Goal: Information Seeking & Learning: Find specific fact

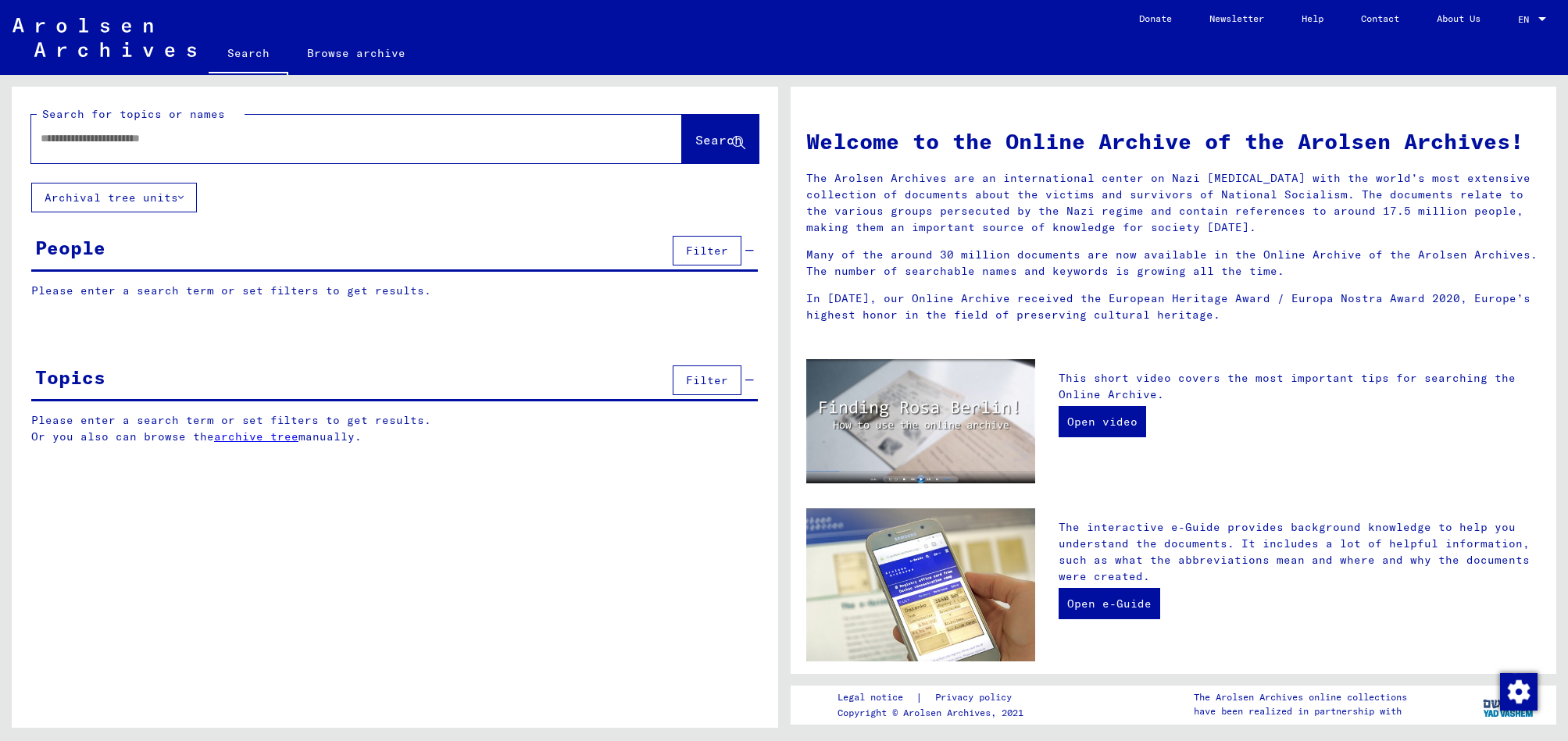
click at [354, 146] on div at bounding box center [333, 138] width 604 height 35
click at [311, 144] on input "text" at bounding box center [338, 138] width 595 height 16
type input "**********"
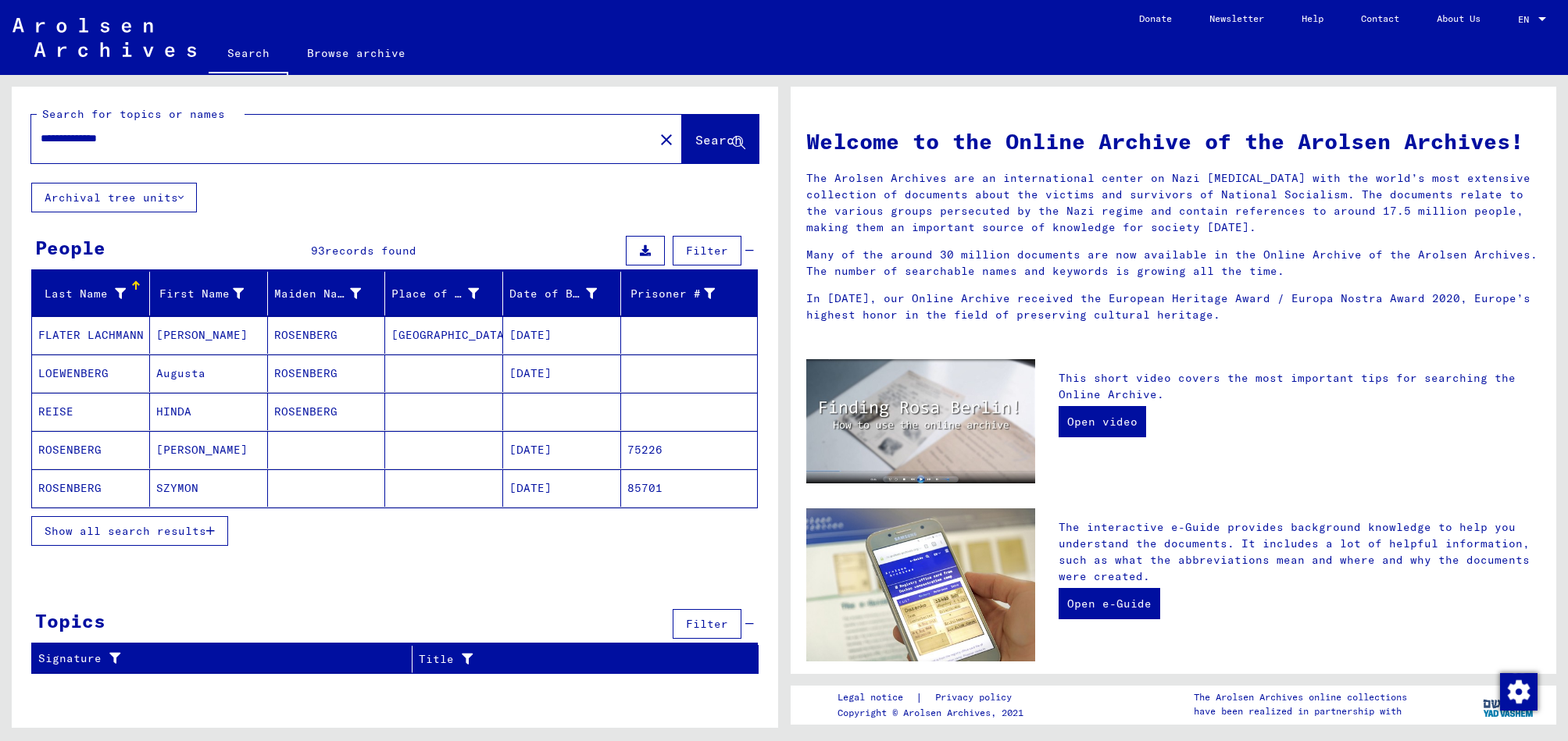
click at [602, 451] on mat-cell "[DATE]" at bounding box center [562, 450] width 118 height 38
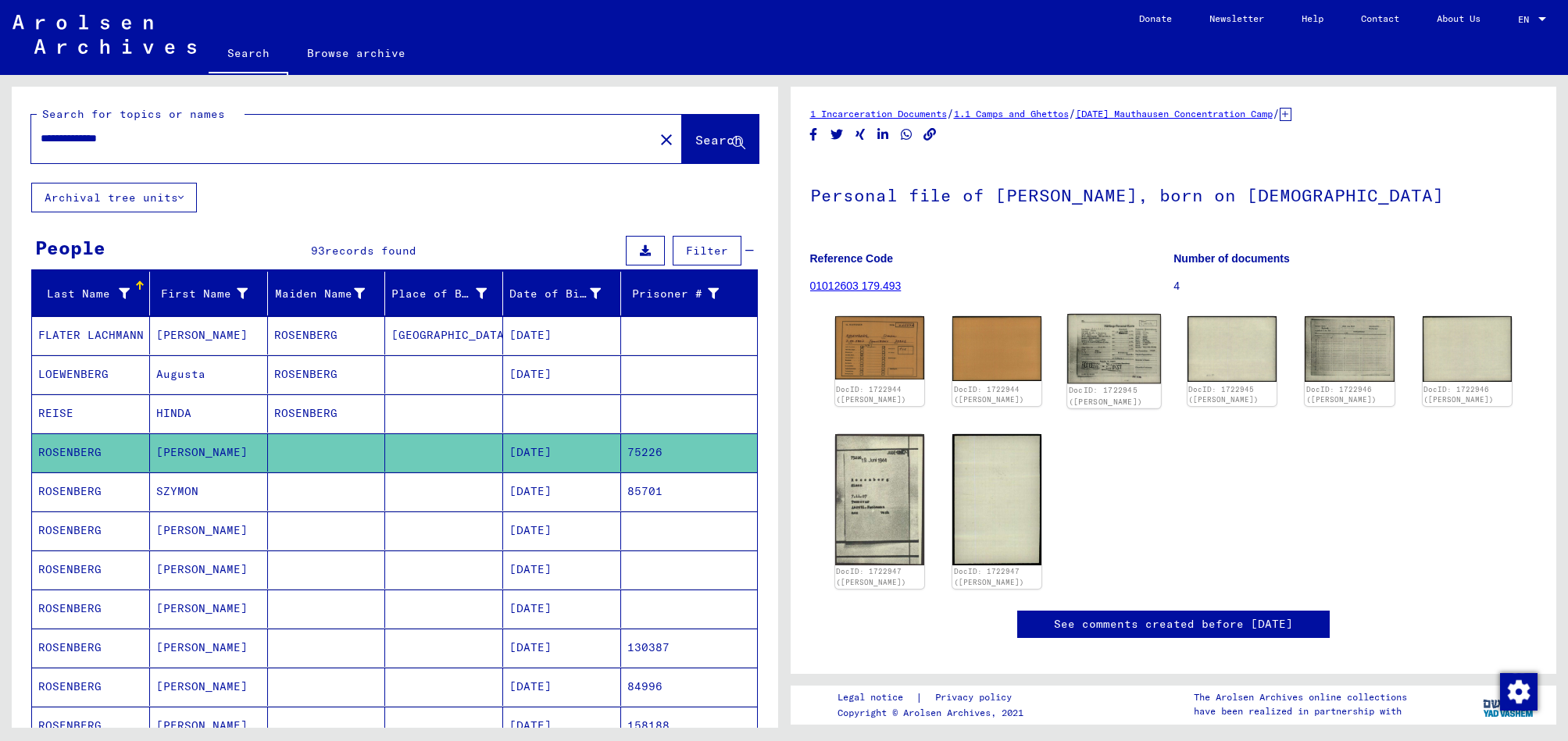
click at [1124, 357] on img at bounding box center [1114, 348] width 93 height 69
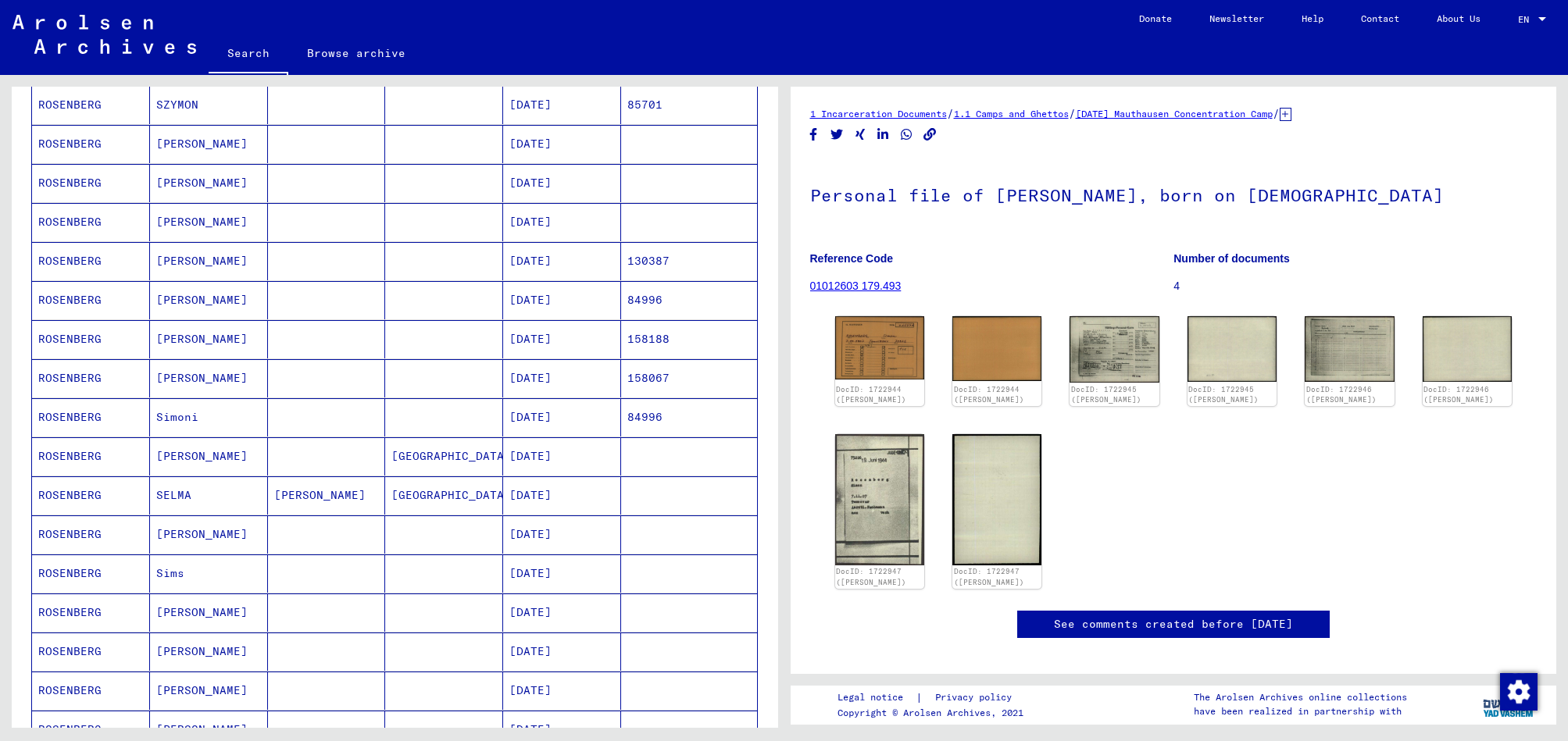
scroll to position [387, 0]
click at [581, 458] on mat-cell "[DATE]" at bounding box center [562, 455] width 118 height 39
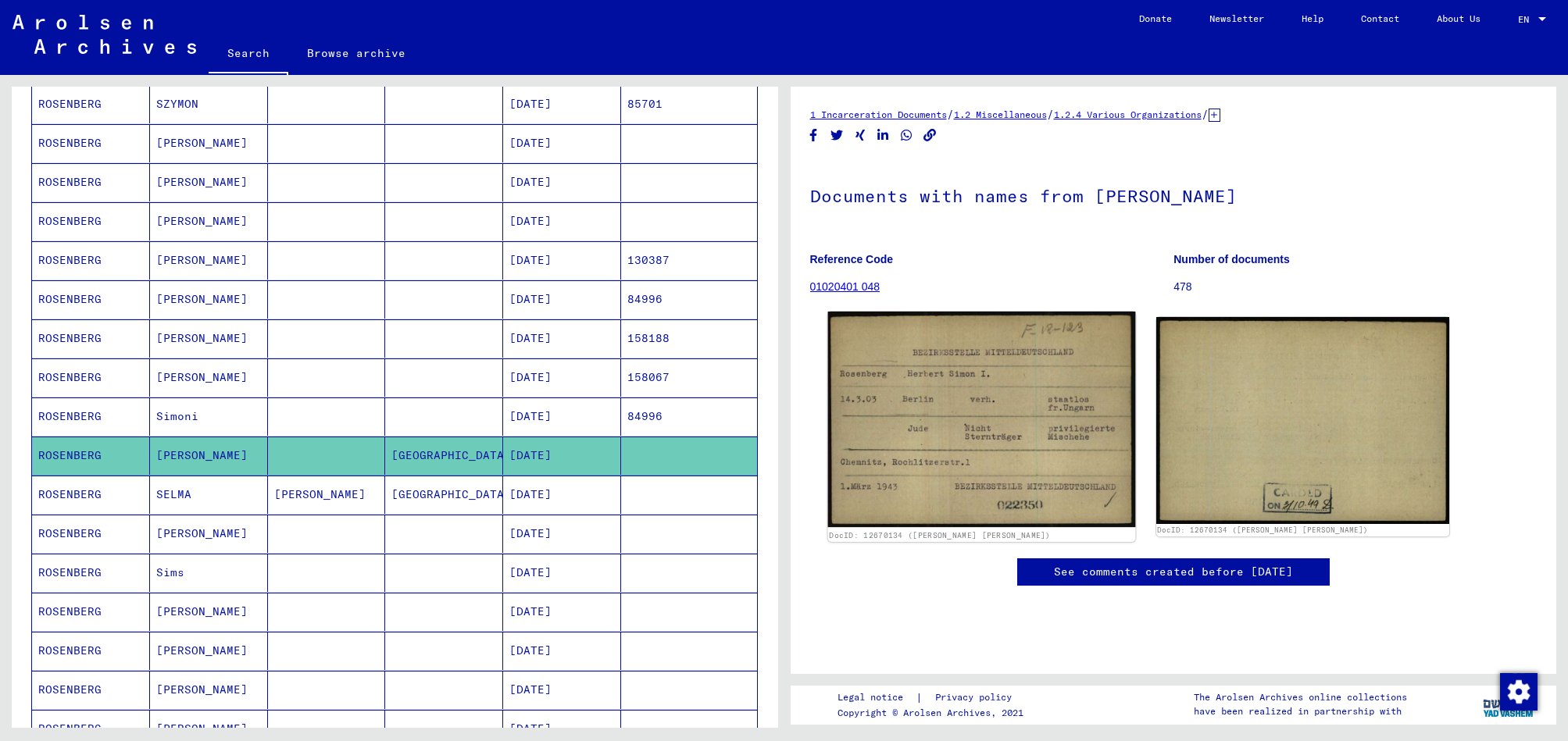
click at [937, 428] on img at bounding box center [981, 419] width 308 height 216
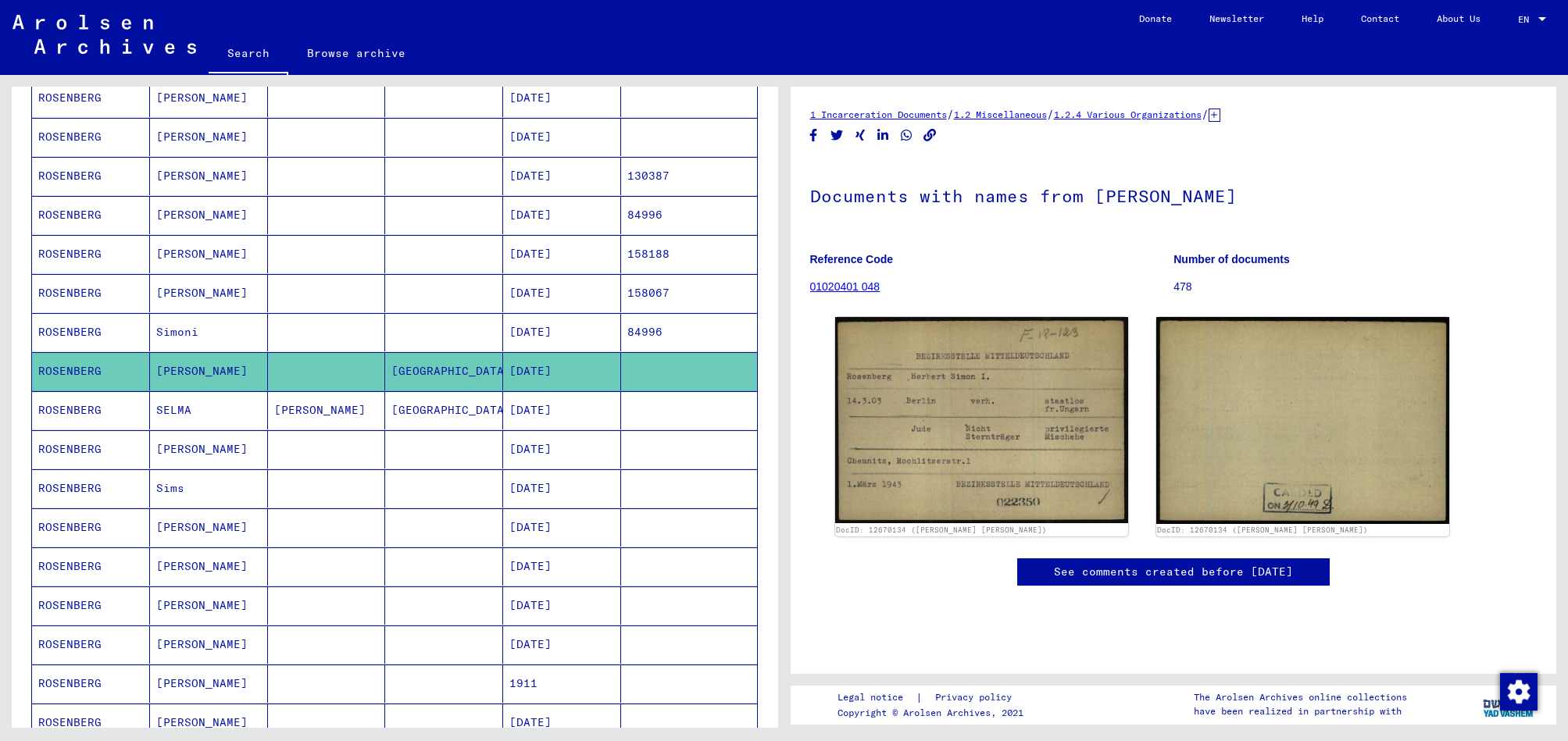
scroll to position [471, 0]
click at [571, 485] on mat-cell "[DATE]" at bounding box center [562, 489] width 118 height 39
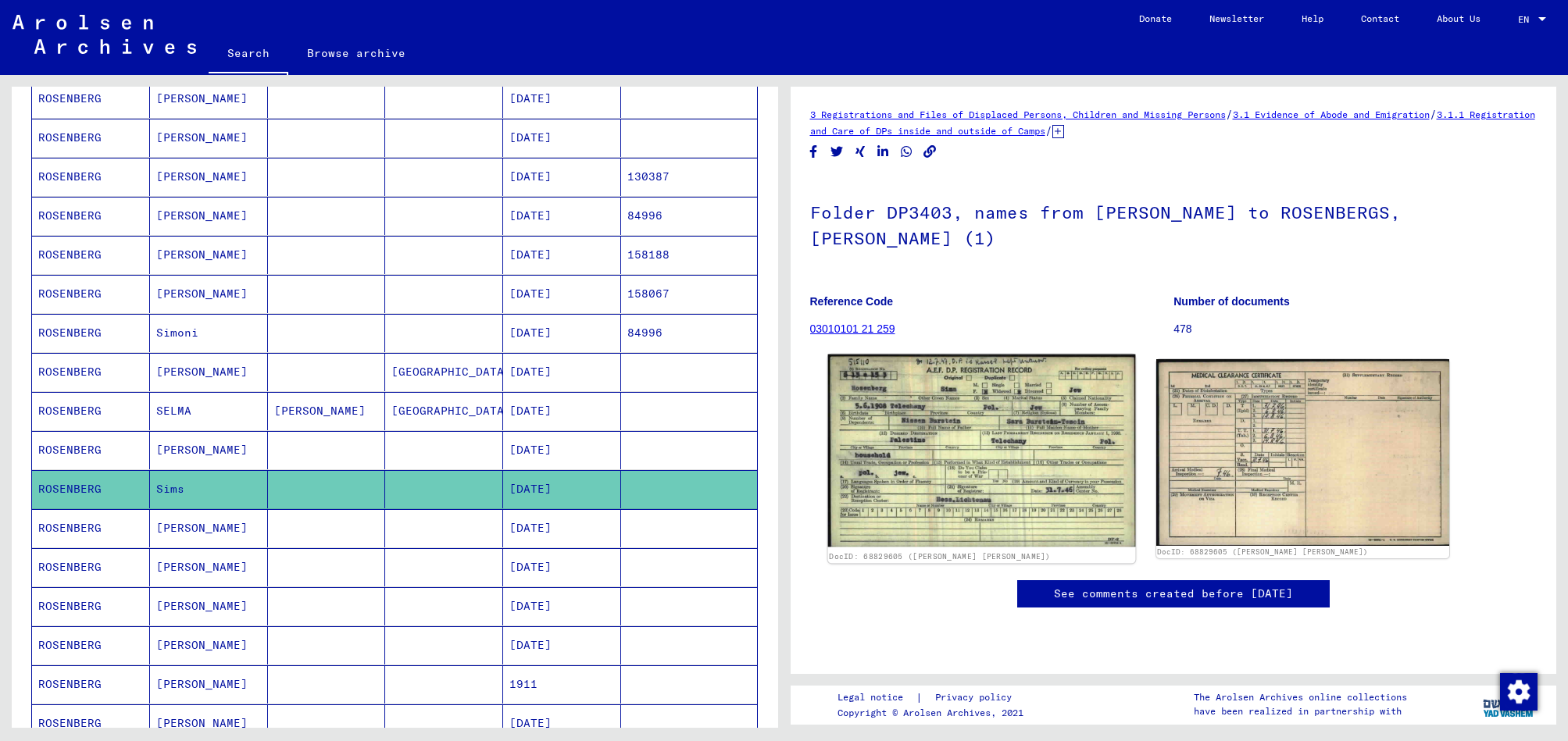
click at [1028, 451] on img at bounding box center [981, 451] width 308 height 192
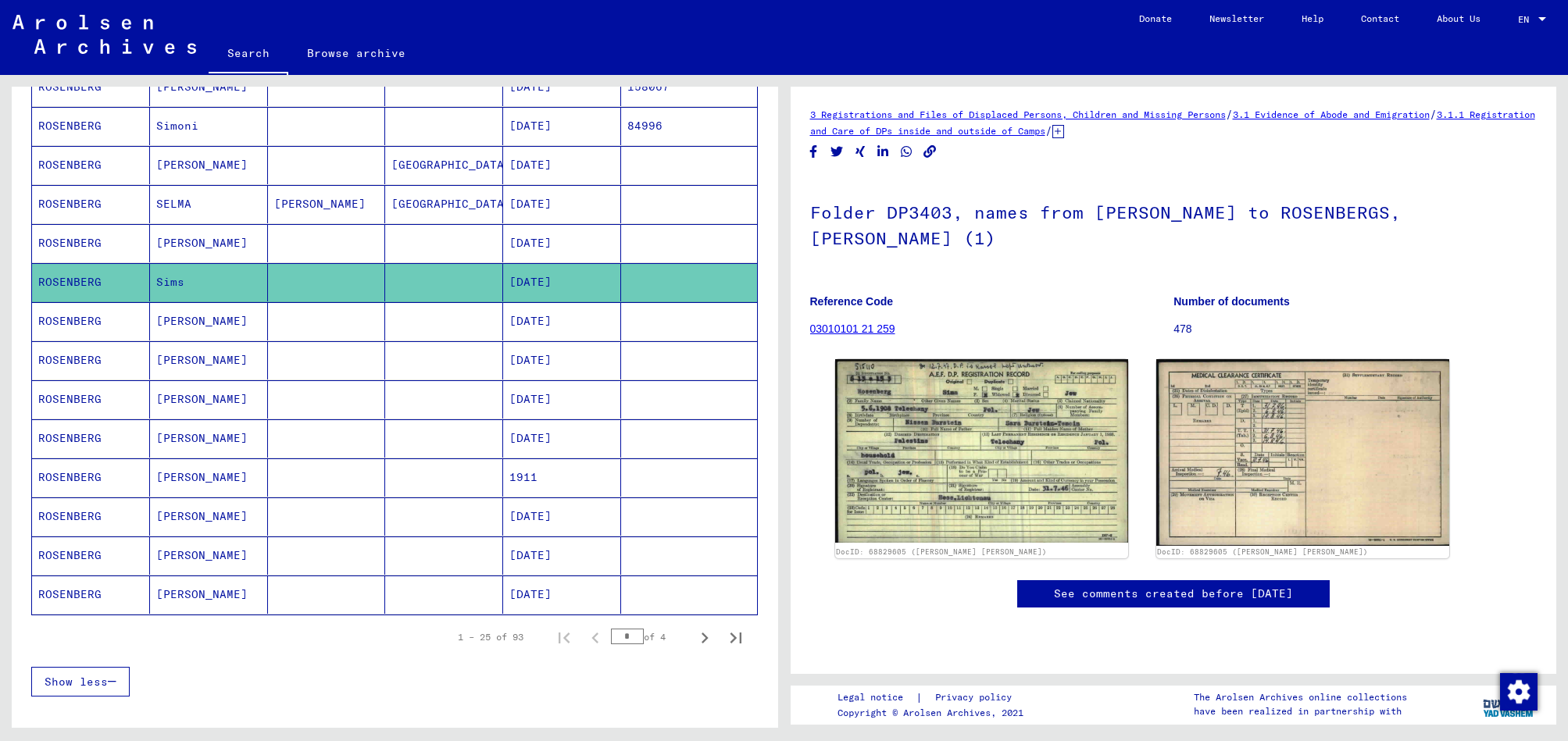
scroll to position [681, 0]
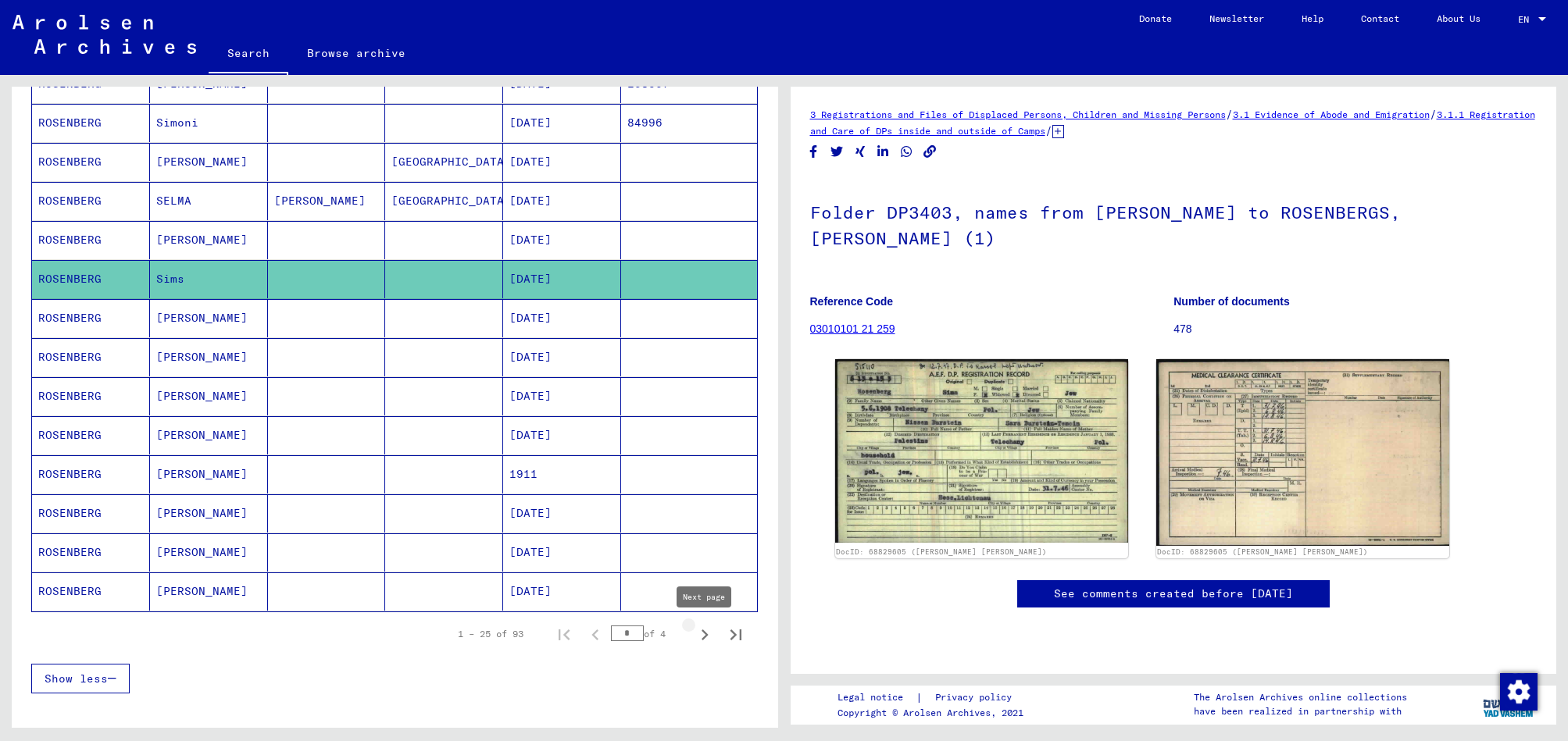
click at [699, 635] on icon "Next page" at bounding box center [704, 635] width 22 height 22
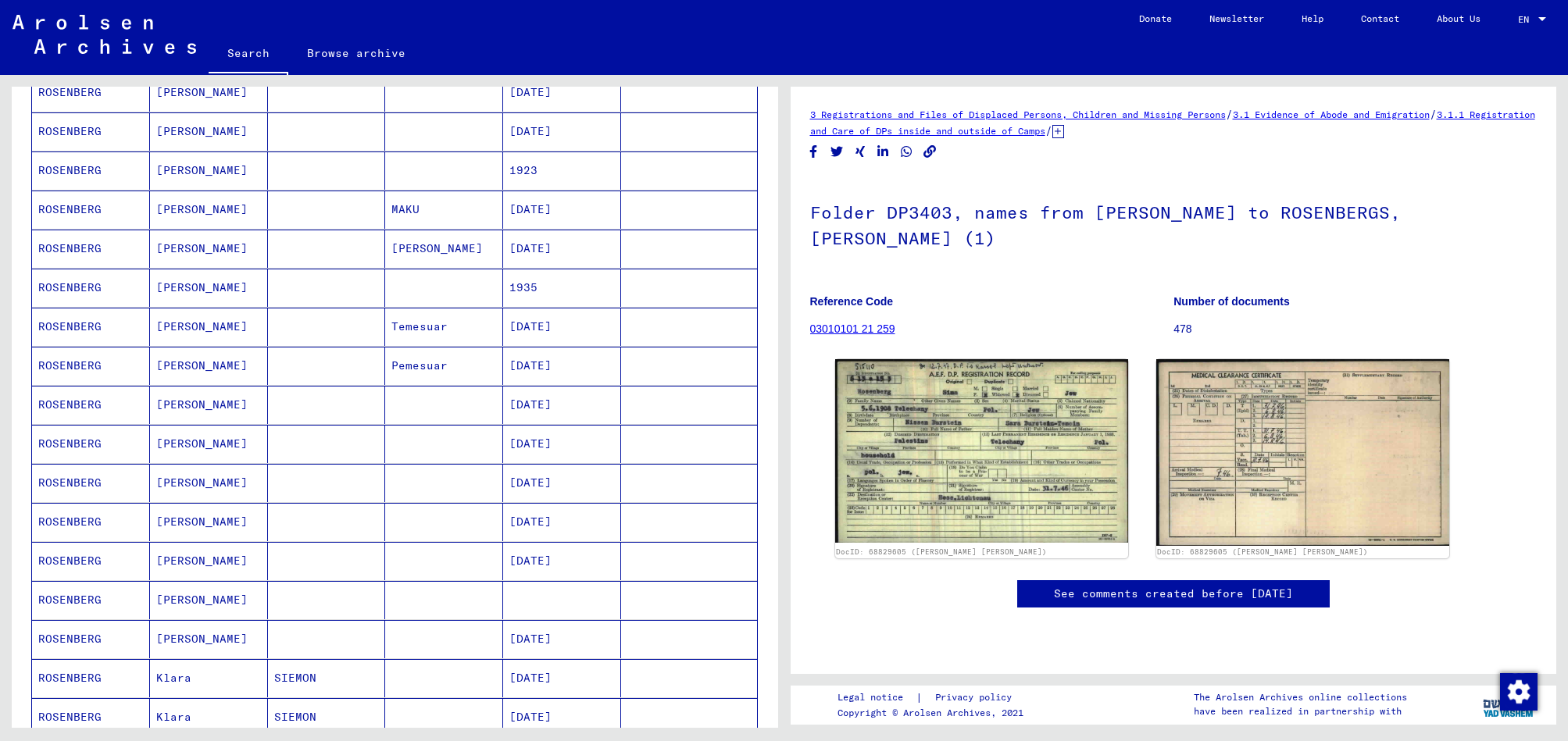
scroll to position [481, 0]
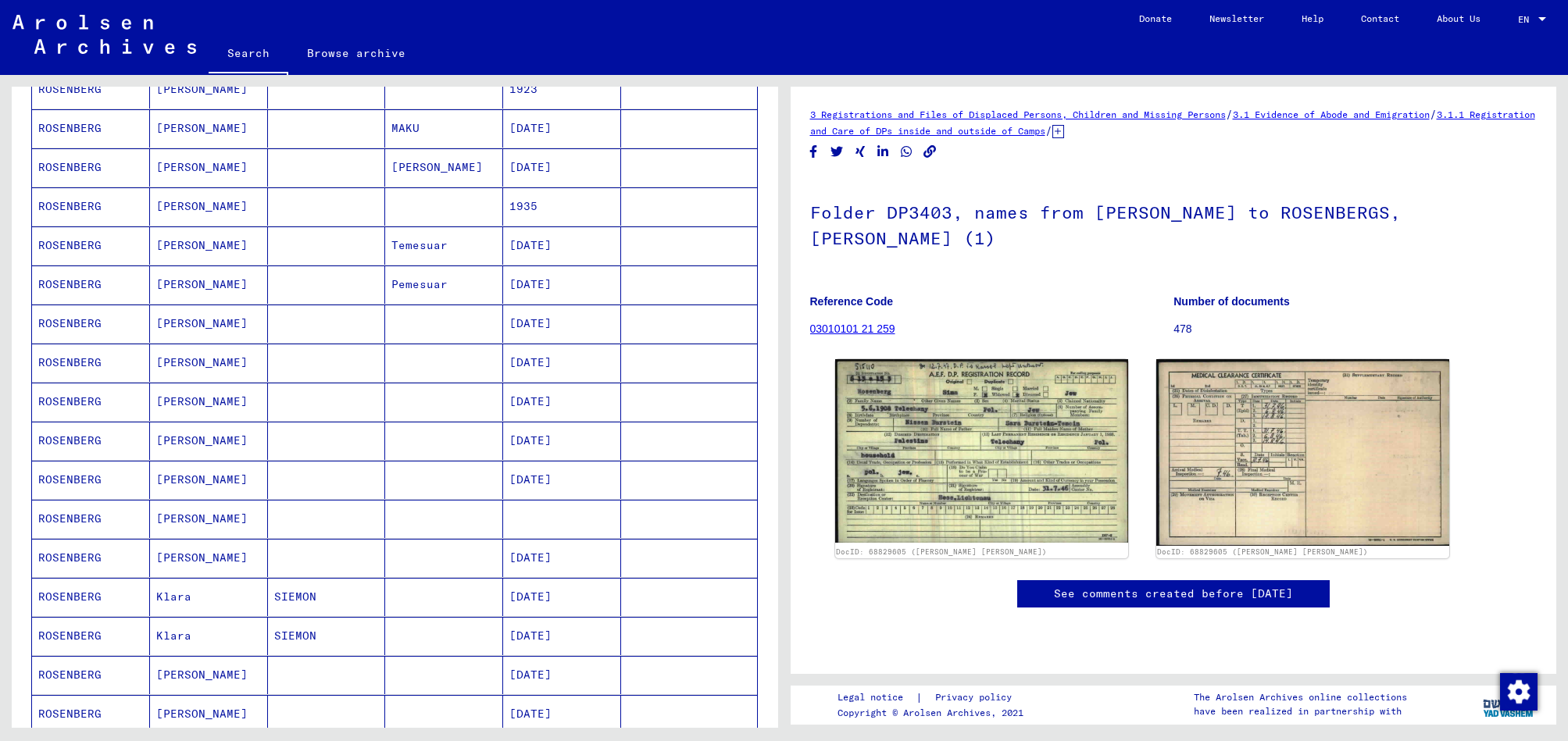
click at [552, 249] on mat-cell "[DATE]" at bounding box center [562, 245] width 118 height 39
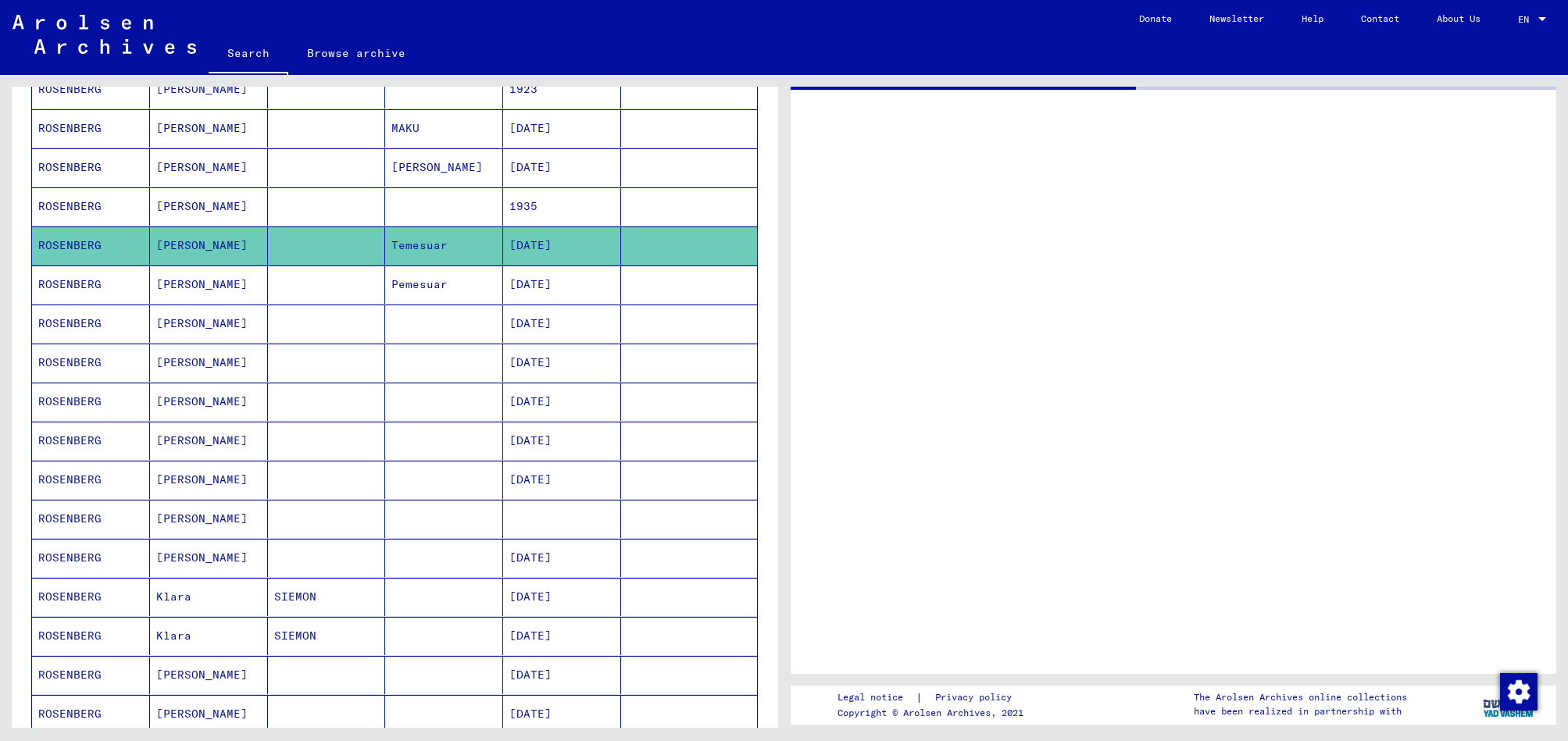
click at [410, 286] on mat-cell "Pemesuar" at bounding box center [444, 285] width 118 height 39
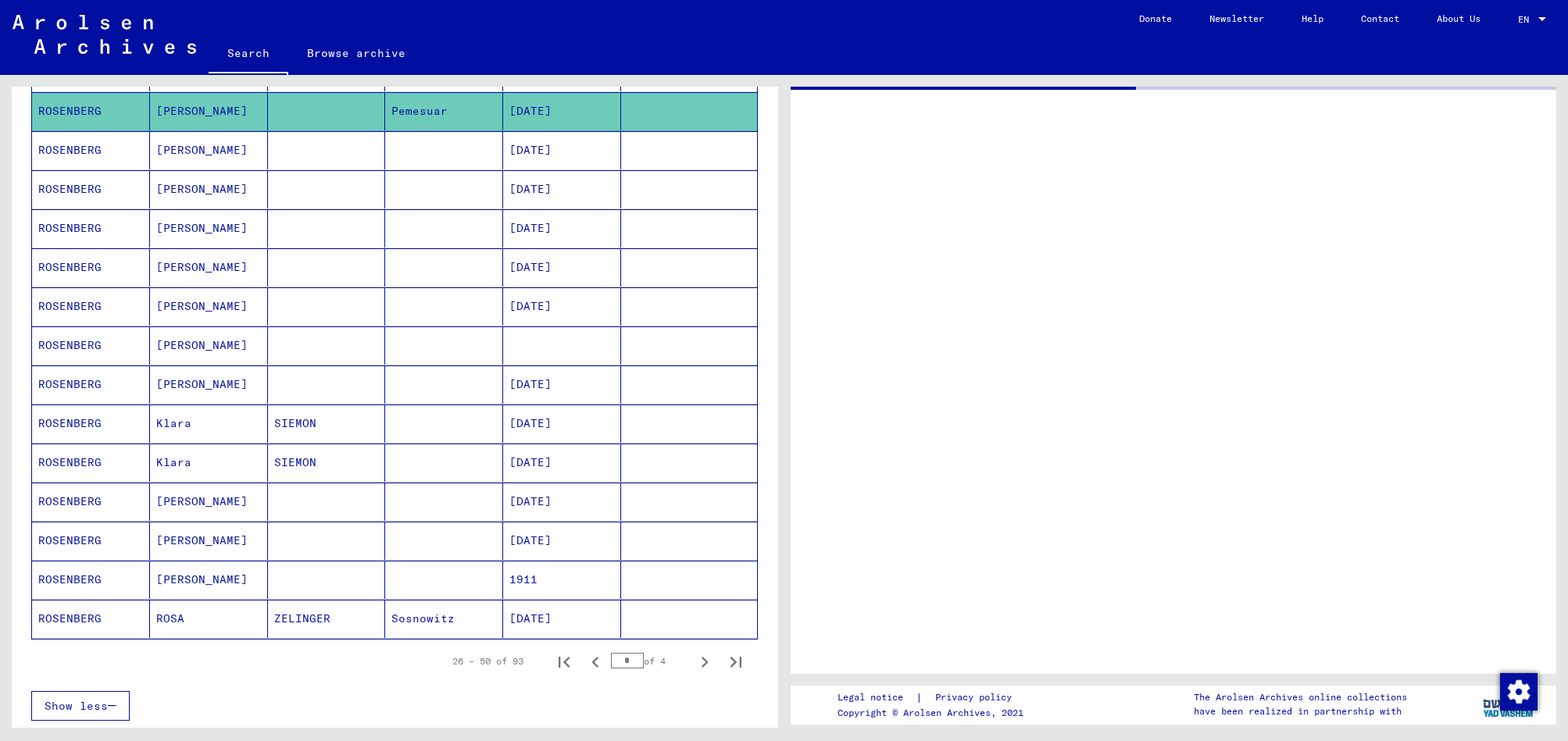
scroll to position [702, 0]
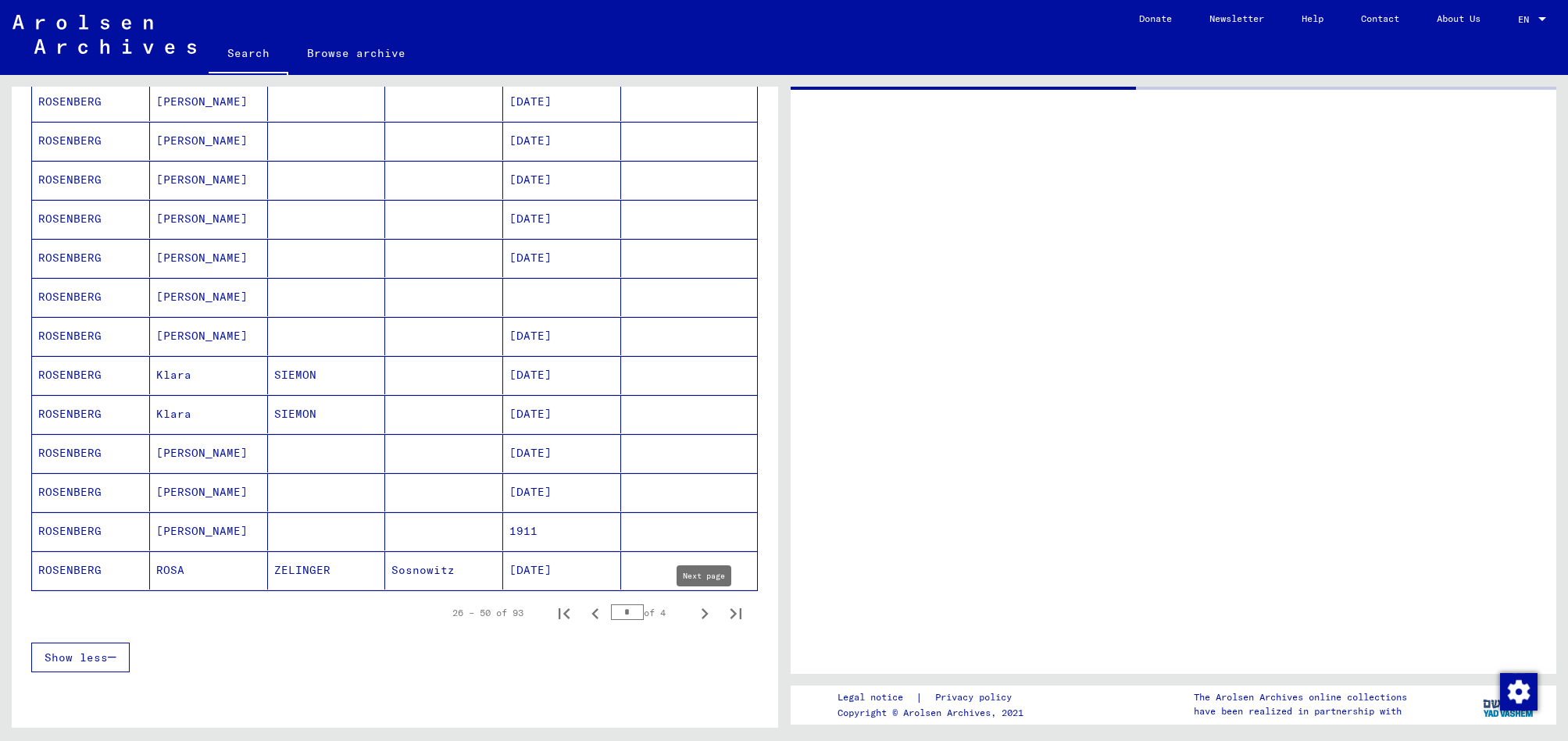
click at [699, 614] on icon "Next page" at bounding box center [704, 613] width 22 height 22
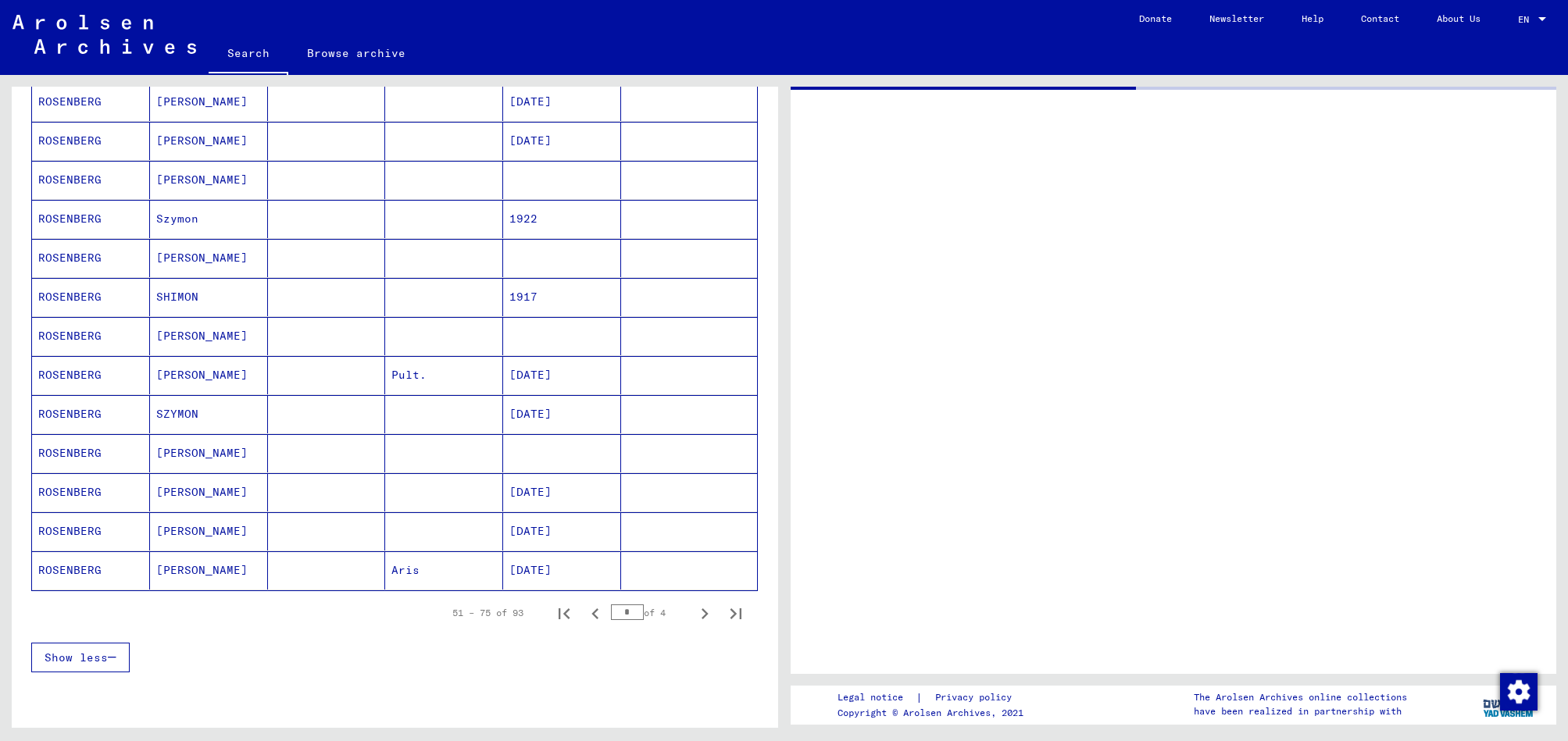
scroll to position [657, 0]
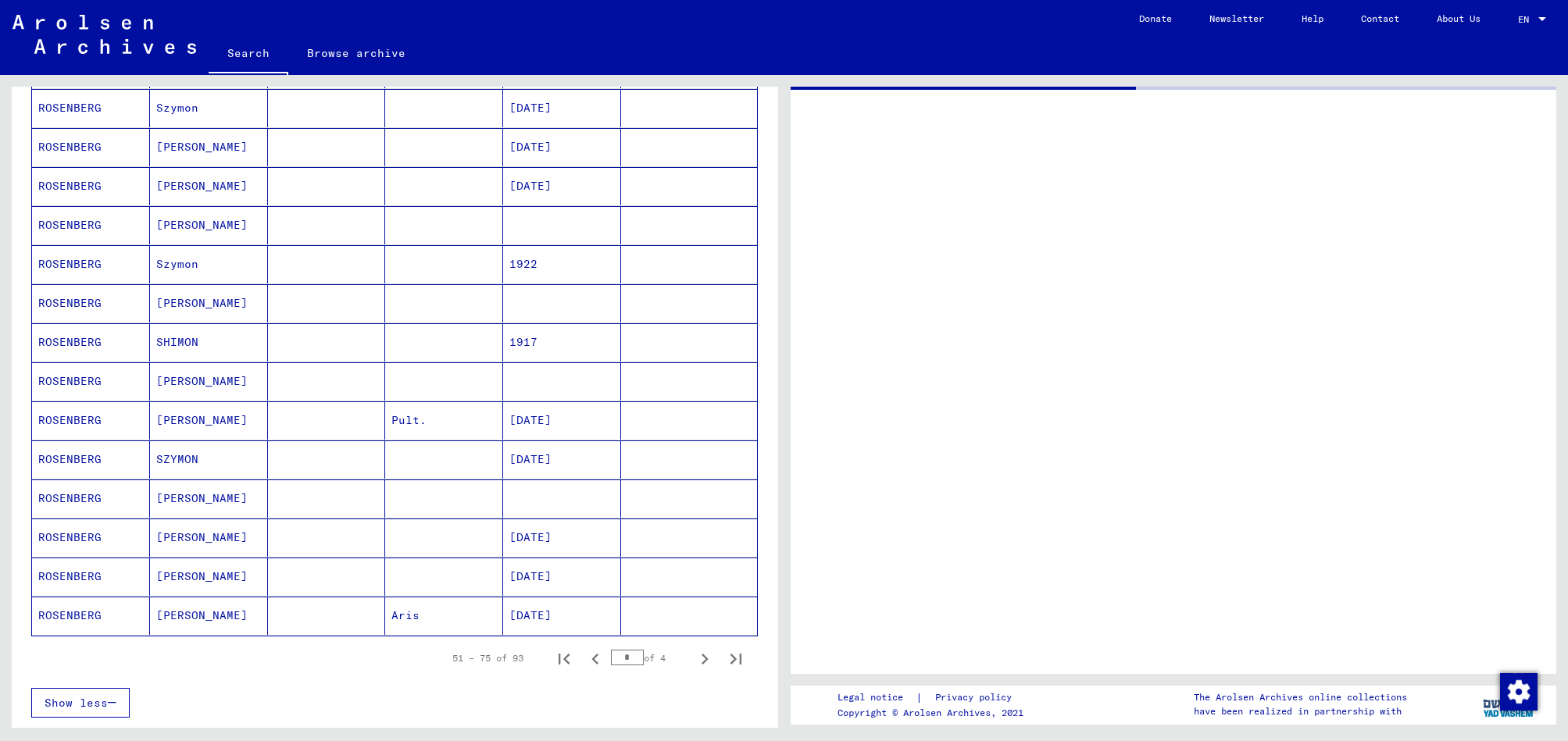
click at [556, 565] on mat-cell "[DATE]" at bounding box center [562, 577] width 118 height 39
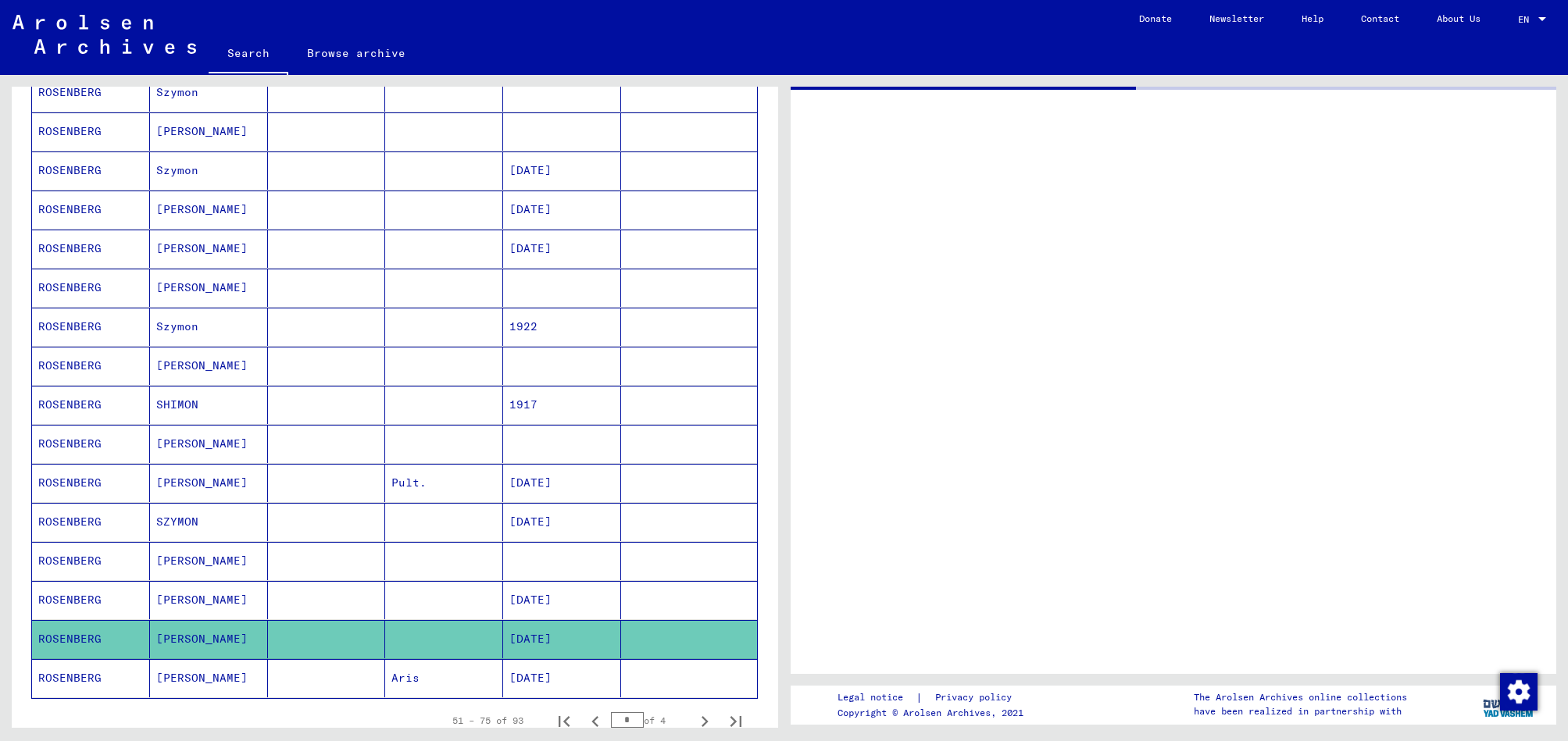
scroll to position [592, 0]
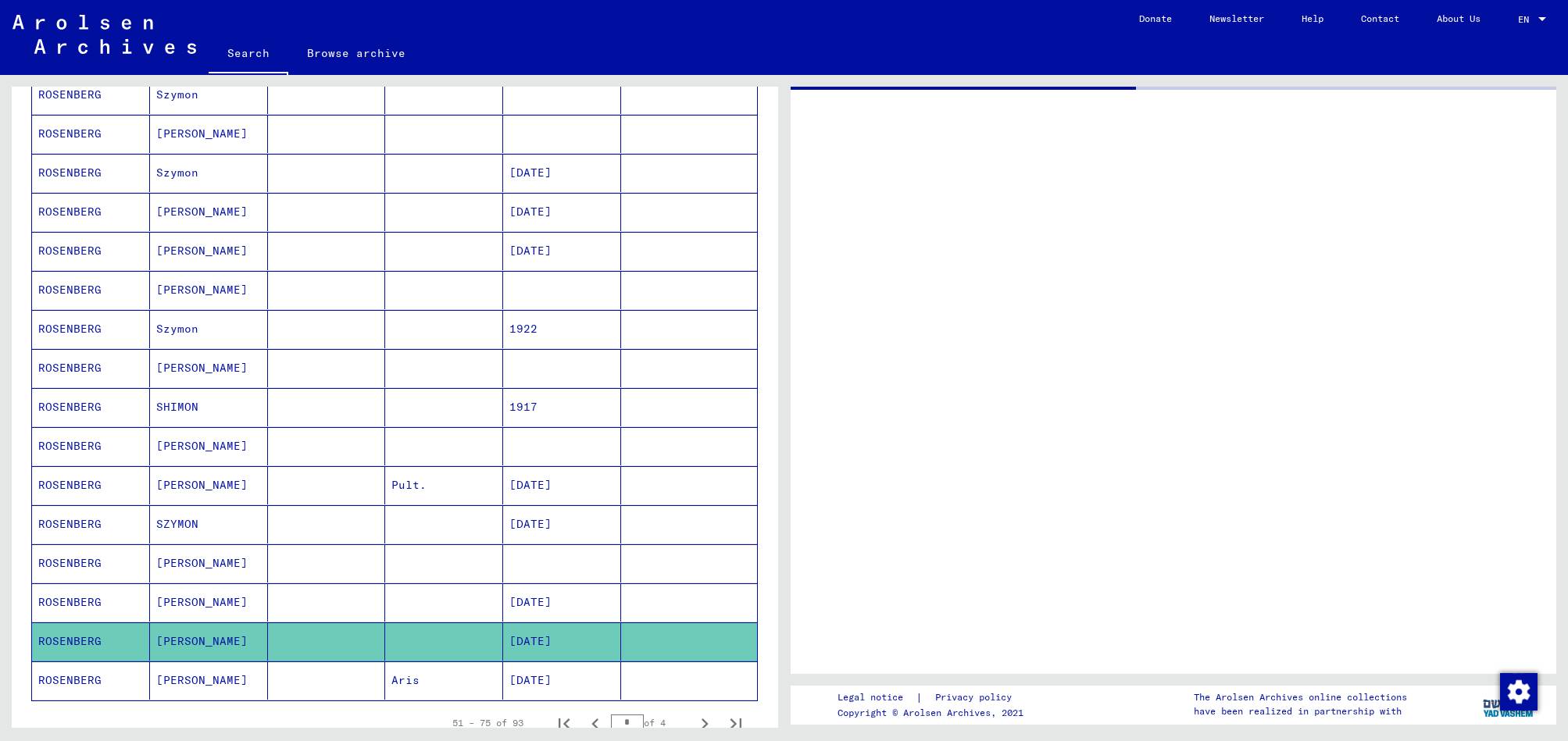
click at [453, 489] on mat-cell "Pult." at bounding box center [444, 485] width 118 height 39
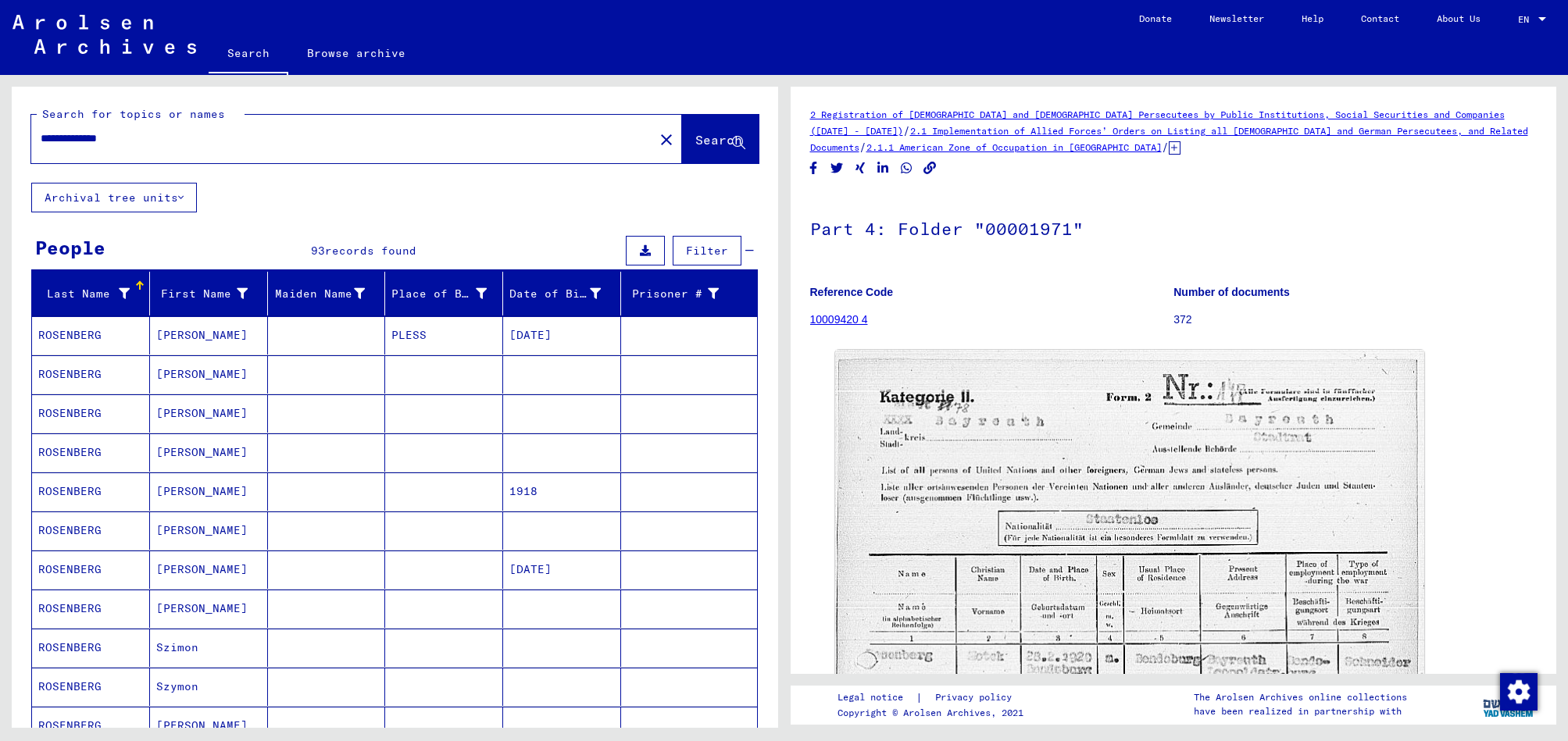
click at [449, 490] on mat-cell at bounding box center [444, 491] width 118 height 39
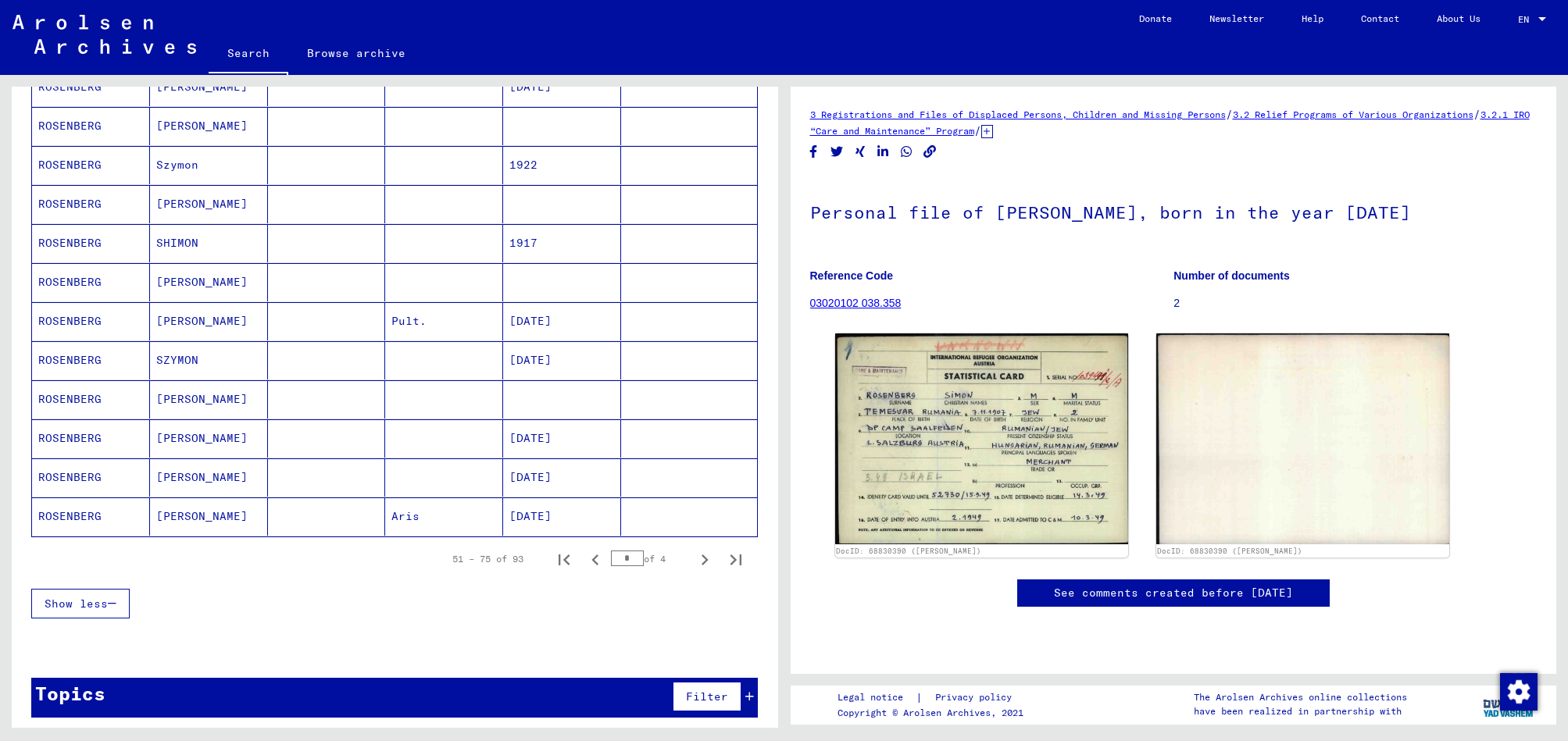
scroll to position [763, 0]
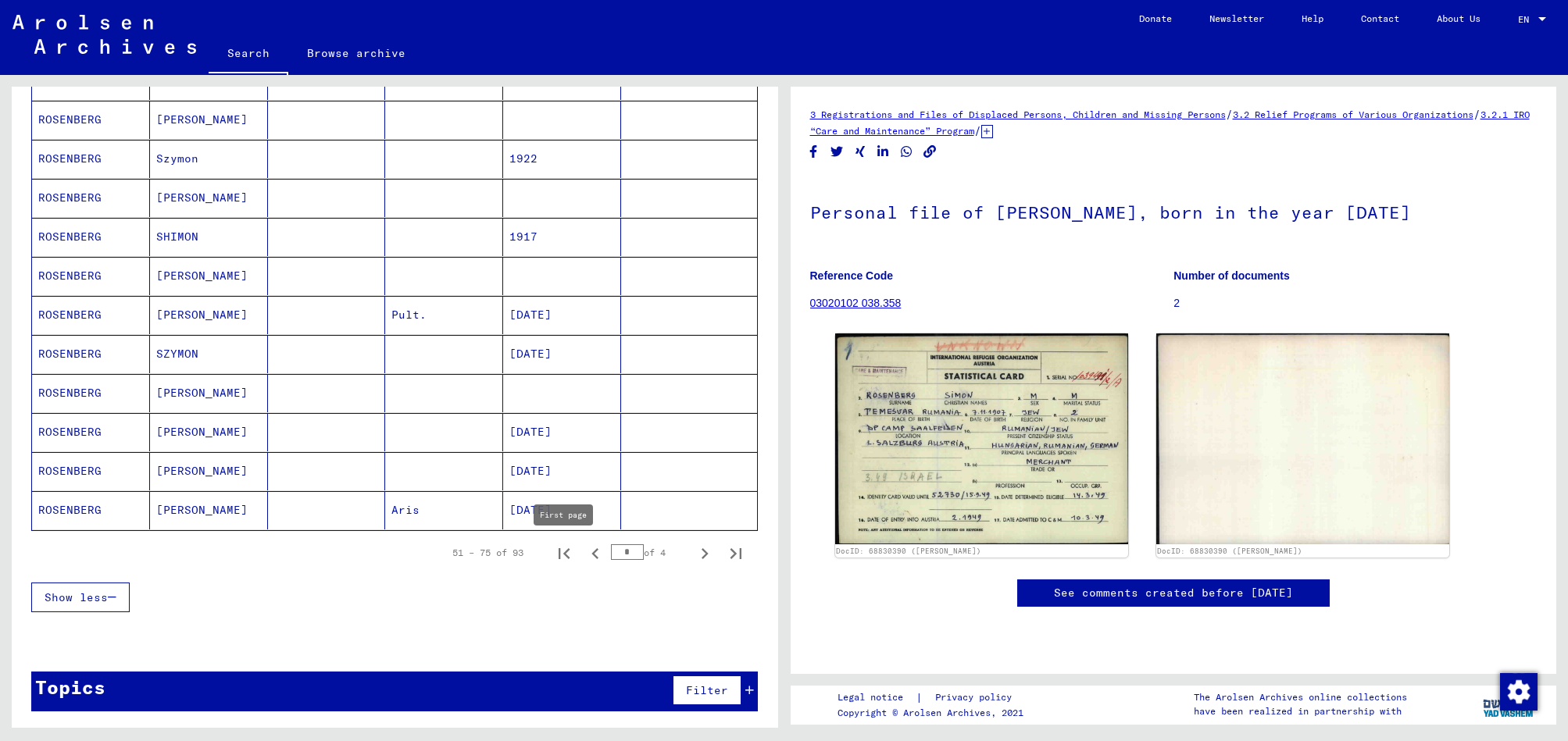
click at [570, 553] on icon "First page" at bounding box center [564, 553] width 22 height 22
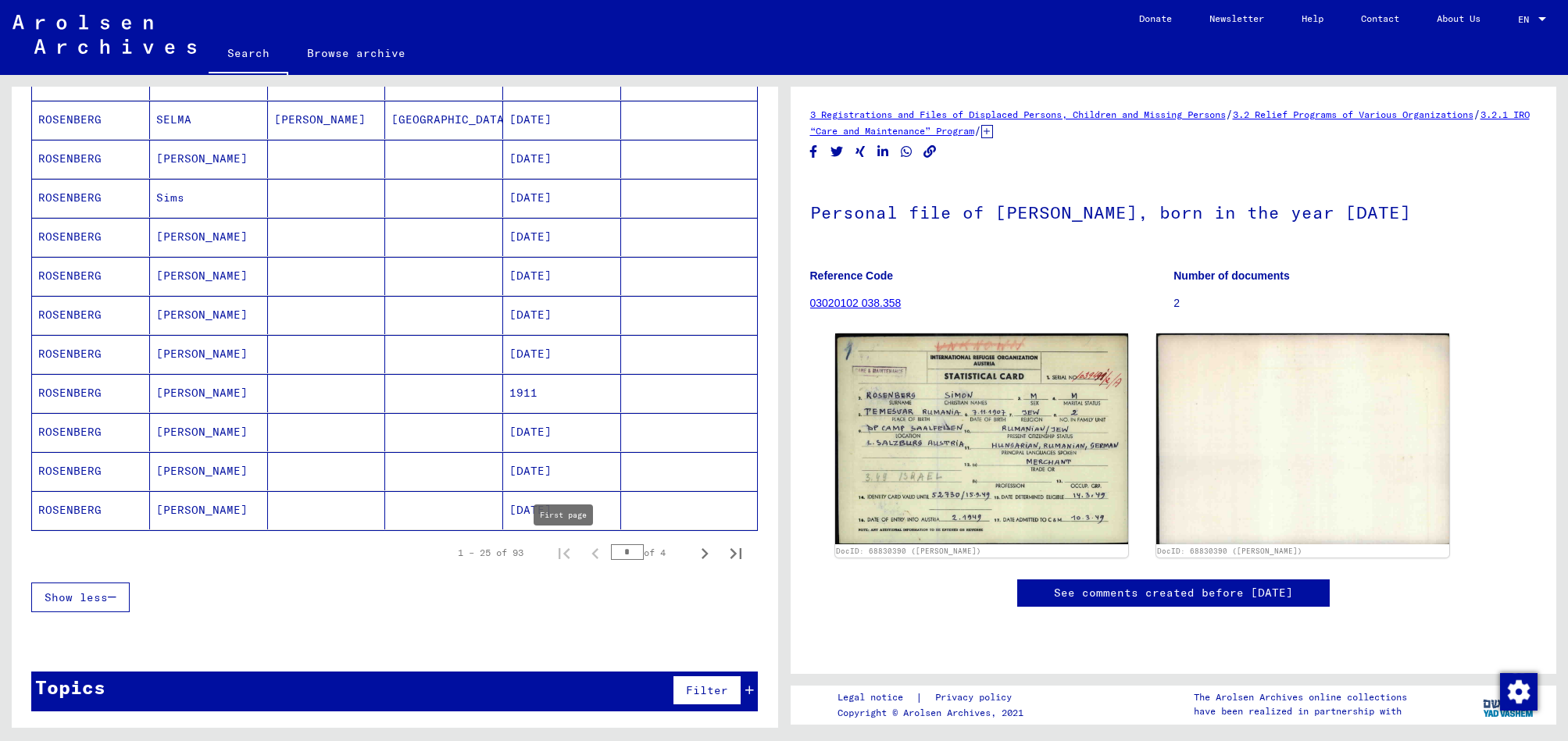
type input "*"
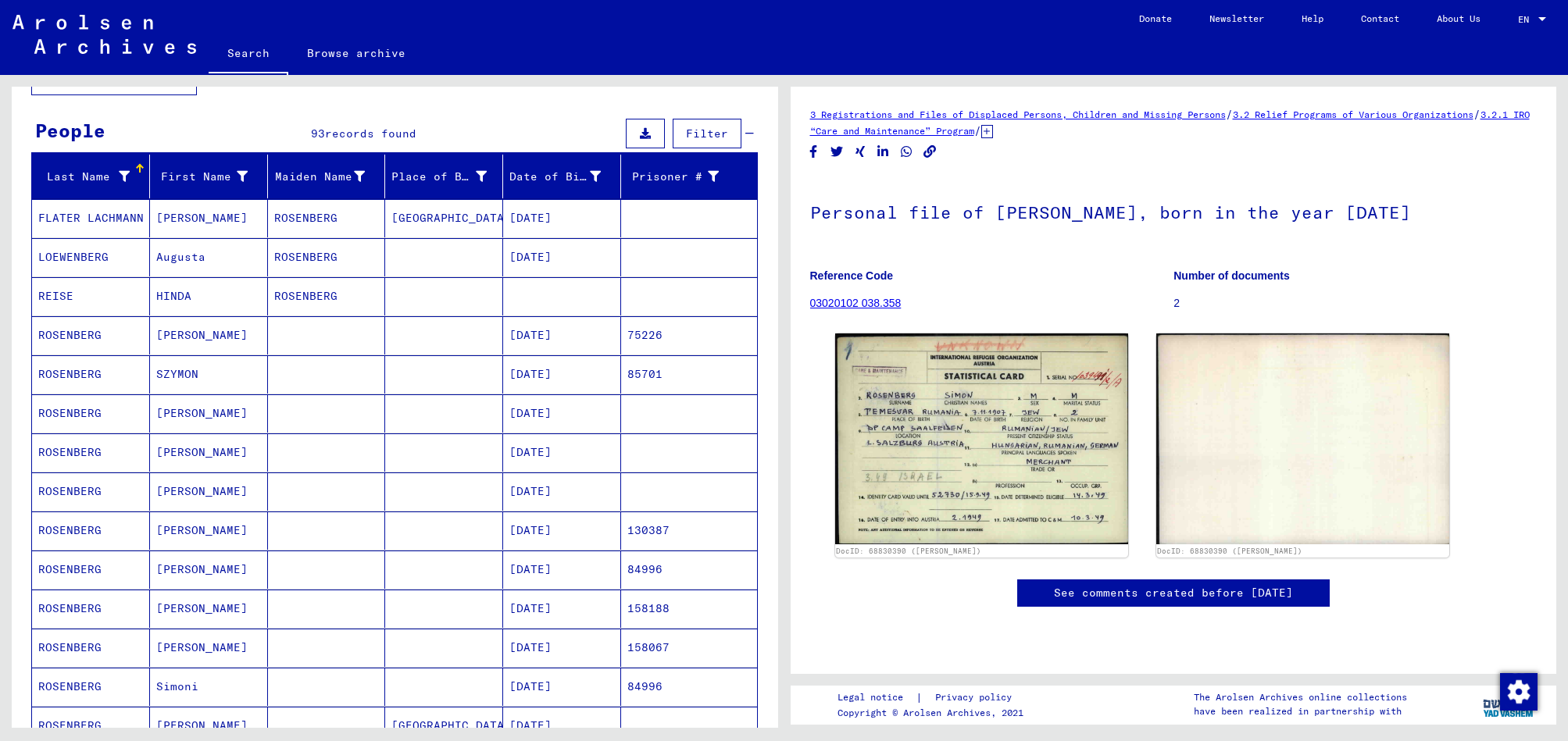
scroll to position [113, 0]
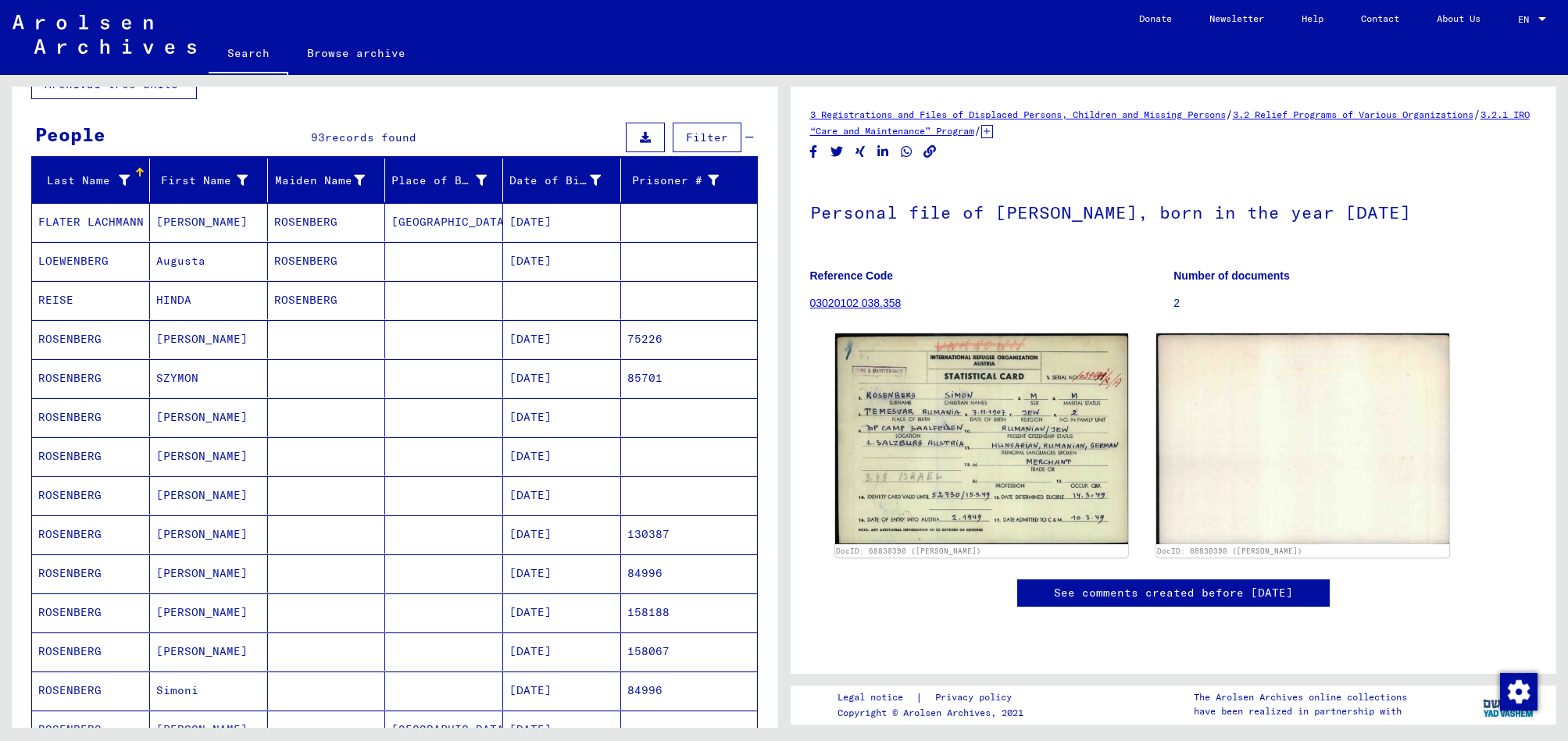
click at [566, 343] on mat-cell "[DATE]" at bounding box center [562, 339] width 118 height 39
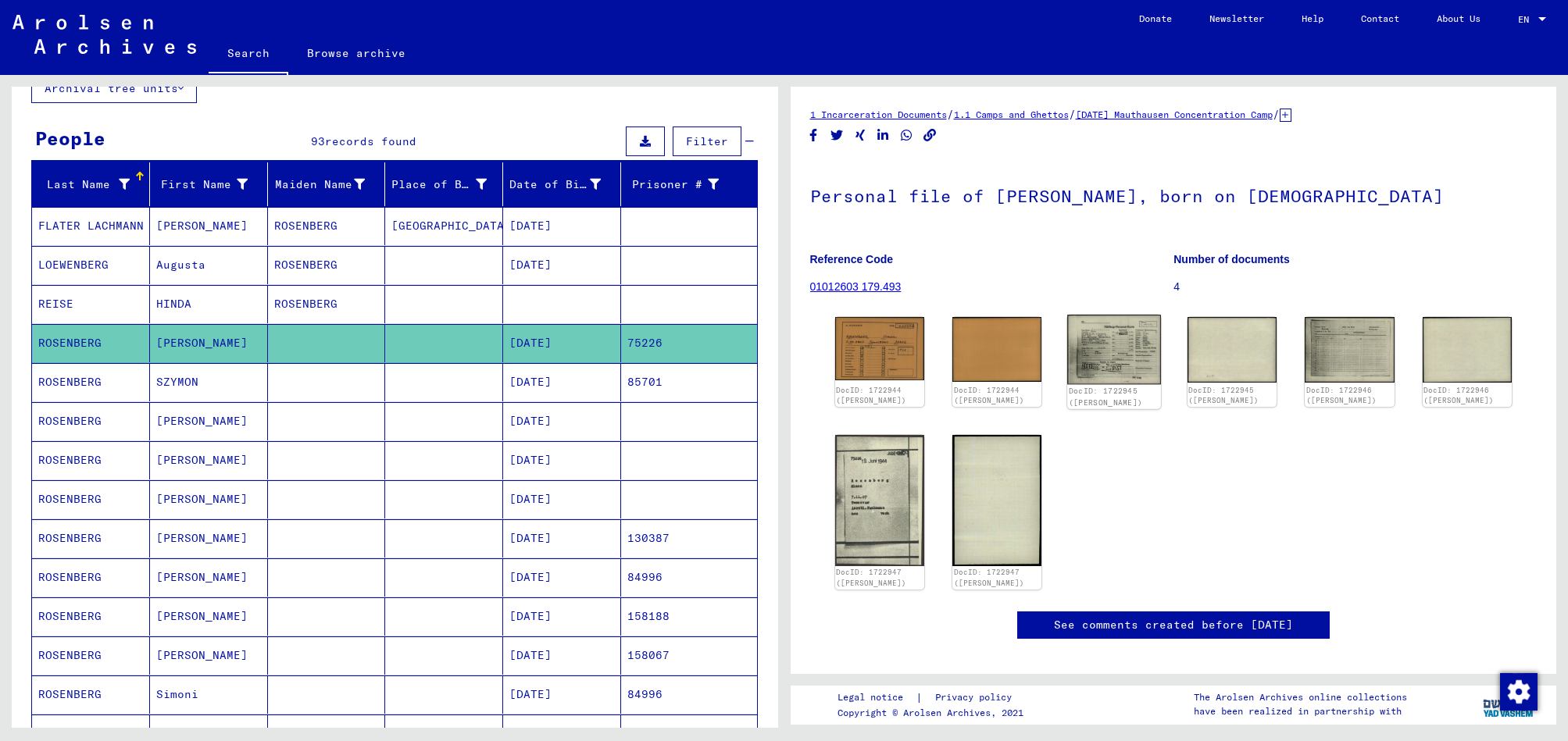
click at [1110, 348] on img at bounding box center [1114, 348] width 93 height 69
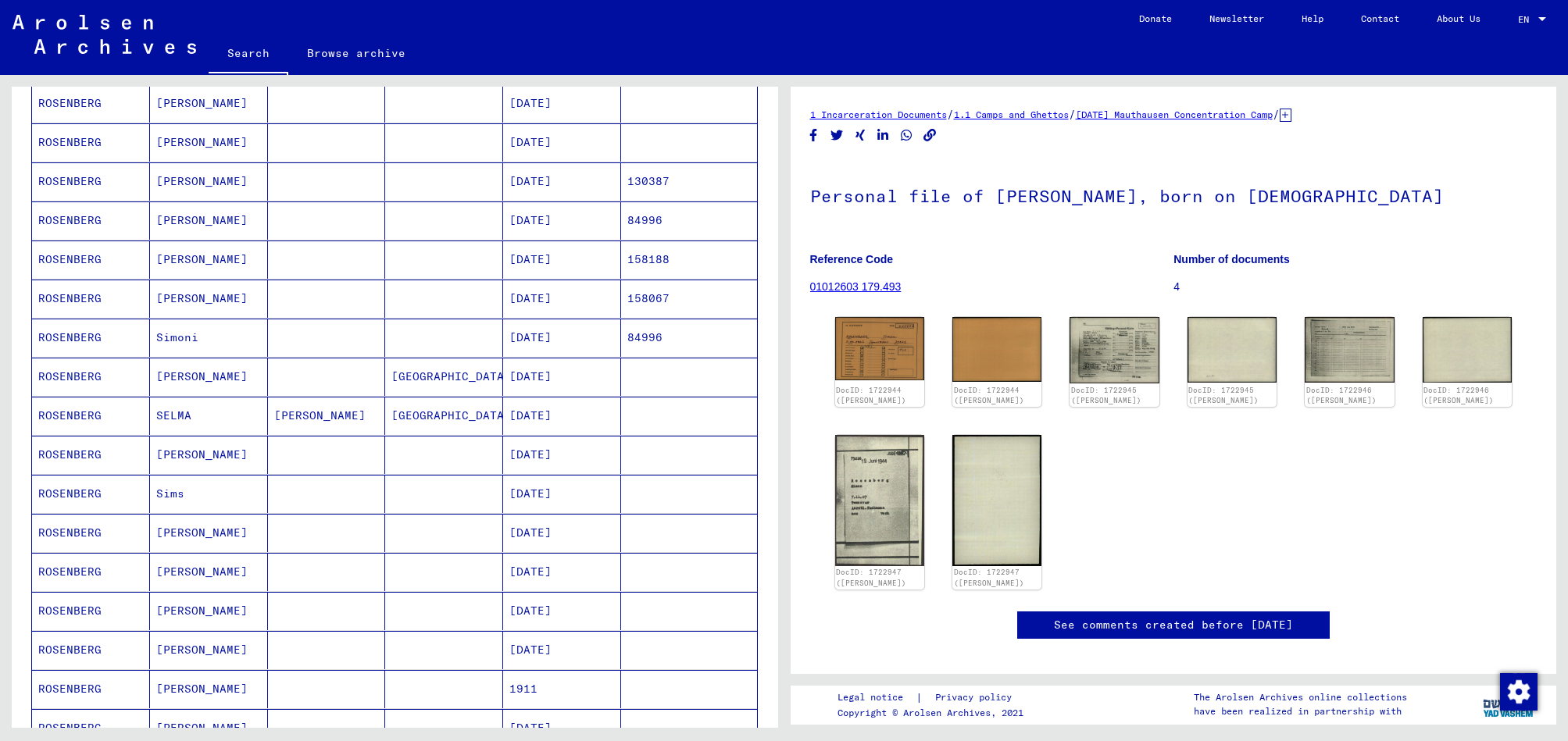
scroll to position [465, 0]
click at [552, 255] on mat-cell "[DATE]" at bounding box center [562, 260] width 118 height 39
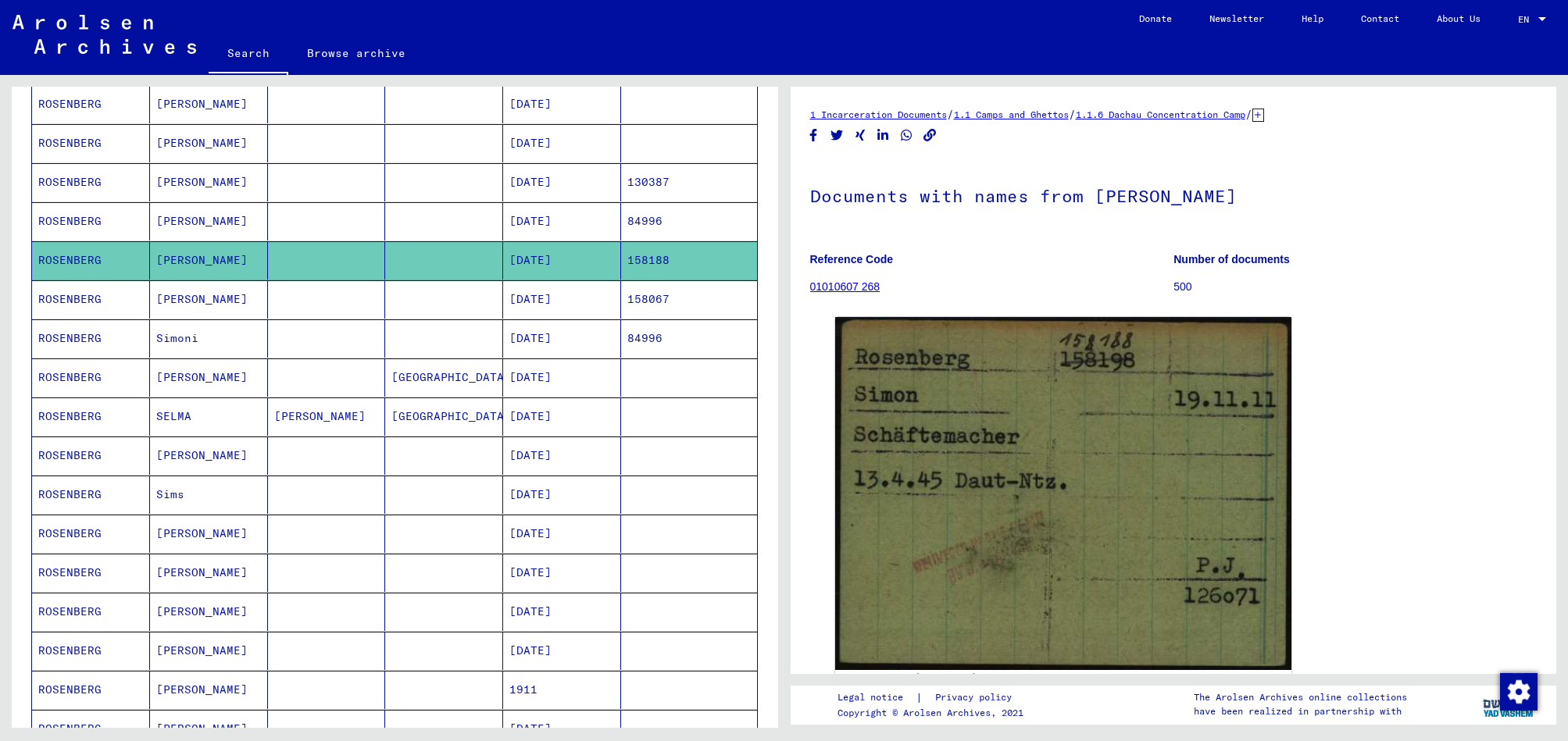
click at [571, 373] on mat-cell "[DATE]" at bounding box center [562, 377] width 118 height 39
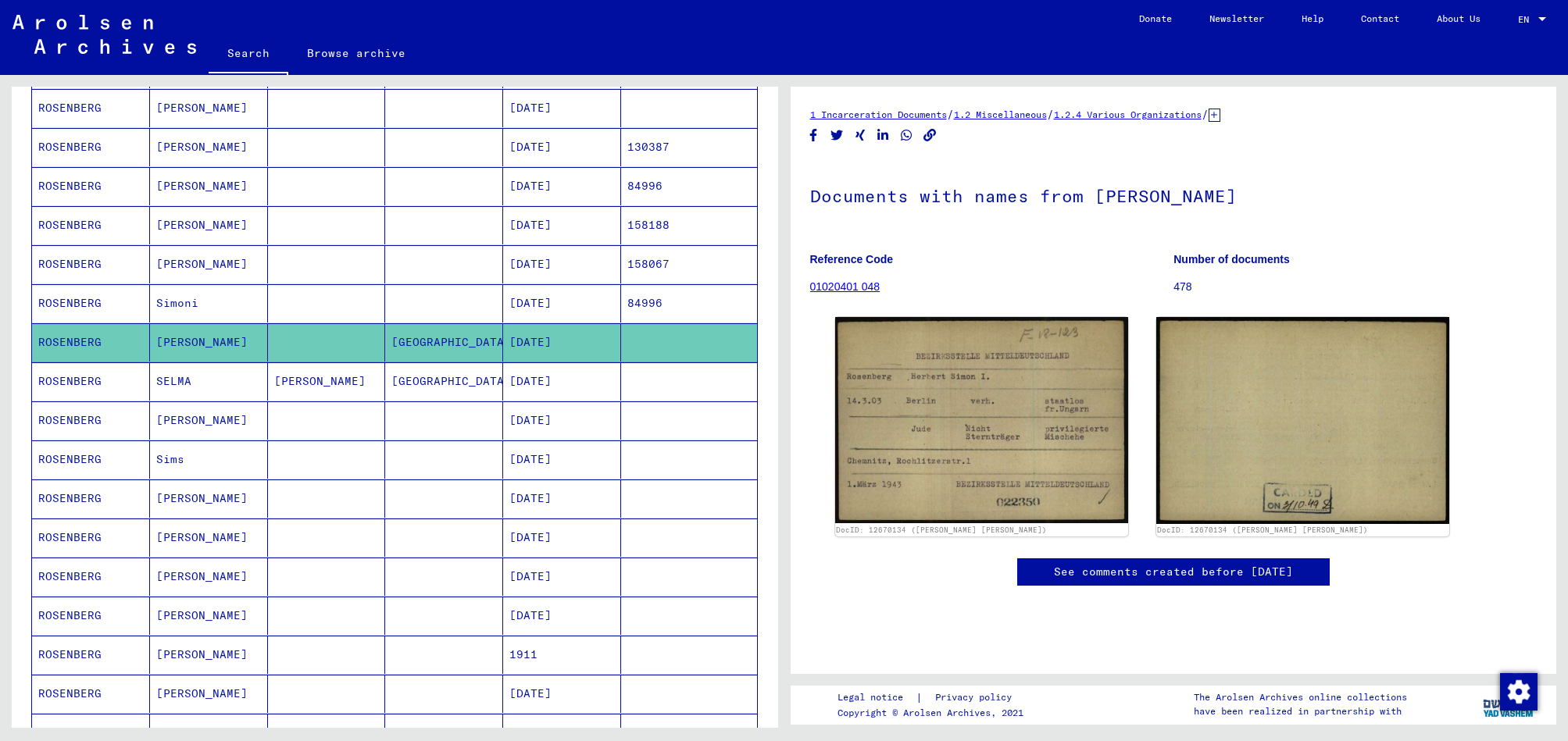
scroll to position [541, 0]
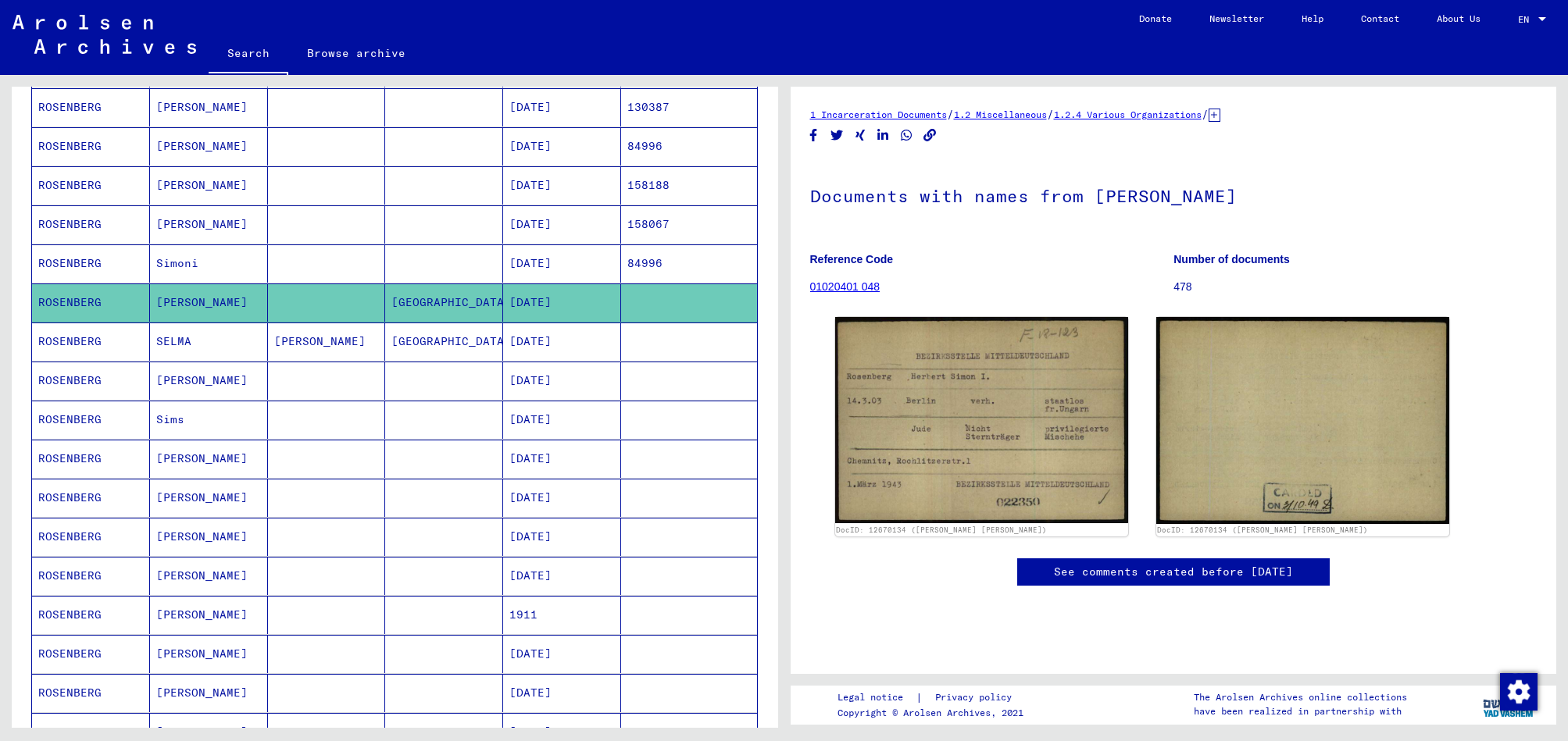
click at [563, 410] on mat-cell "[DATE]" at bounding box center [562, 419] width 118 height 39
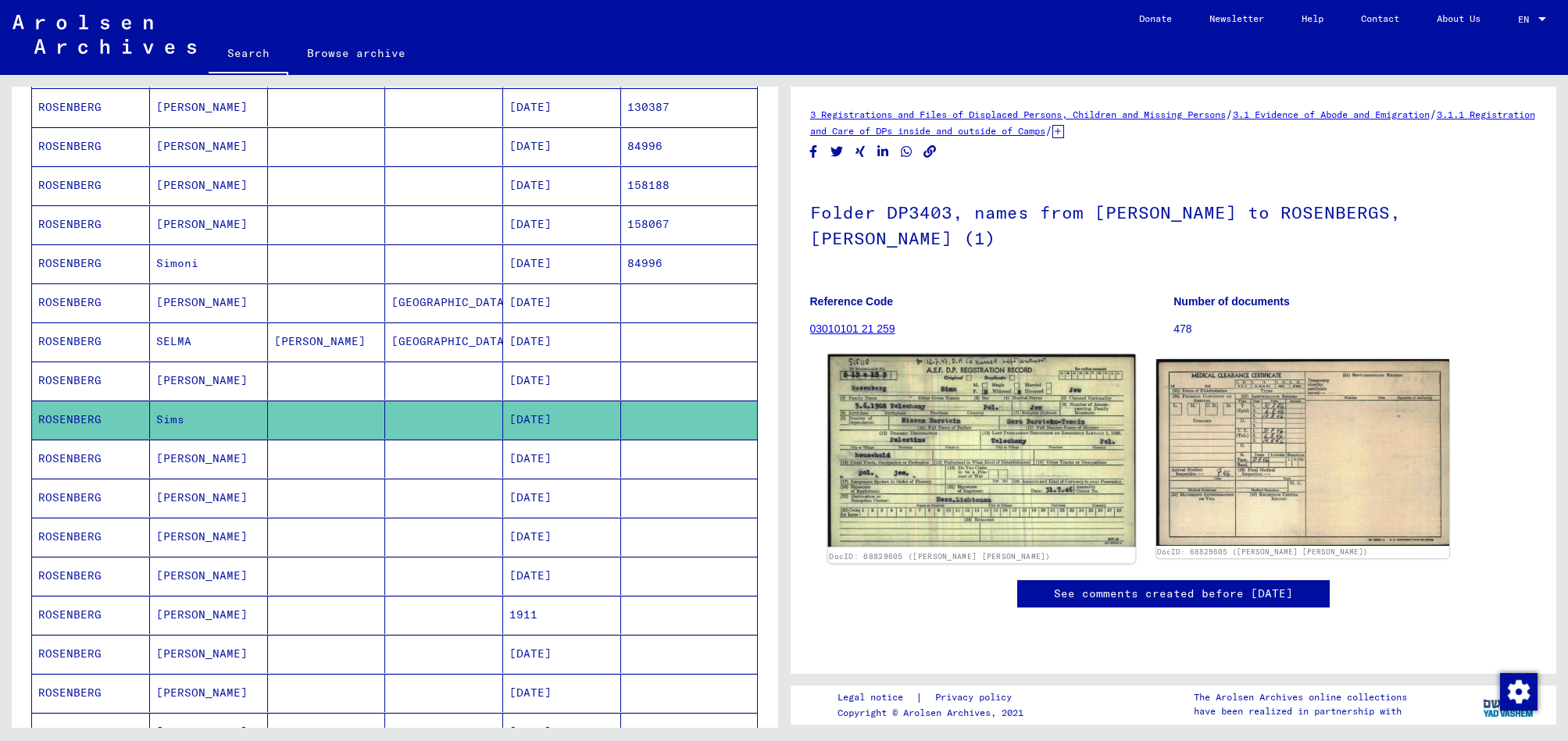
click at [984, 428] on img at bounding box center [981, 451] width 308 height 192
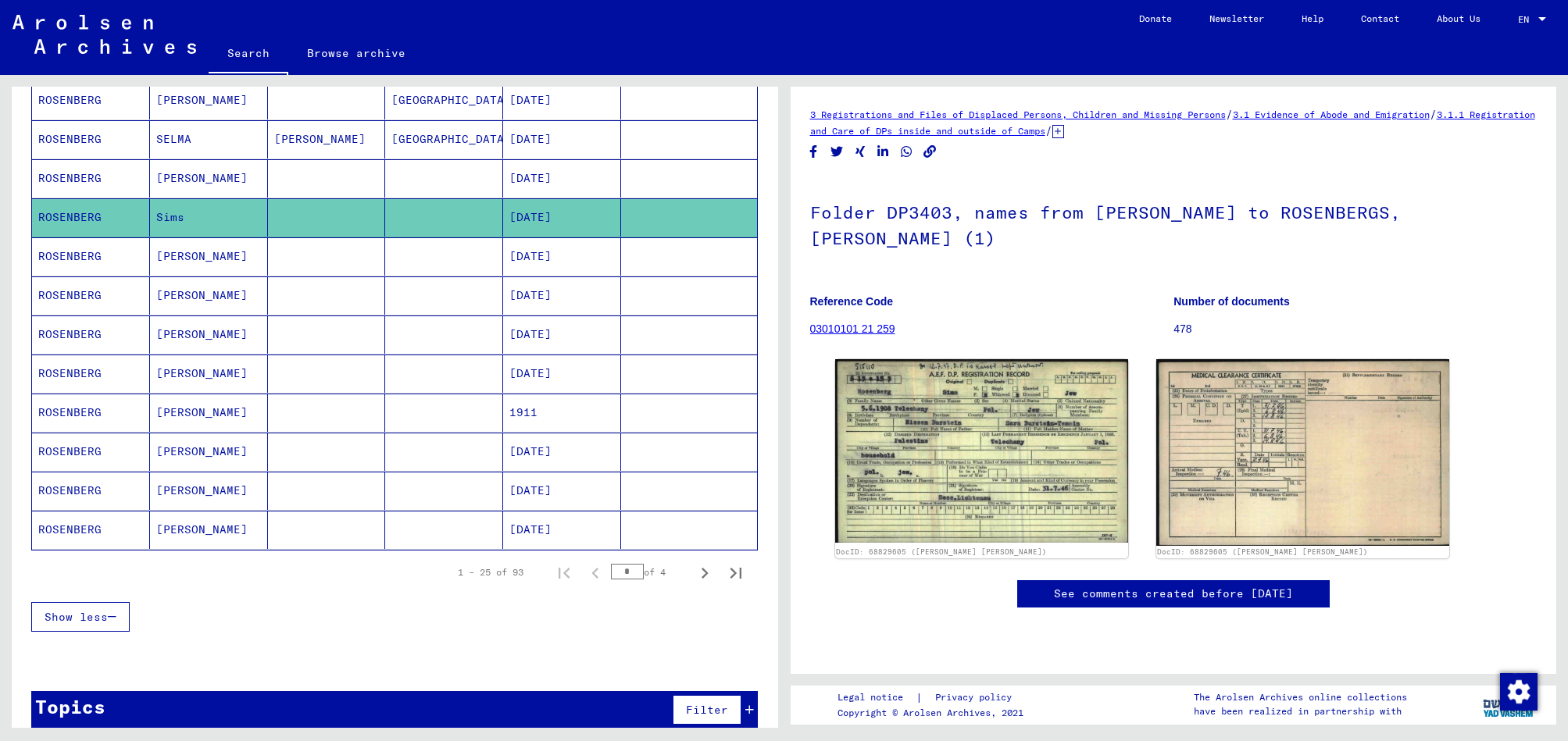
scroll to position [763, 0]
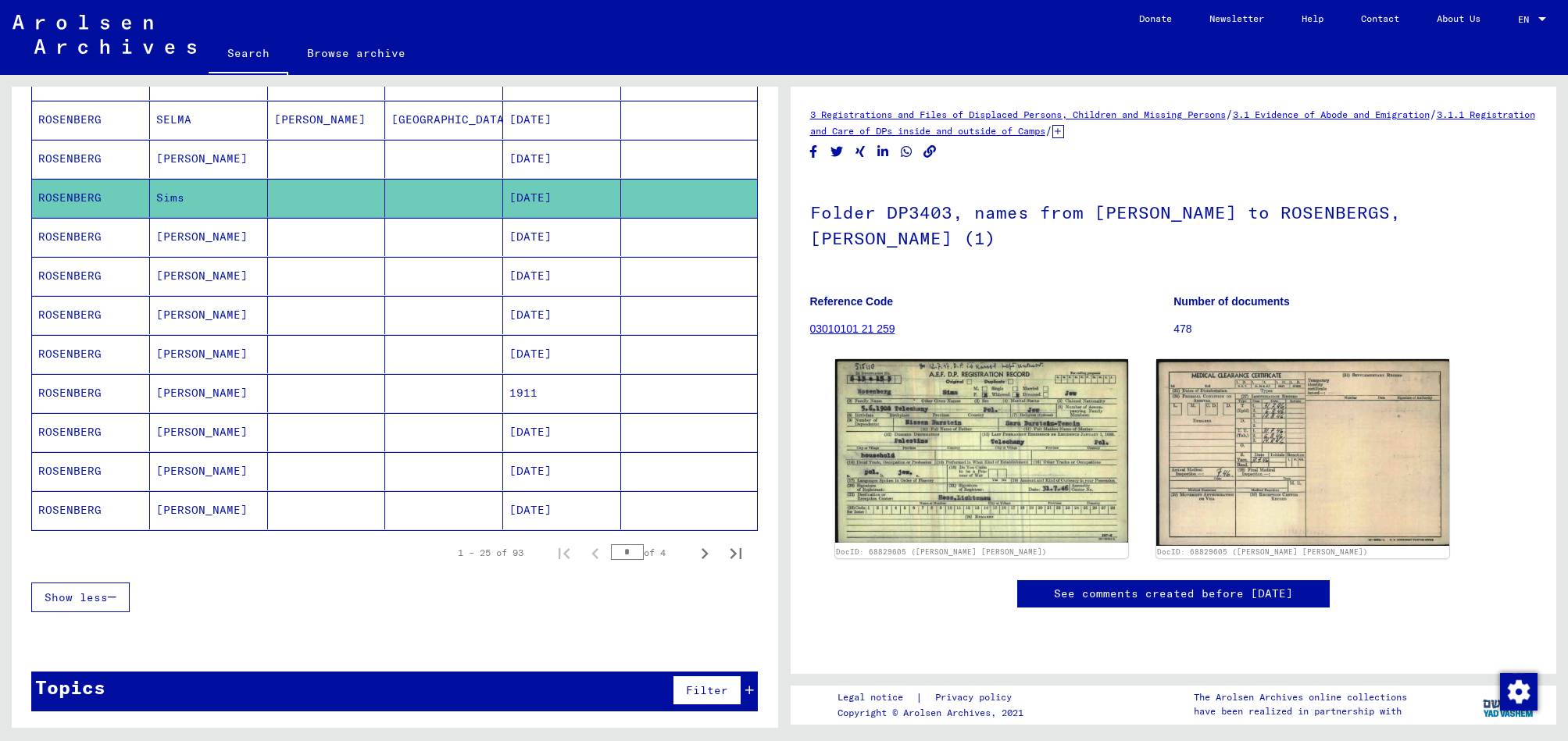
click at [569, 393] on mat-cell "1911" at bounding box center [562, 393] width 118 height 39
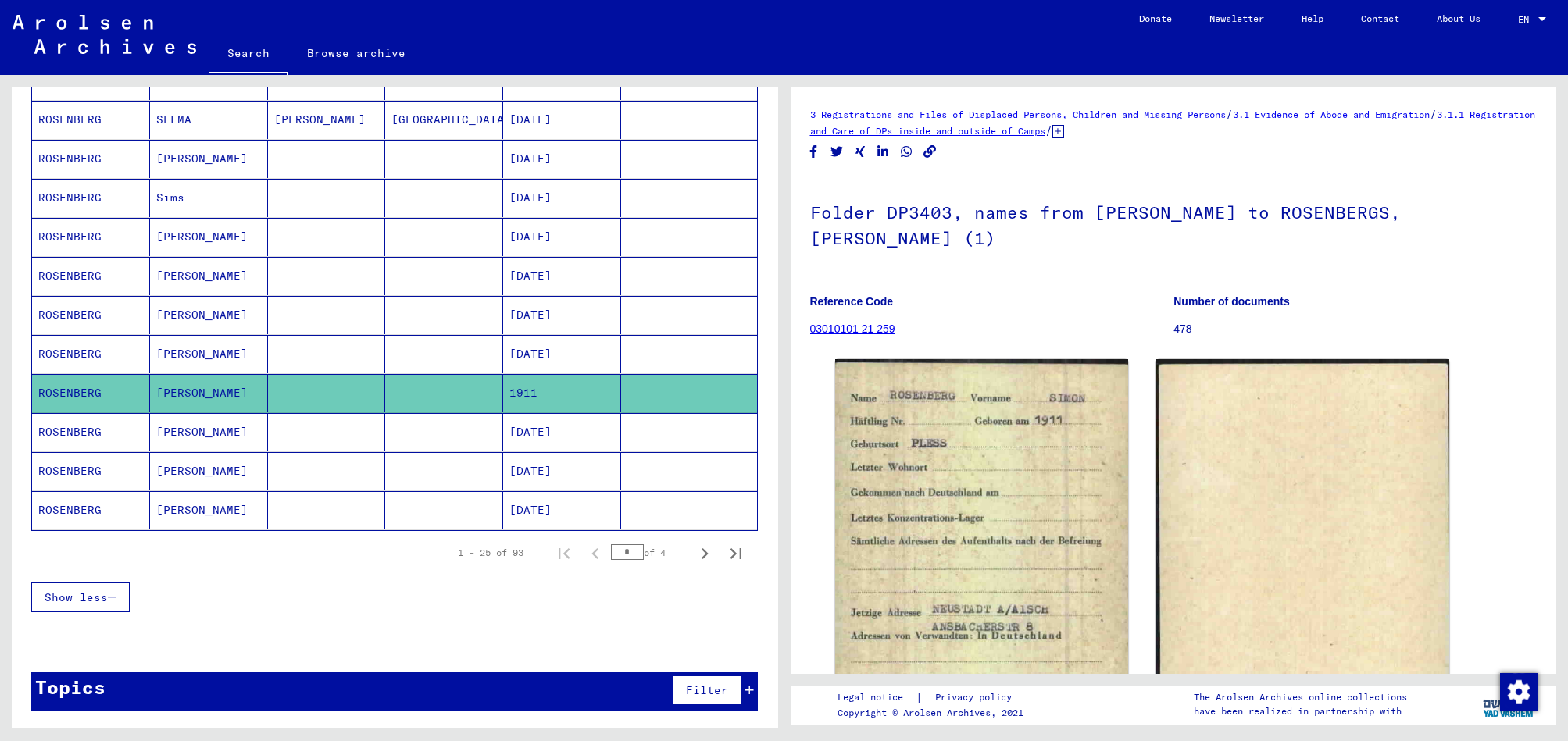
click at [574, 429] on mat-cell "[DATE]" at bounding box center [562, 432] width 118 height 39
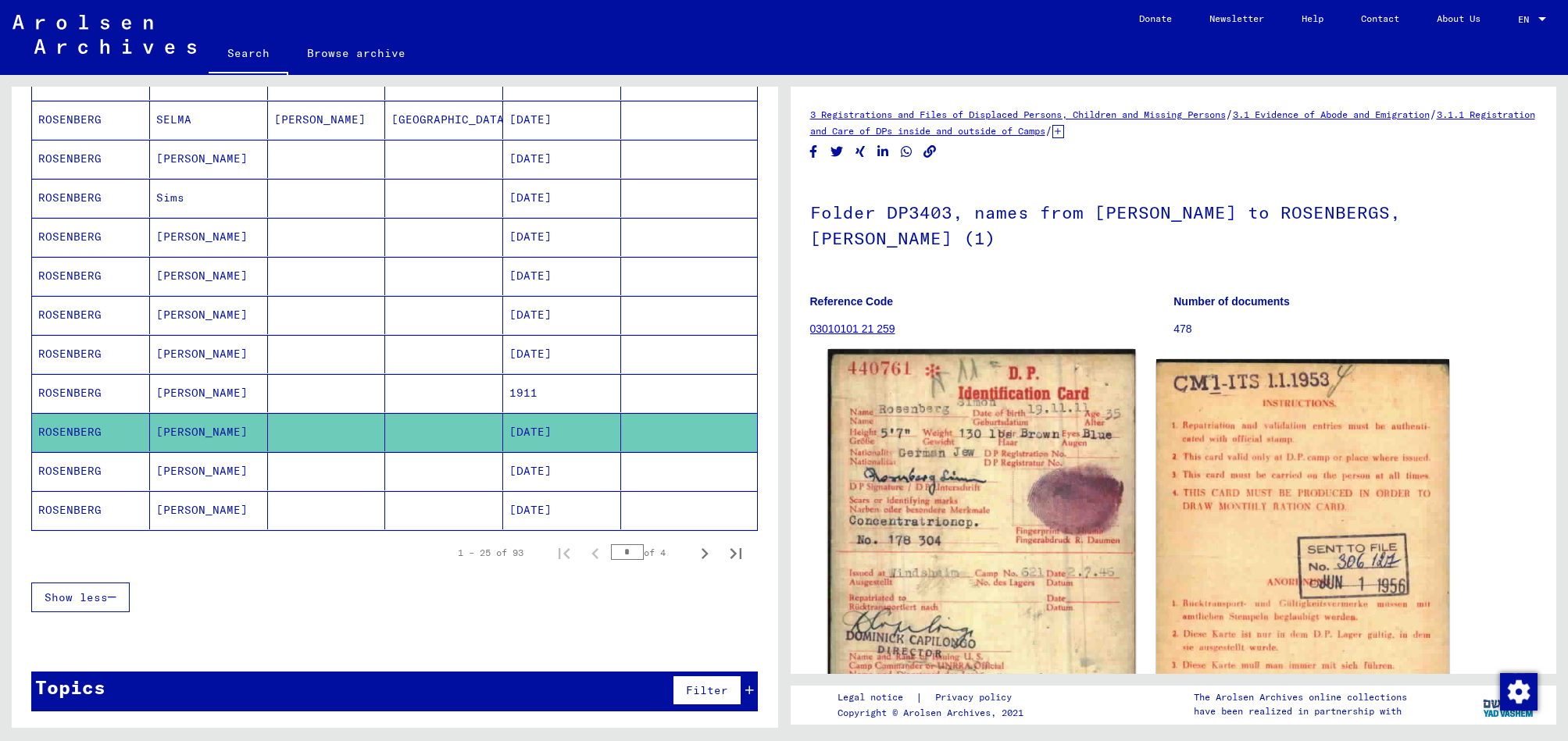
click at [938, 494] on img at bounding box center [981, 551] width 308 height 404
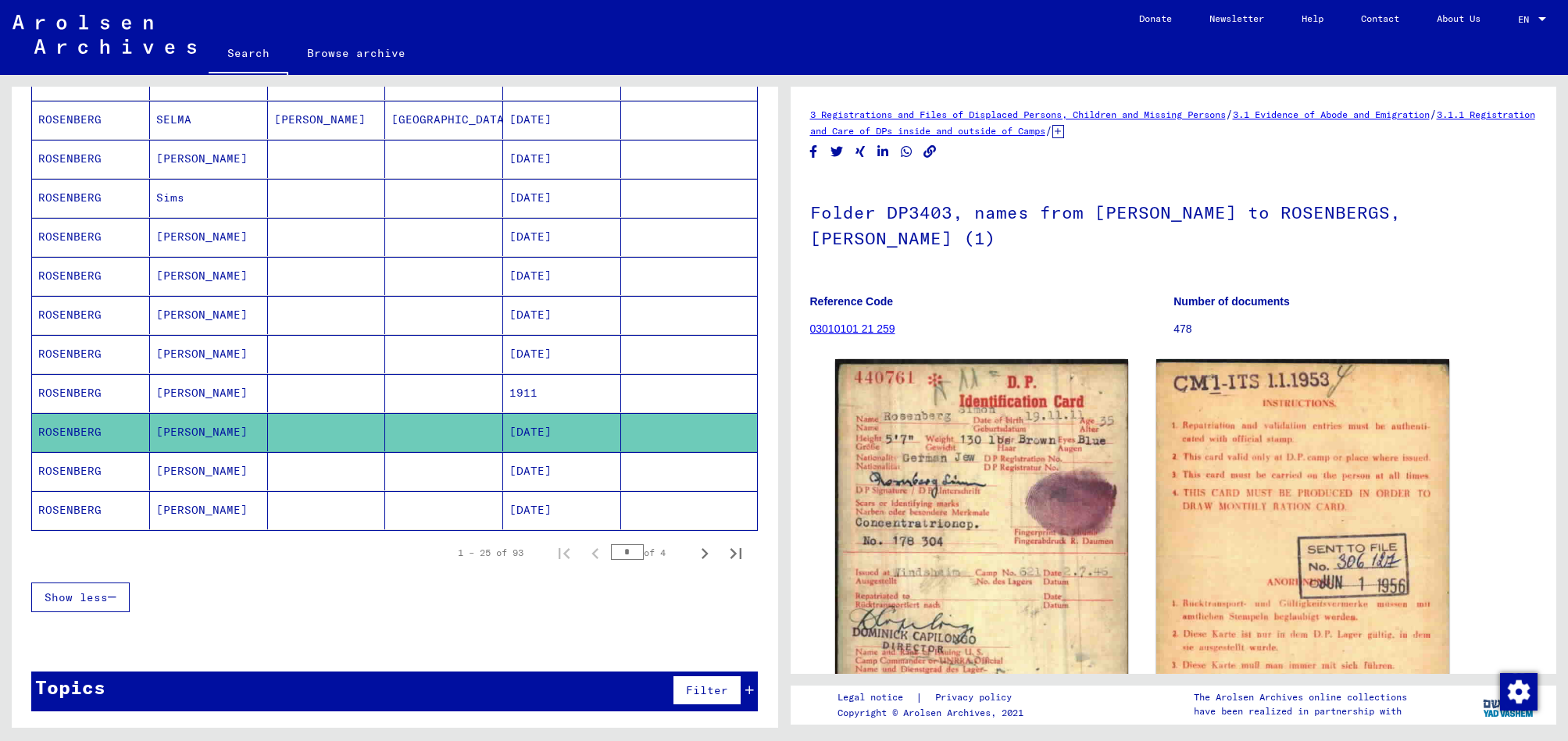
click at [555, 503] on mat-cell "[DATE]" at bounding box center [562, 510] width 118 height 39
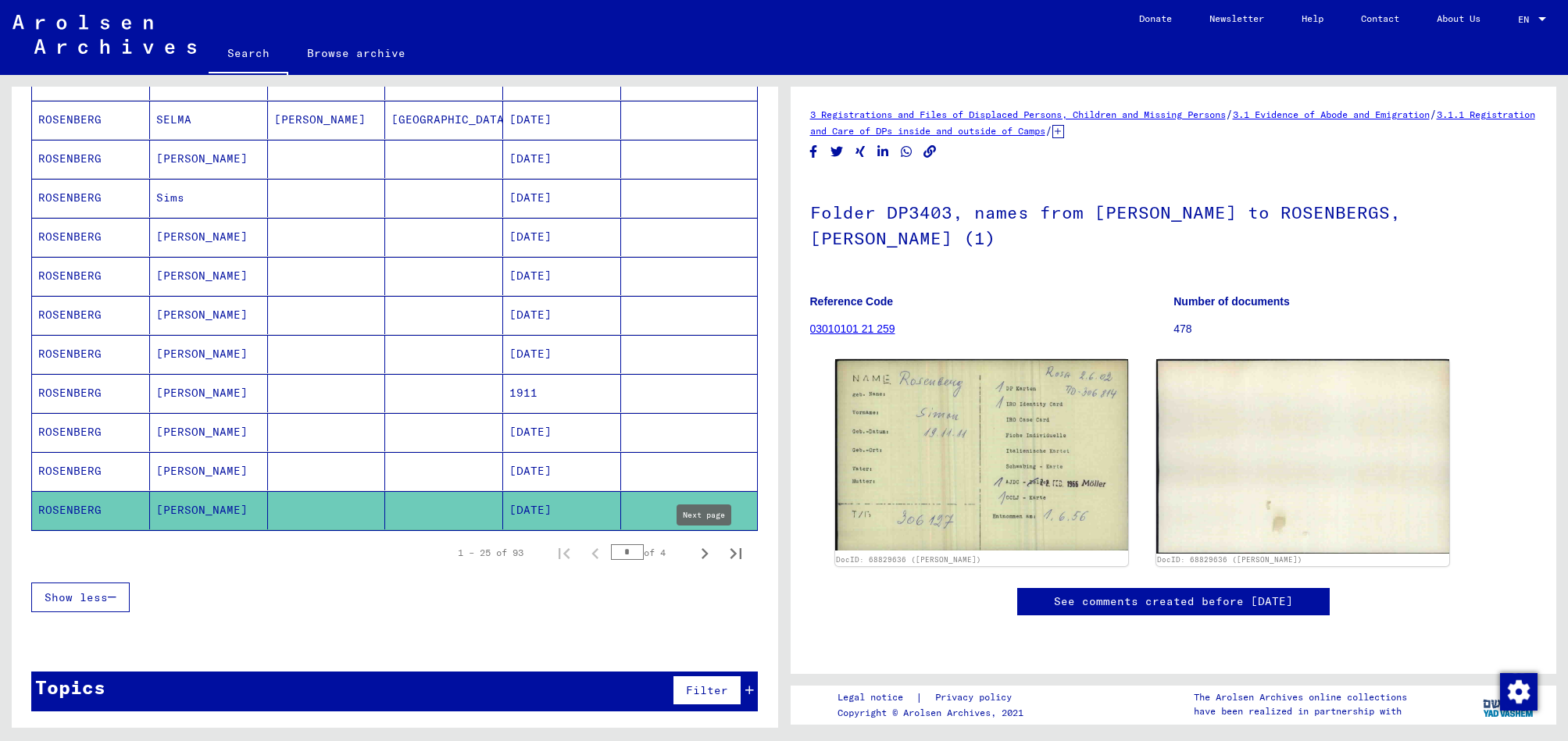
click at [696, 552] on icon "Next page" at bounding box center [704, 553] width 22 height 22
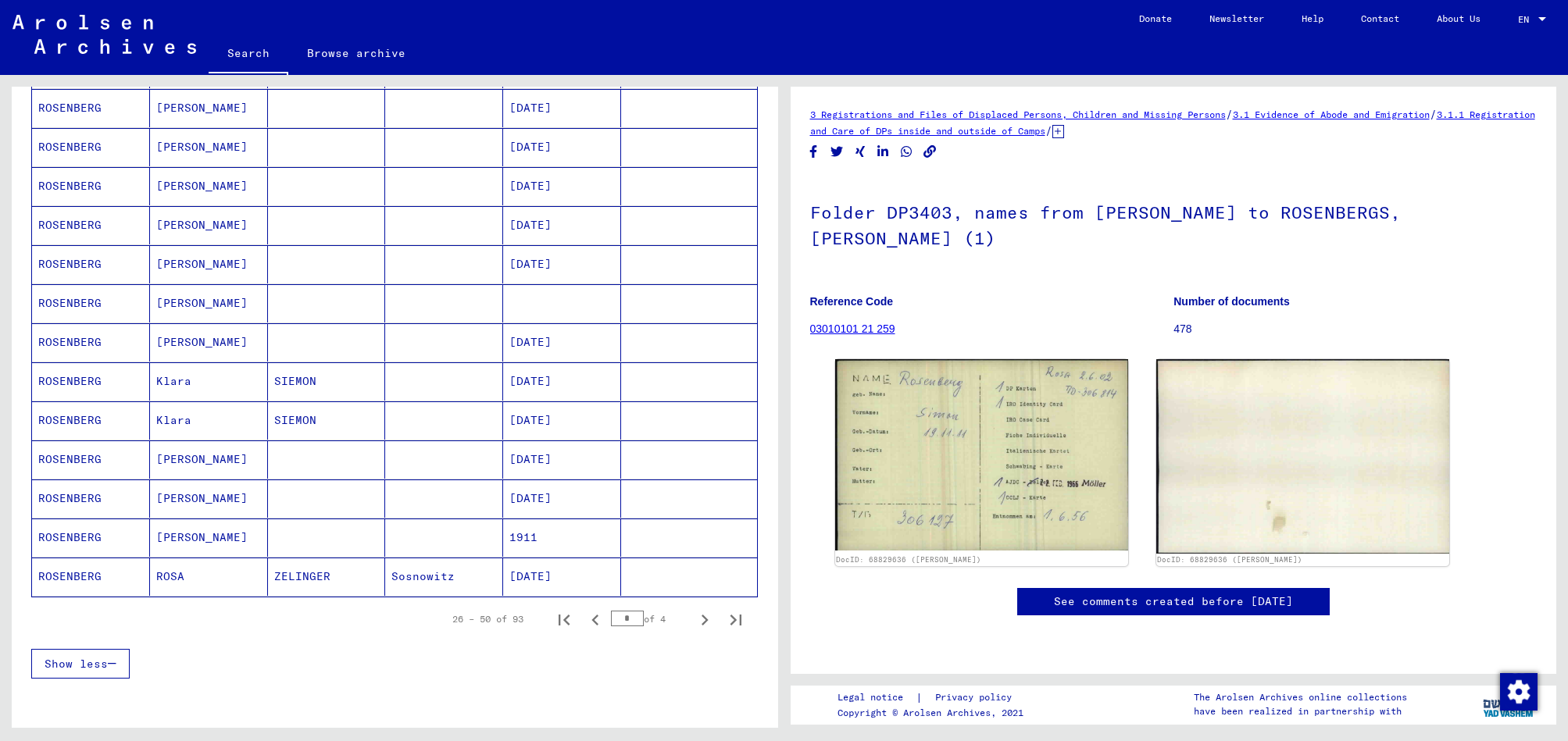
scroll to position [696, 0]
click at [549, 296] on mat-cell at bounding box center [562, 303] width 118 height 39
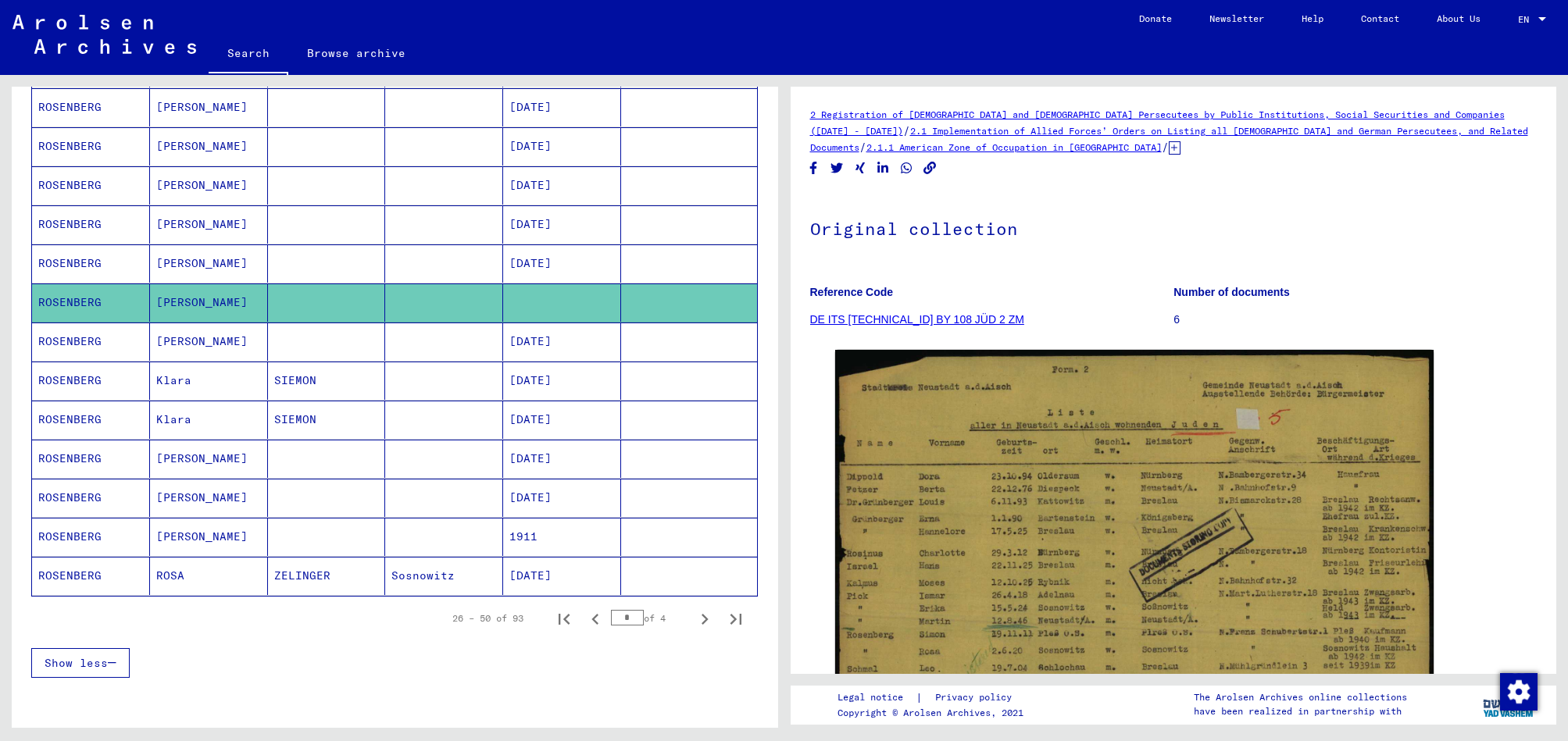
scroll to position [763, 0]
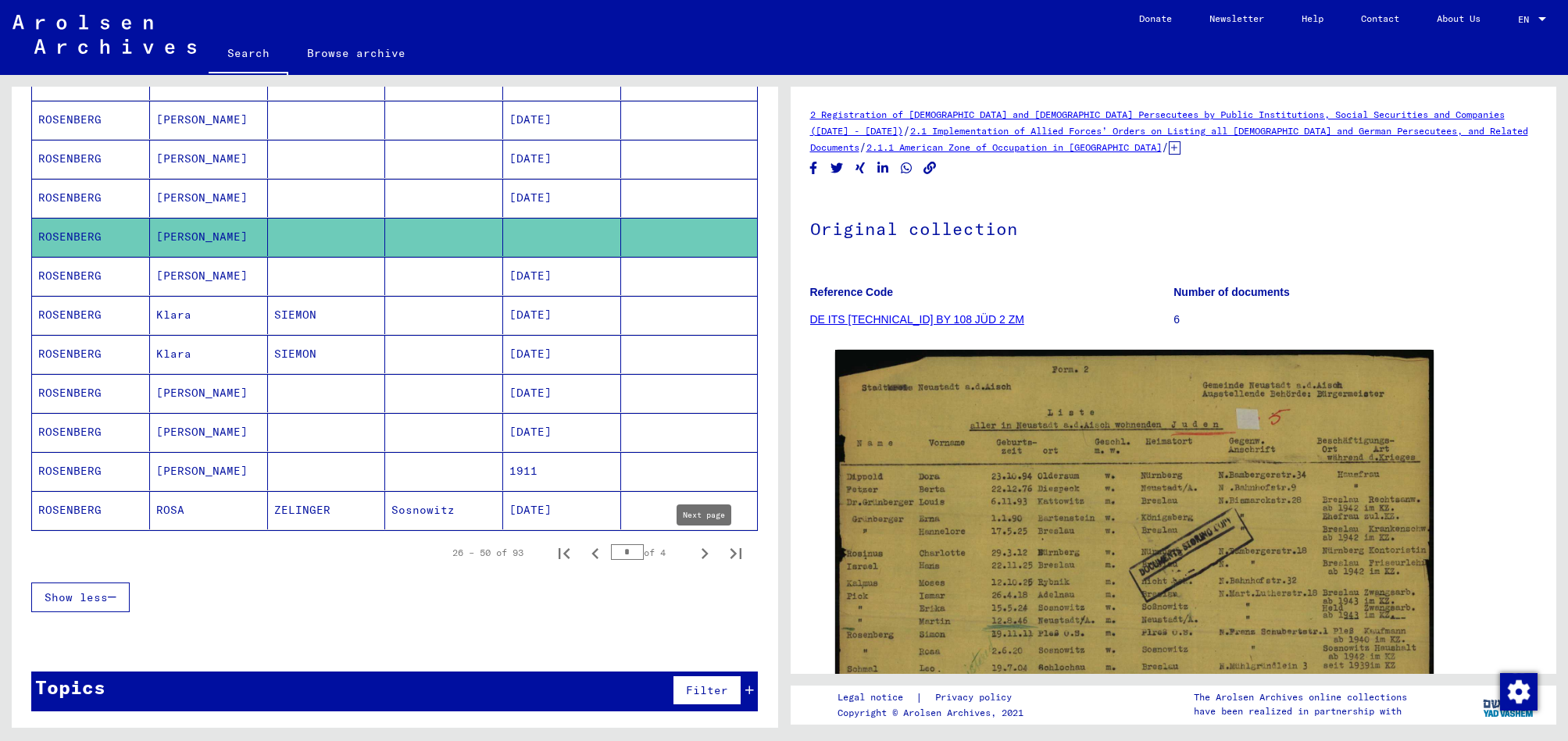
click at [700, 554] on icon "Next page" at bounding box center [704, 553] width 22 height 22
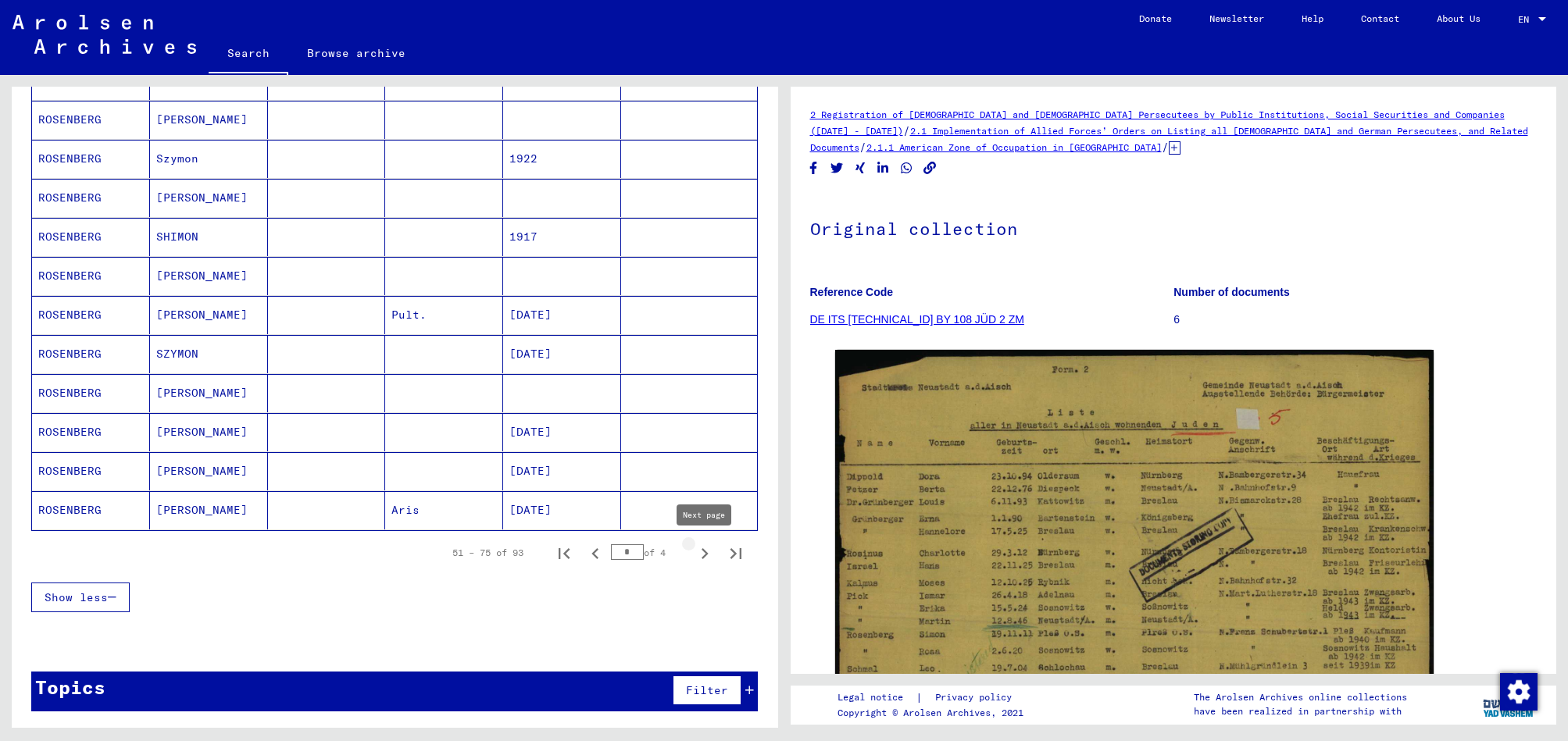
click at [709, 553] on icon "Next page" at bounding box center [704, 553] width 22 height 22
type input "*"
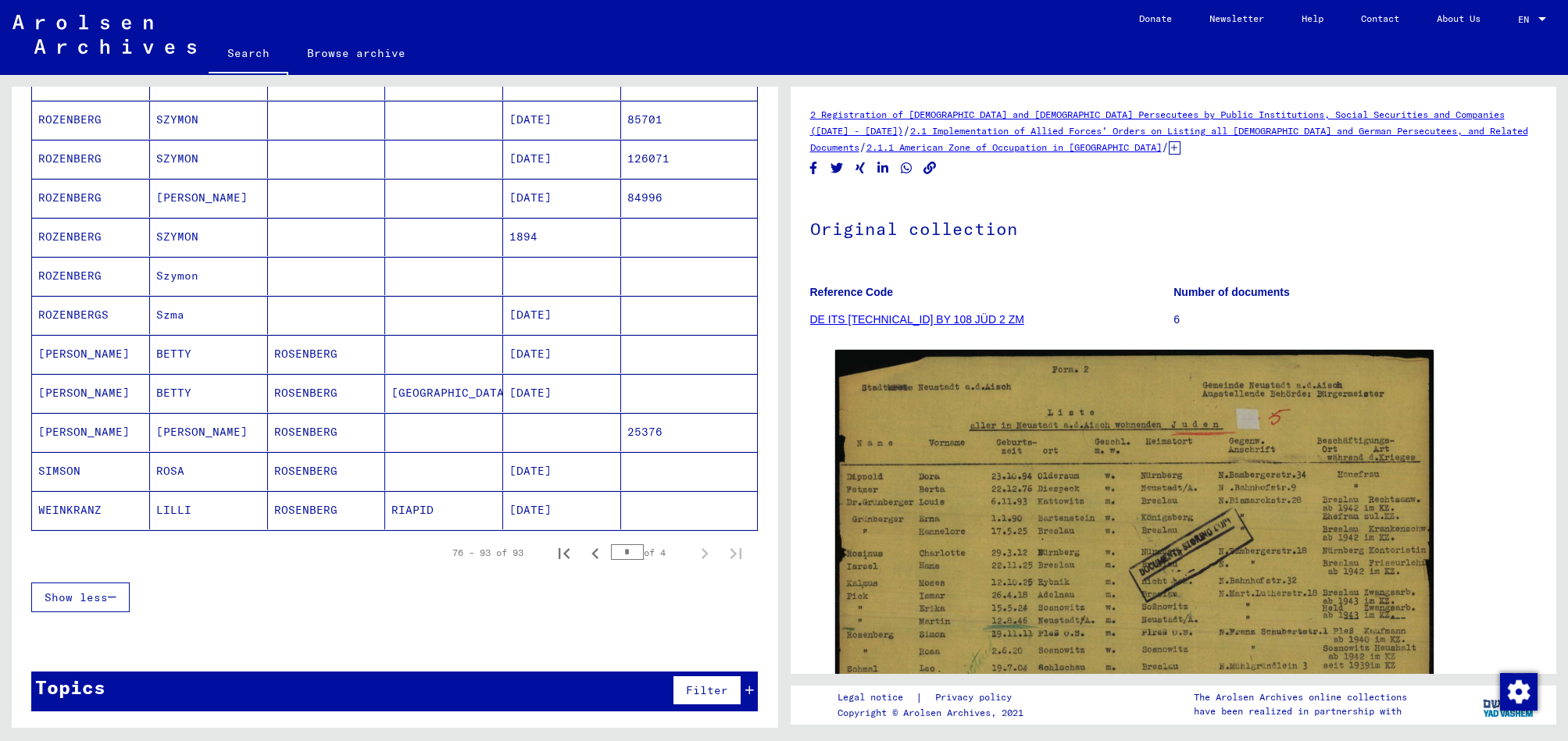
click at [577, 468] on mat-cell "[DATE]" at bounding box center [562, 471] width 118 height 39
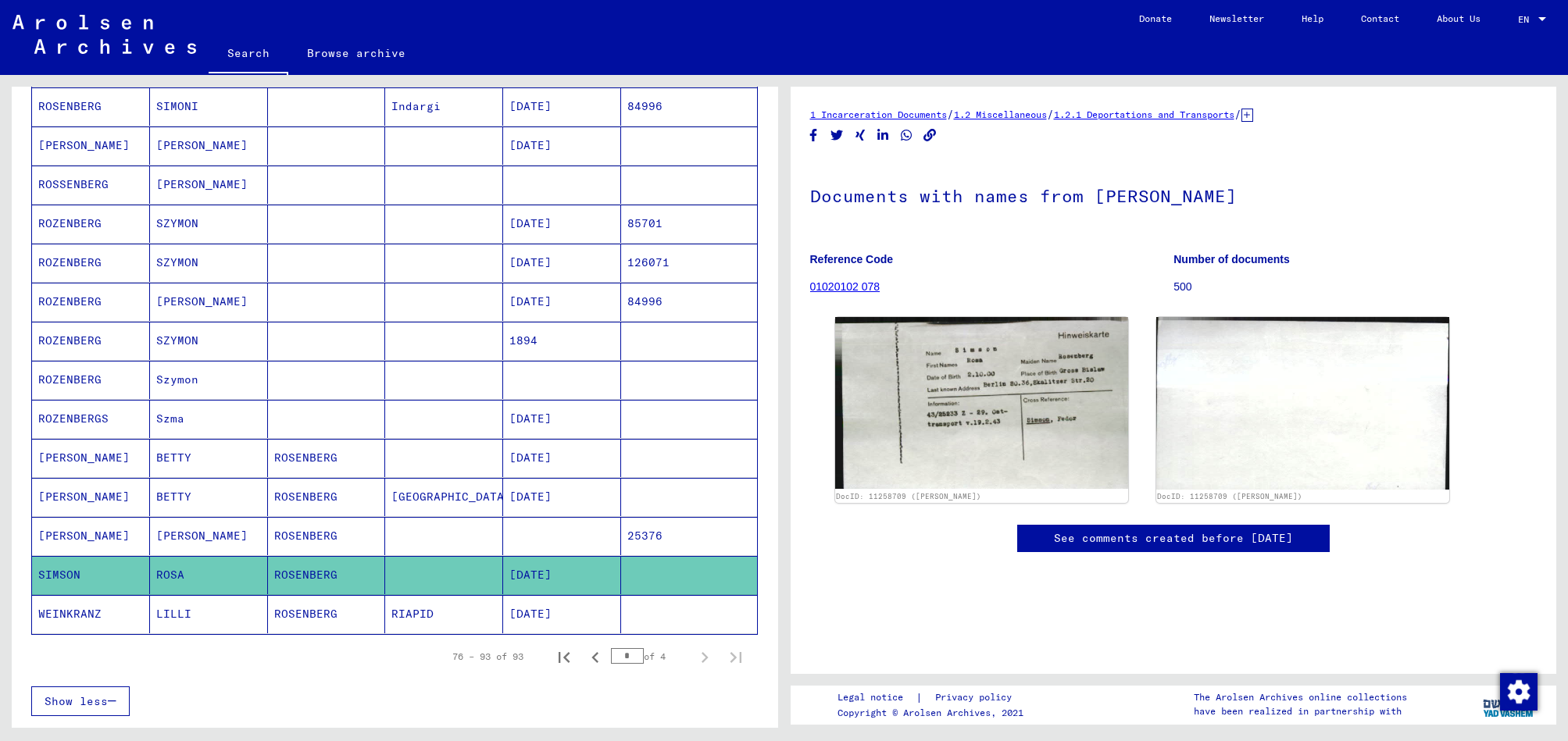
scroll to position [385, 0]
click at [544, 499] on mat-cell "[DATE]" at bounding box center [562, 496] width 118 height 39
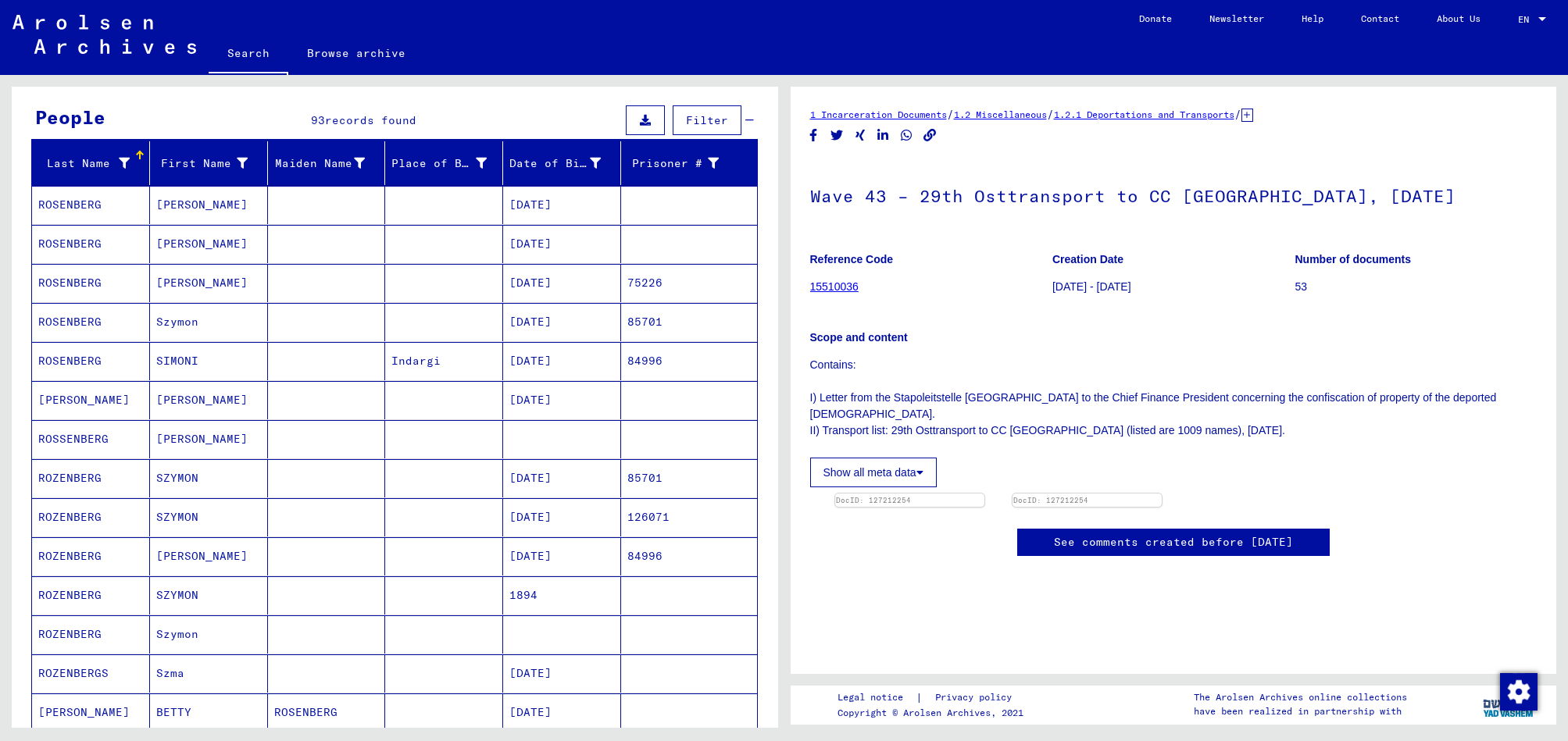
scroll to position [128, 0]
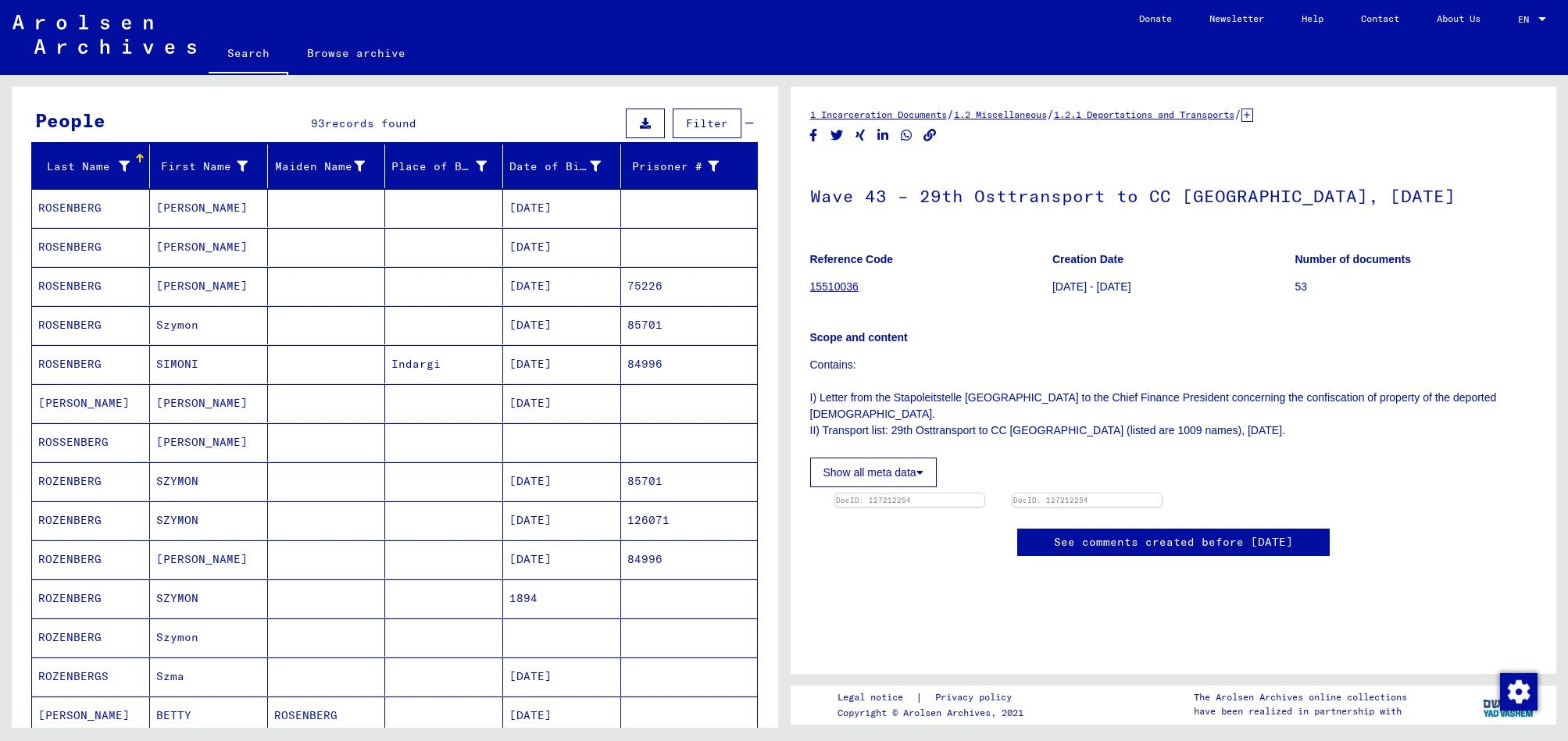
click at [540, 282] on mat-cell "[DATE]" at bounding box center [562, 286] width 118 height 39
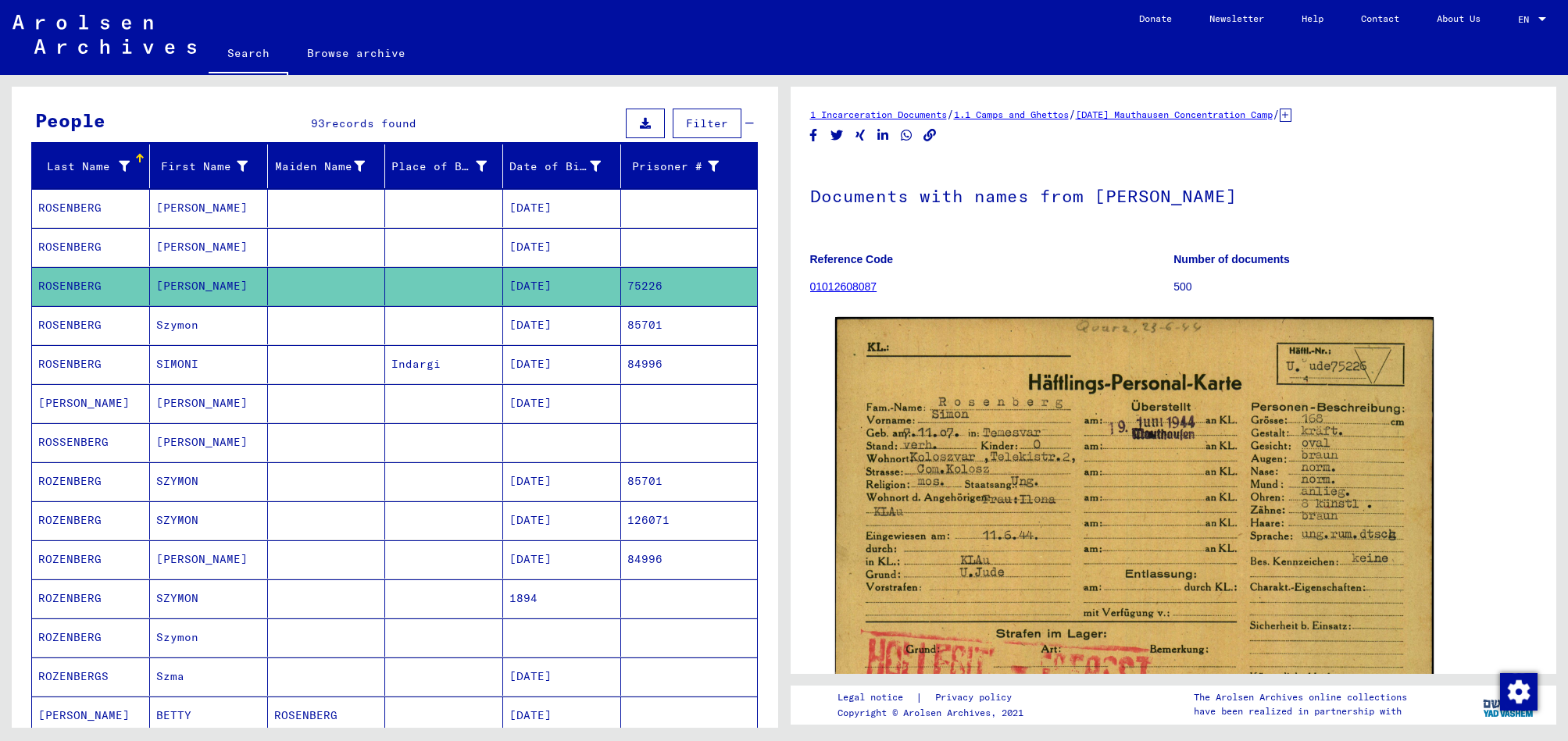
click at [565, 325] on mat-cell "[DATE]" at bounding box center [562, 325] width 118 height 39
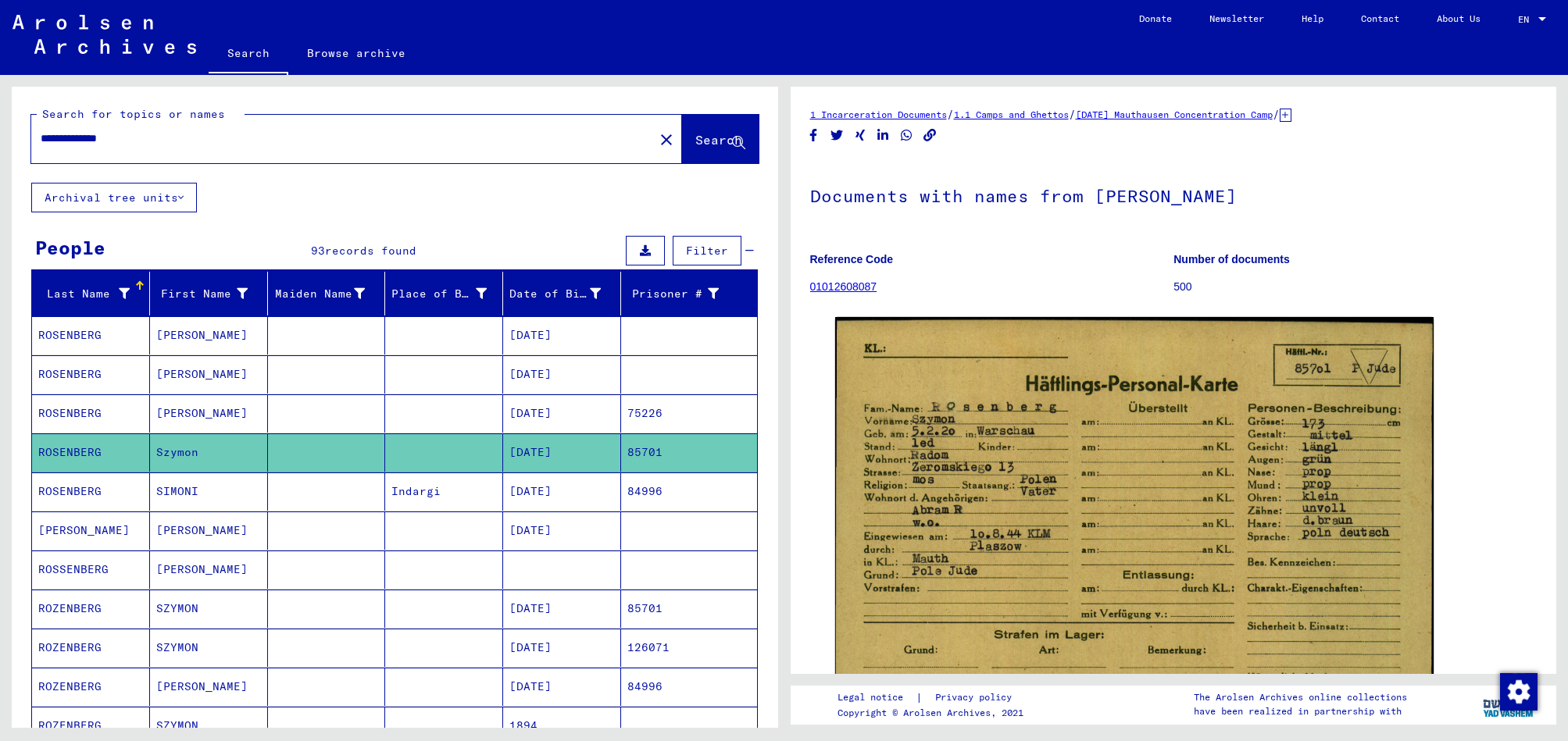
click at [59, 137] on input "**********" at bounding box center [342, 138] width 604 height 16
type input "**********"
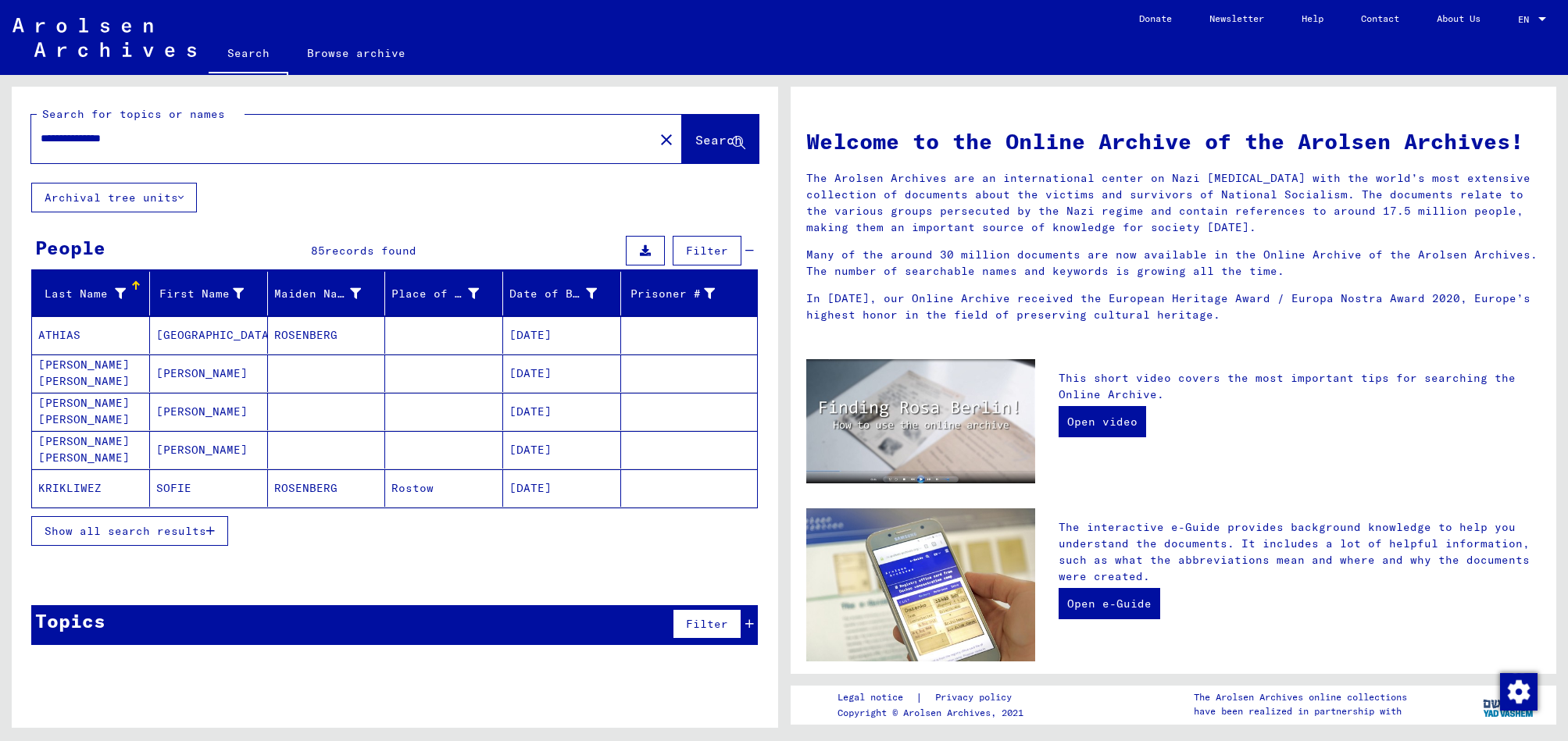
click at [158, 531] on span "Show all search results" at bounding box center [126, 531] width 162 height 14
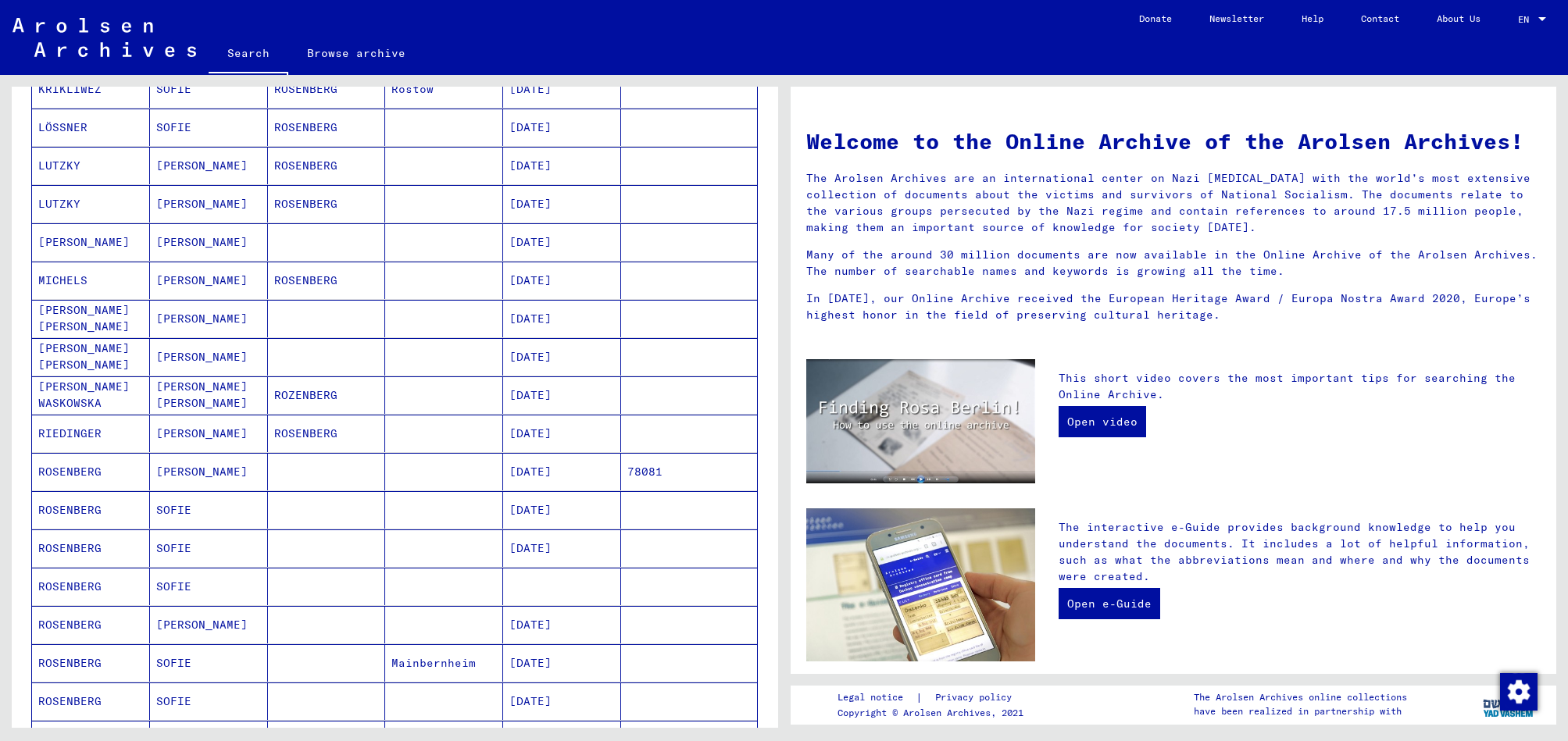
scroll to position [508, 0]
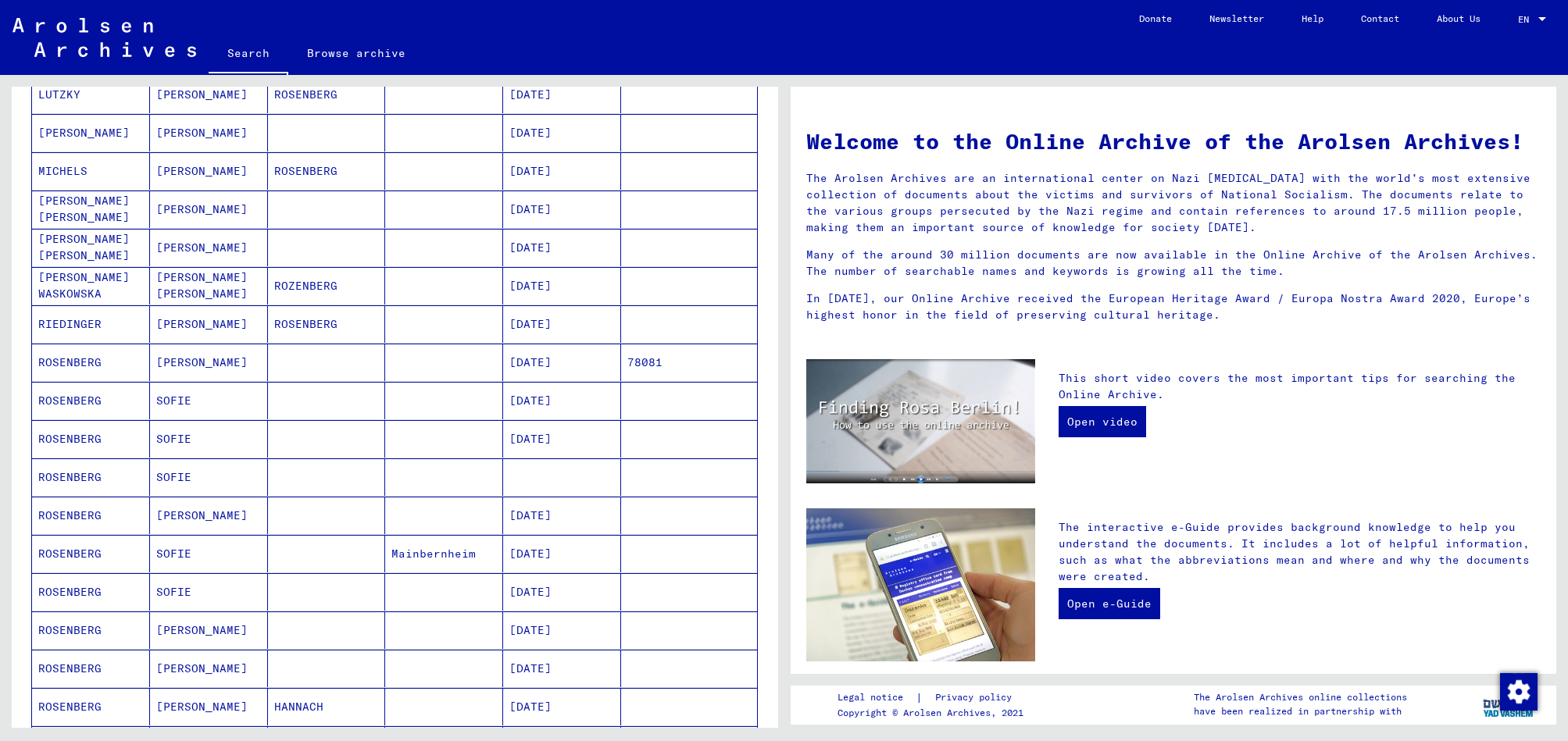
click at [230, 364] on mat-cell "[PERSON_NAME]" at bounding box center [208, 363] width 118 height 38
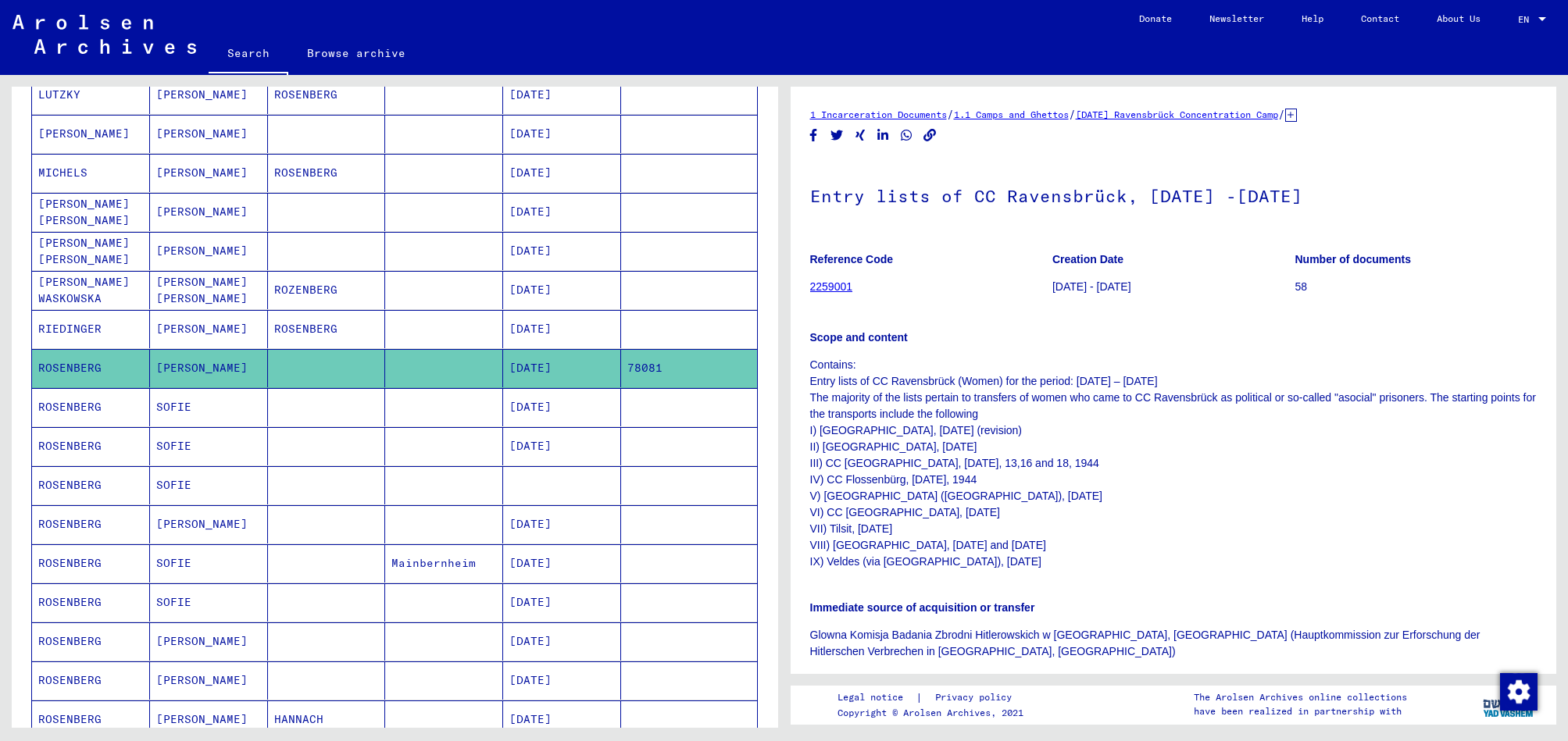
click at [577, 331] on mat-cell "[DATE]" at bounding box center [562, 329] width 118 height 39
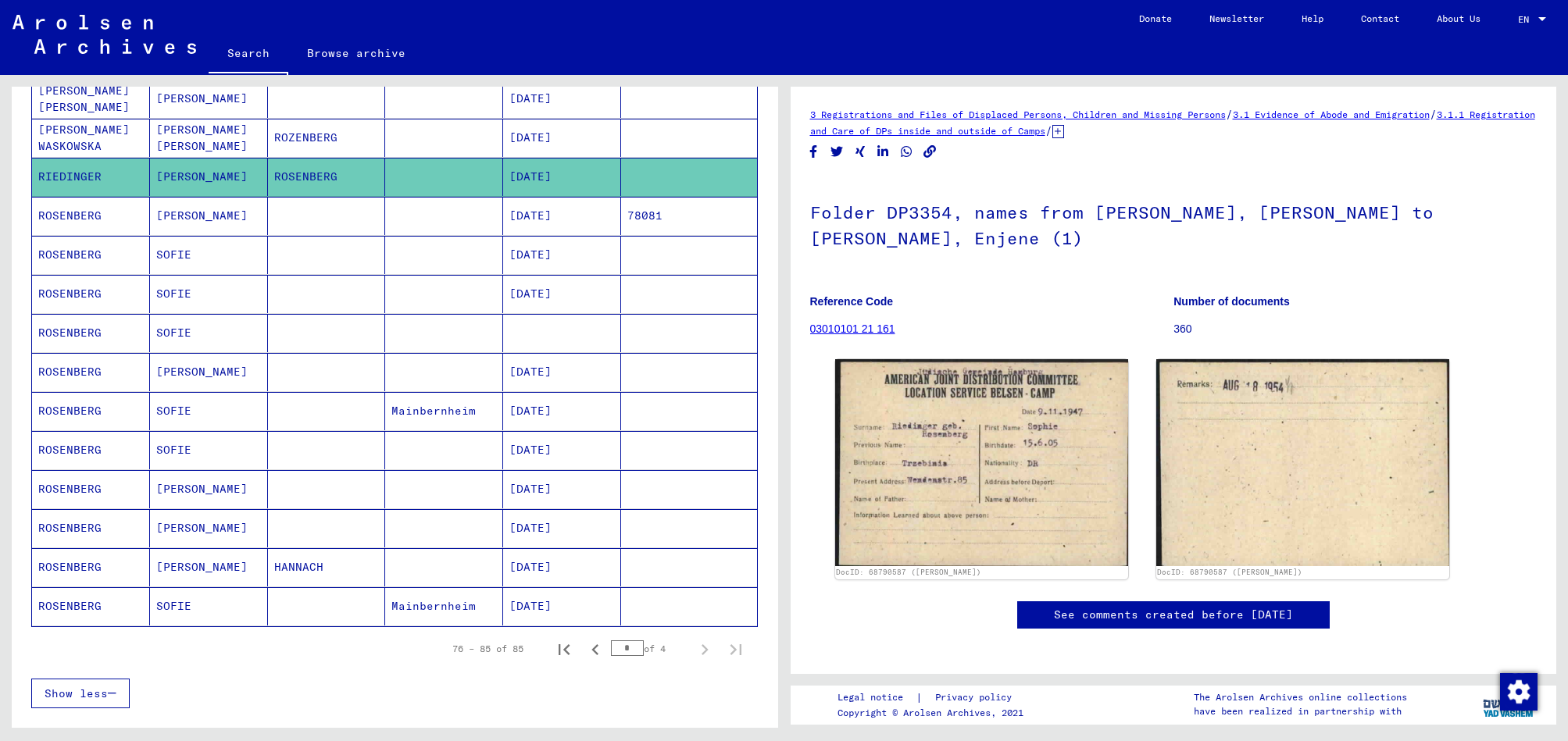
scroll to position [664, 0]
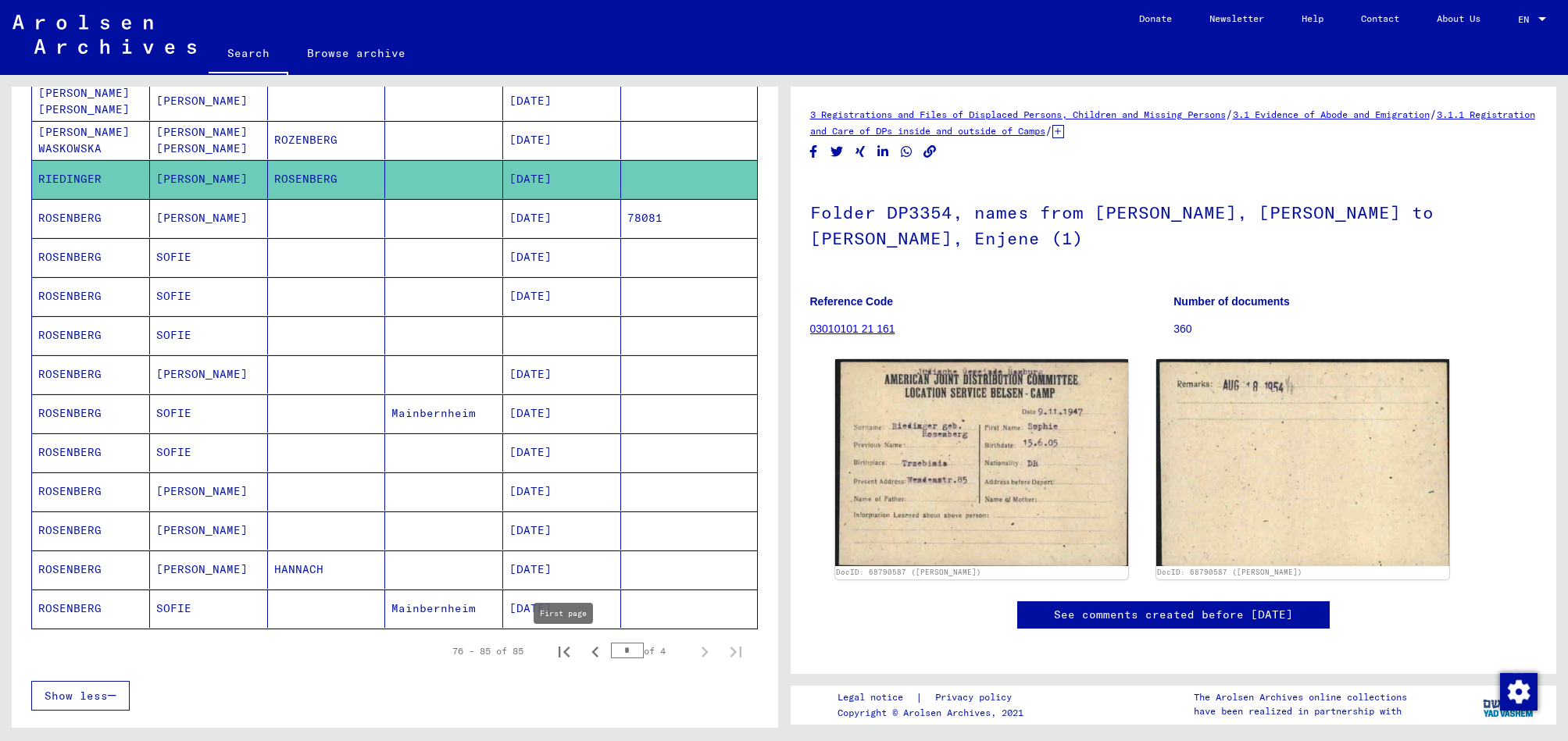
click at [570, 657] on icon "First page" at bounding box center [564, 652] width 22 height 22
click at [709, 654] on icon "Next page" at bounding box center [704, 652] width 22 height 22
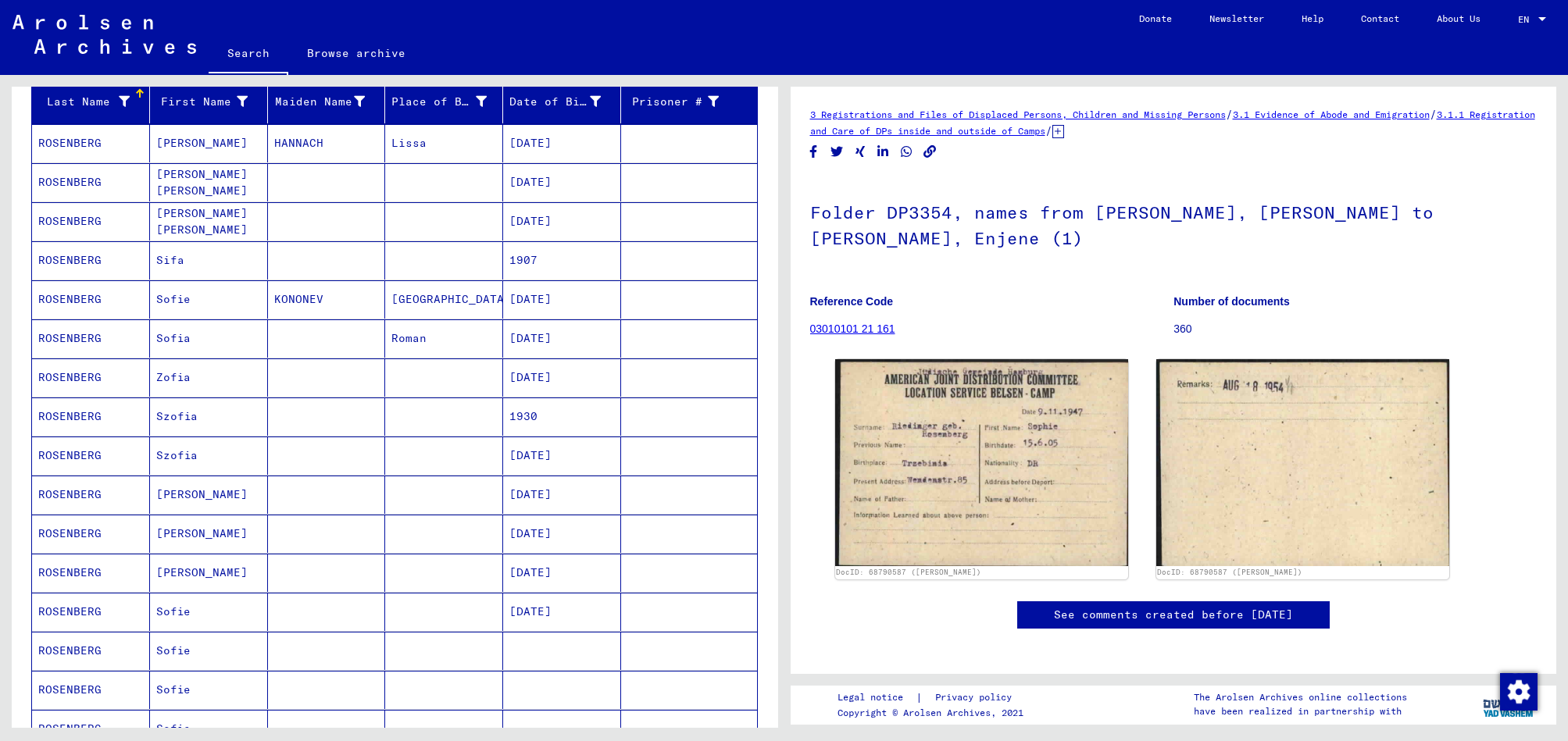
scroll to position [198, 0]
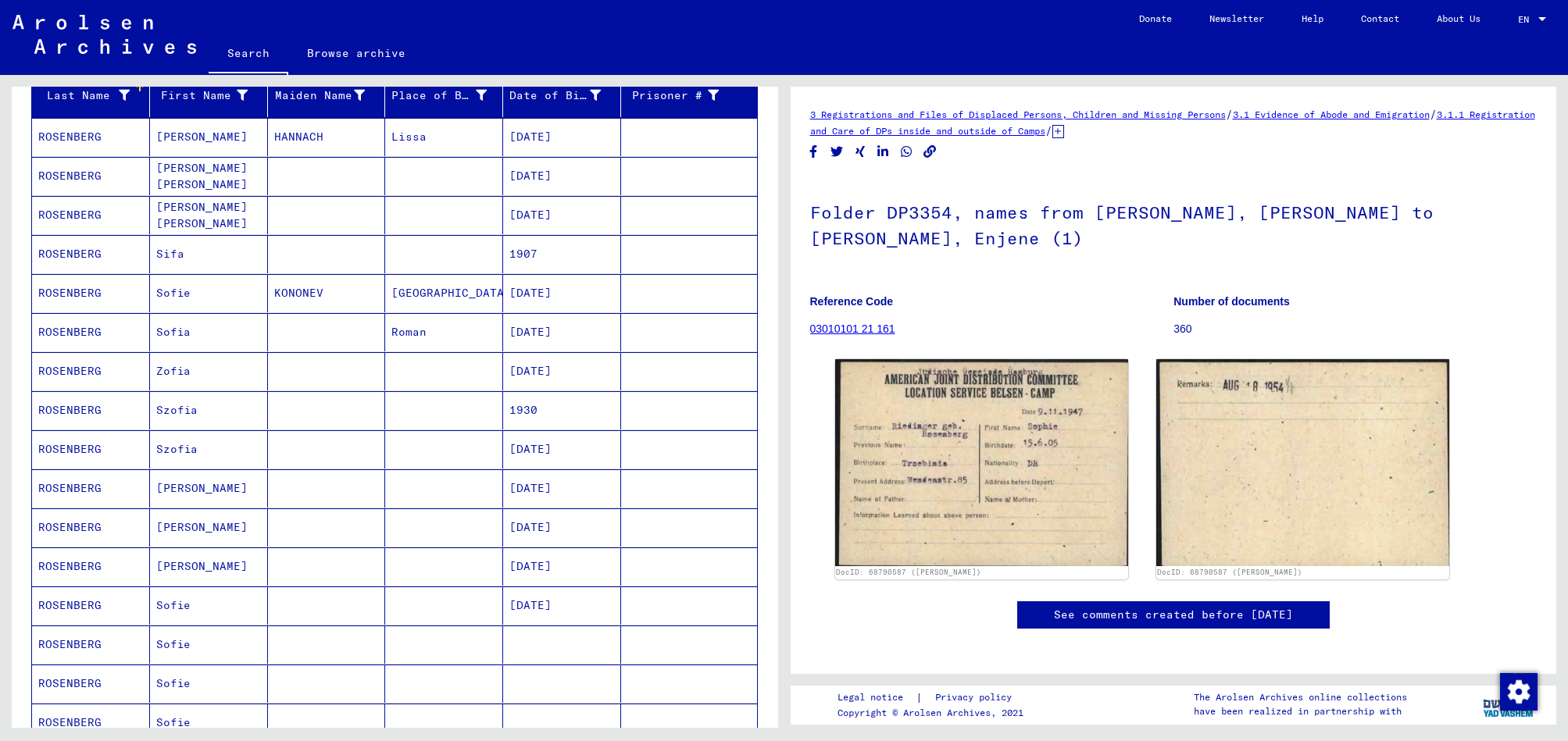
click at [528, 254] on mat-cell "1907" at bounding box center [562, 254] width 118 height 39
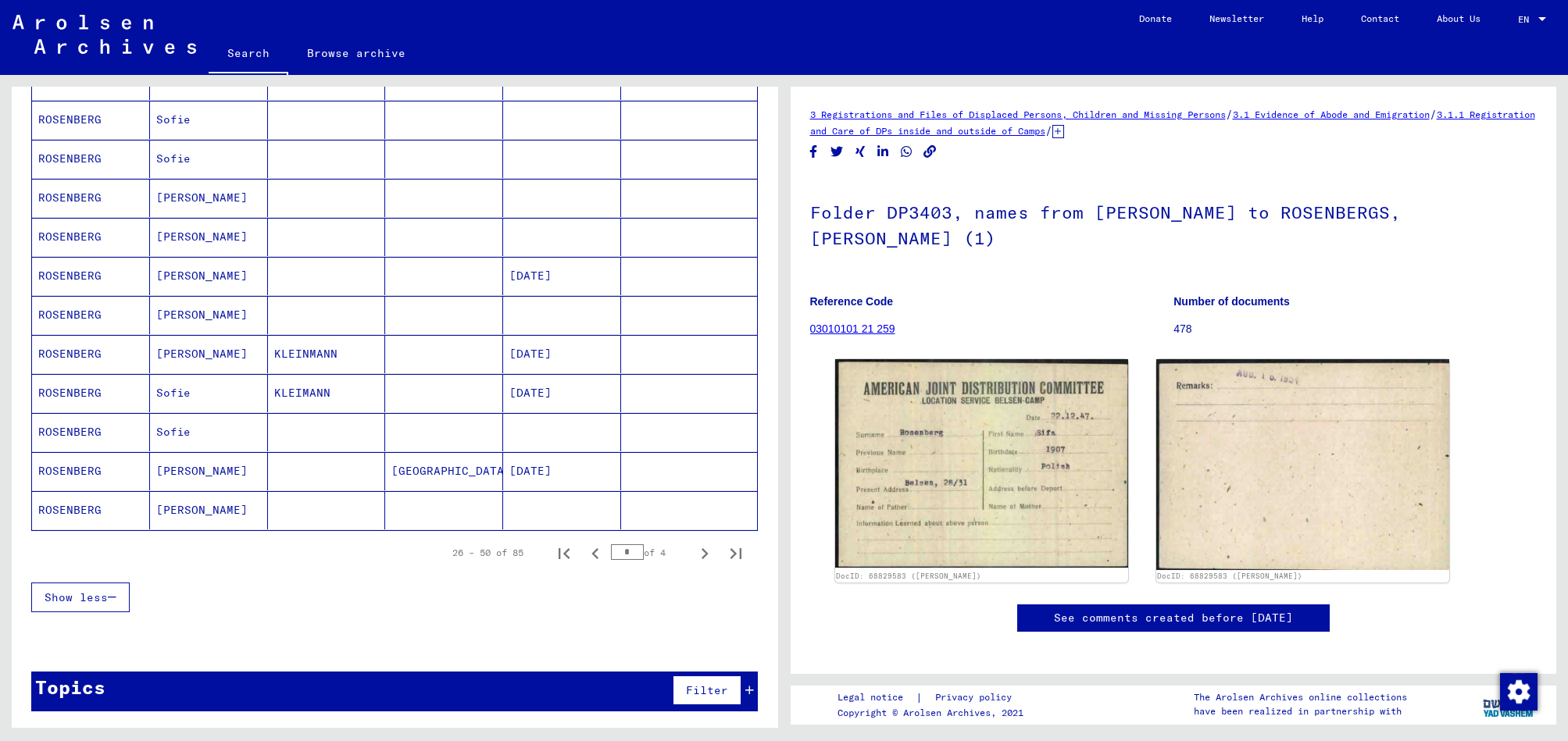
scroll to position [762, 0]
click at [712, 555] on icon "Next page" at bounding box center [704, 554] width 22 height 22
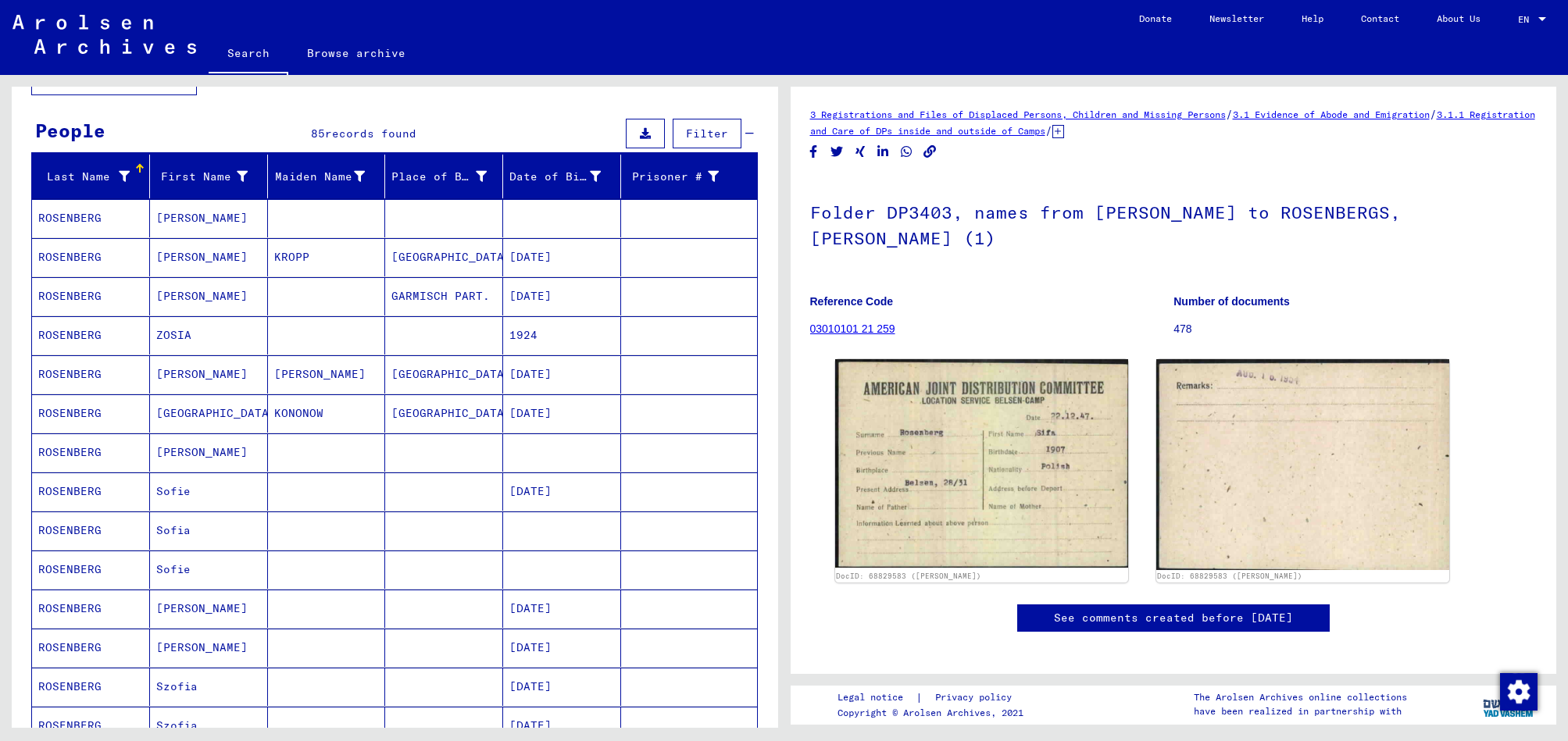
scroll to position [167, 0]
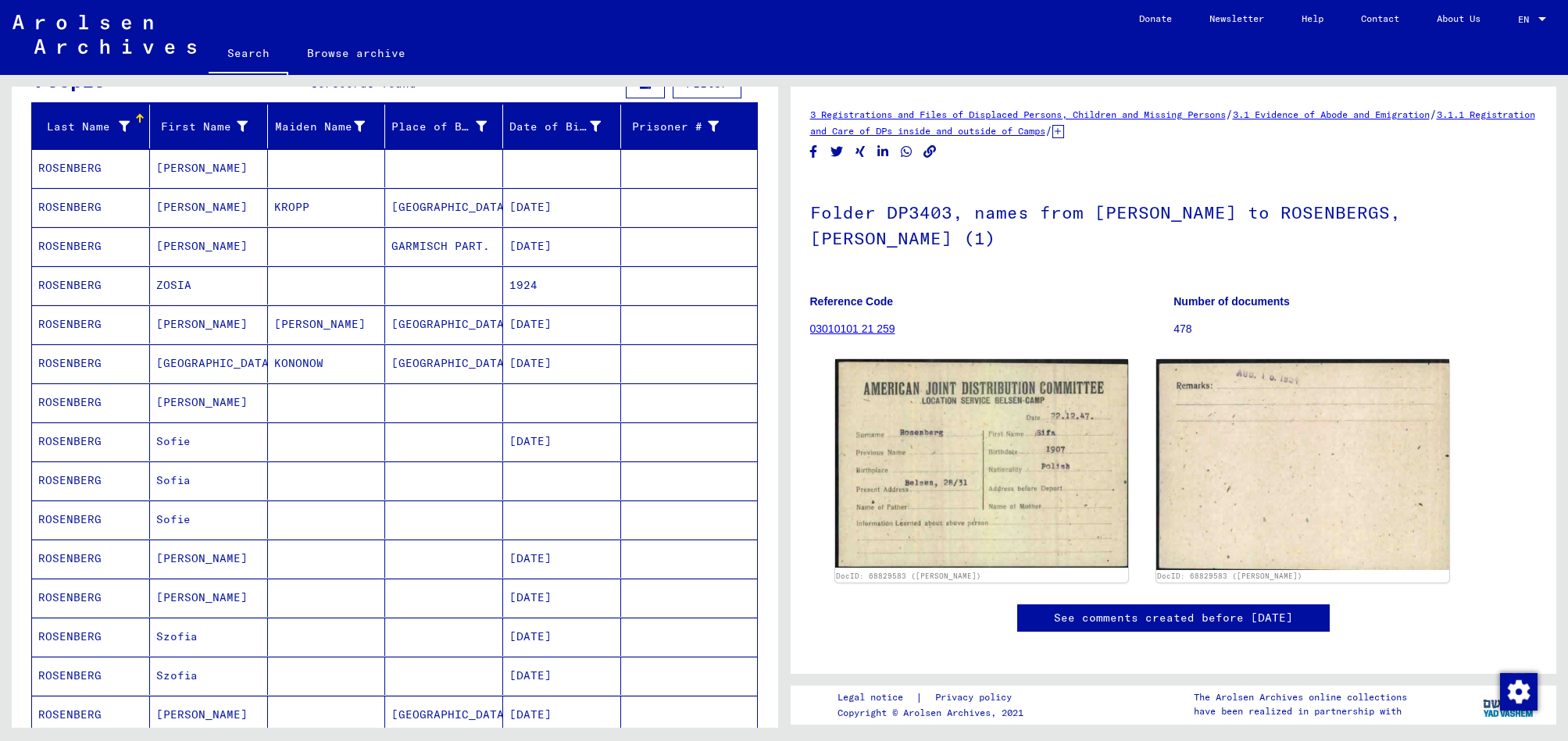
click at [573, 326] on mat-cell "[DATE]" at bounding box center [562, 324] width 118 height 39
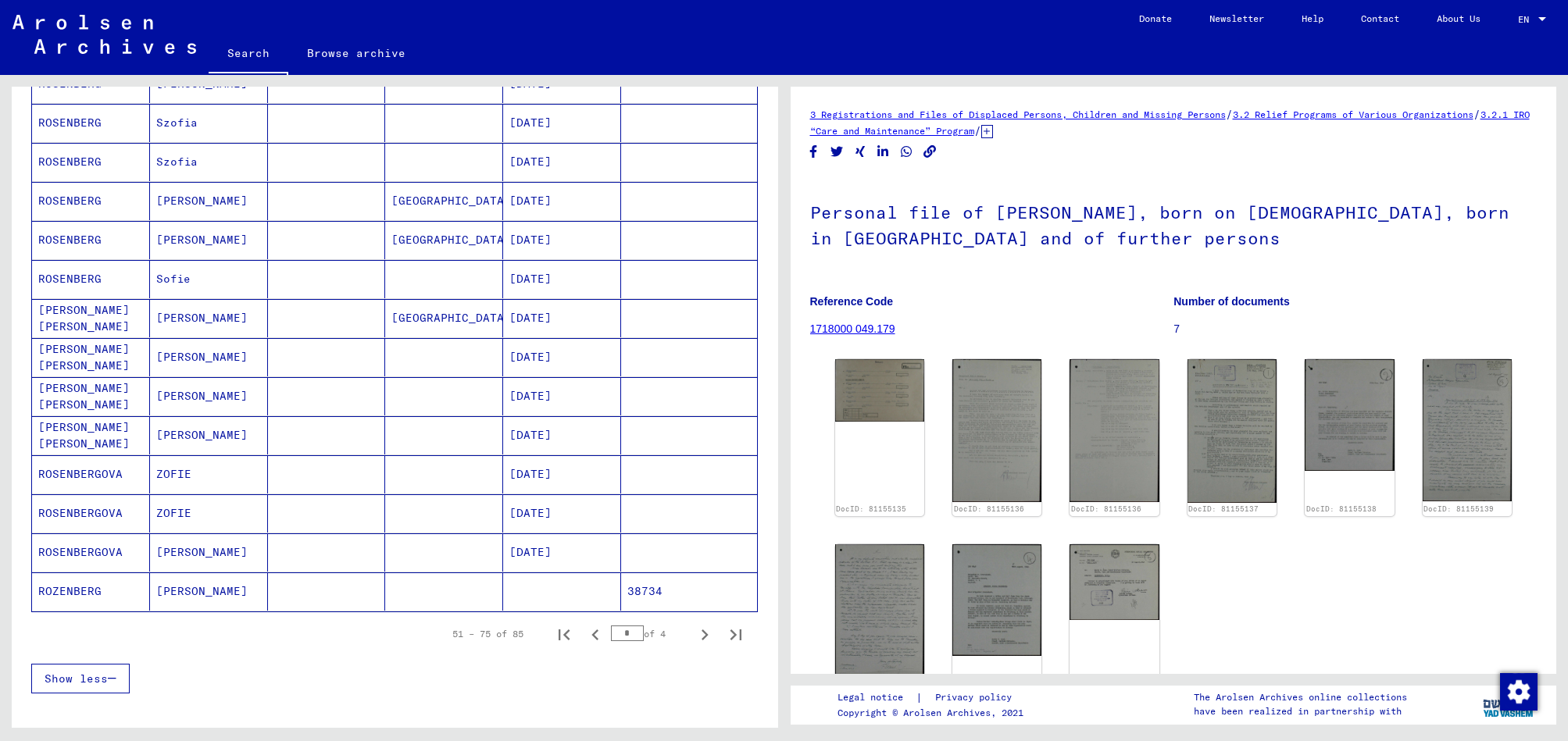
scroll to position [691, 0]
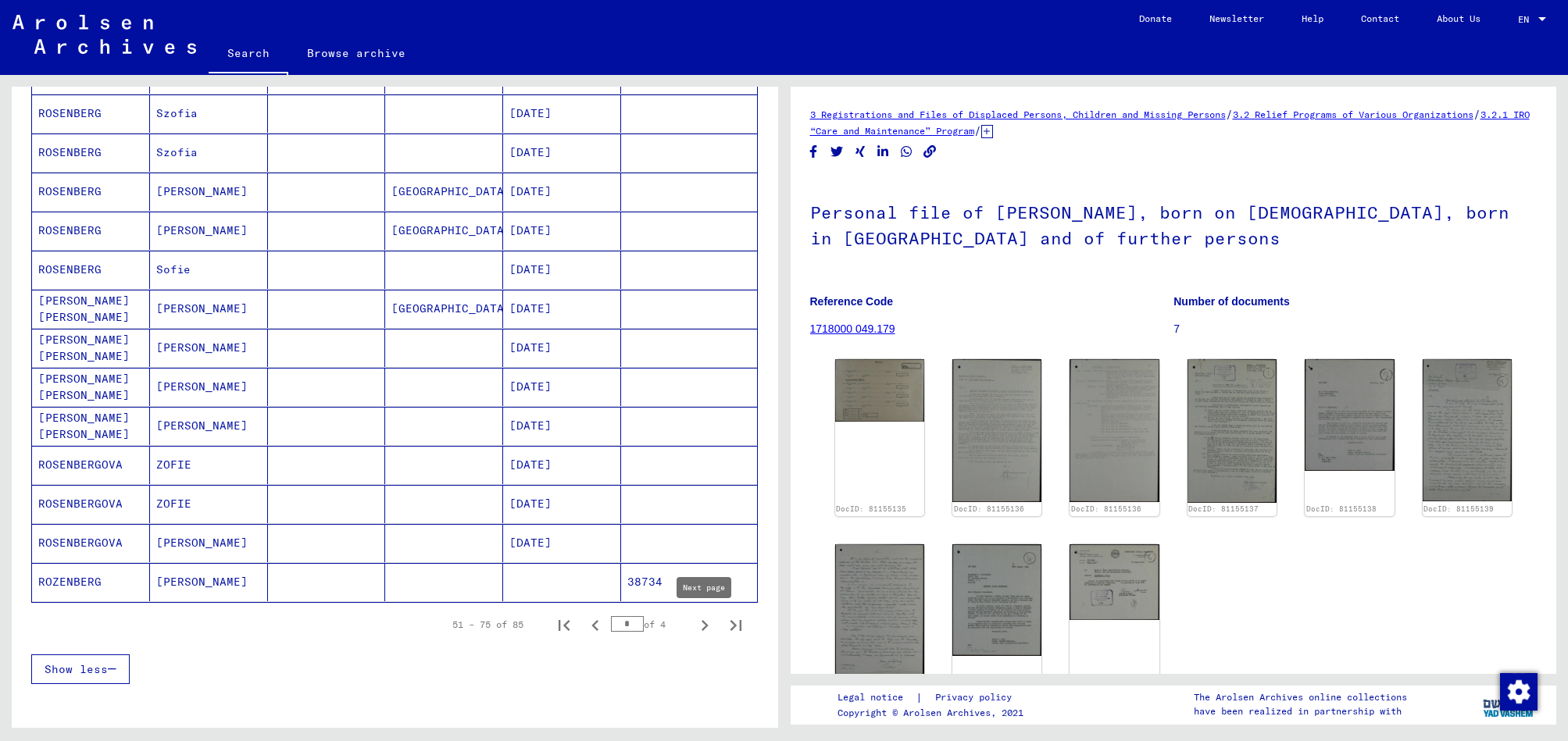
click at [698, 628] on icon "Next page" at bounding box center [704, 625] width 22 height 22
type input "*"
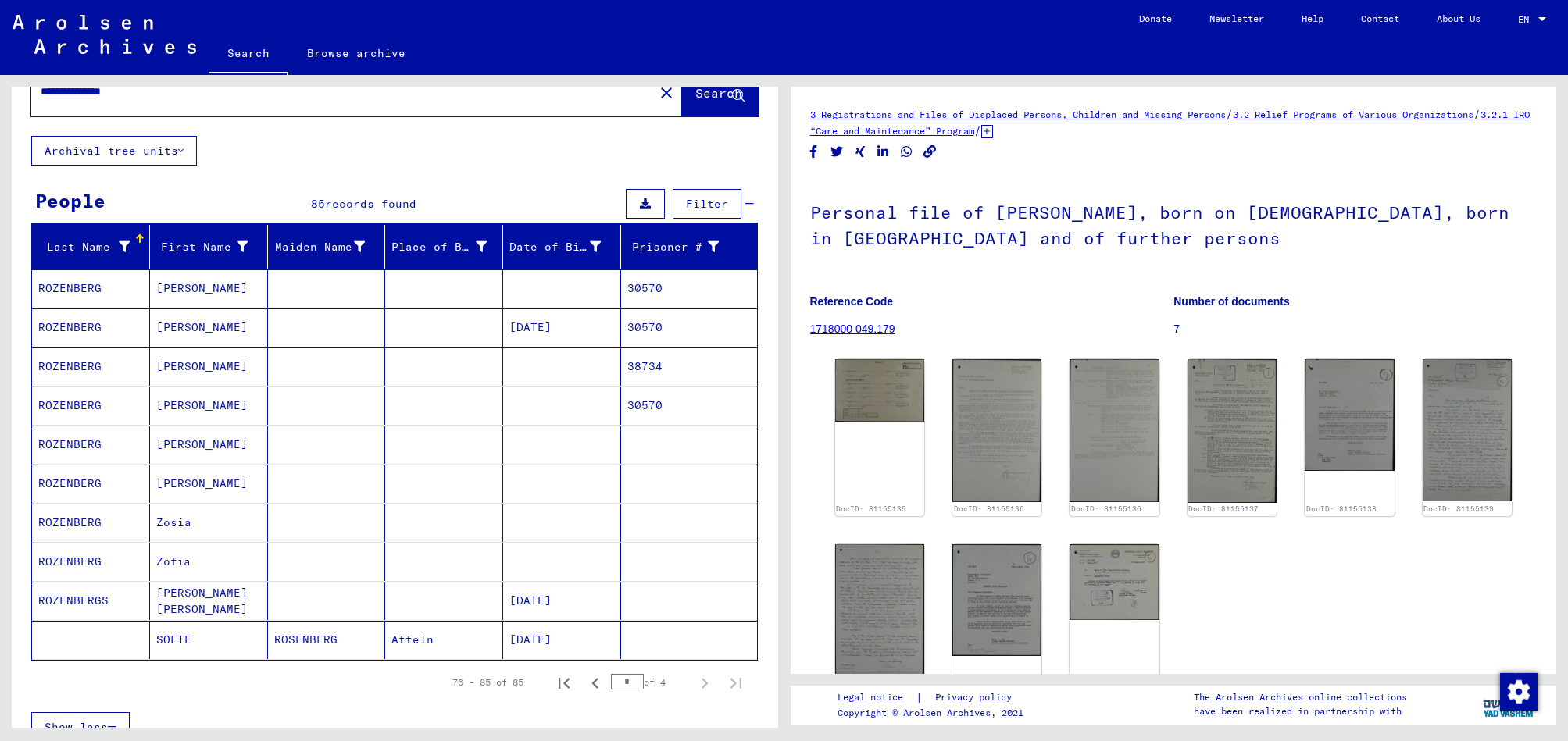
scroll to position [0, 0]
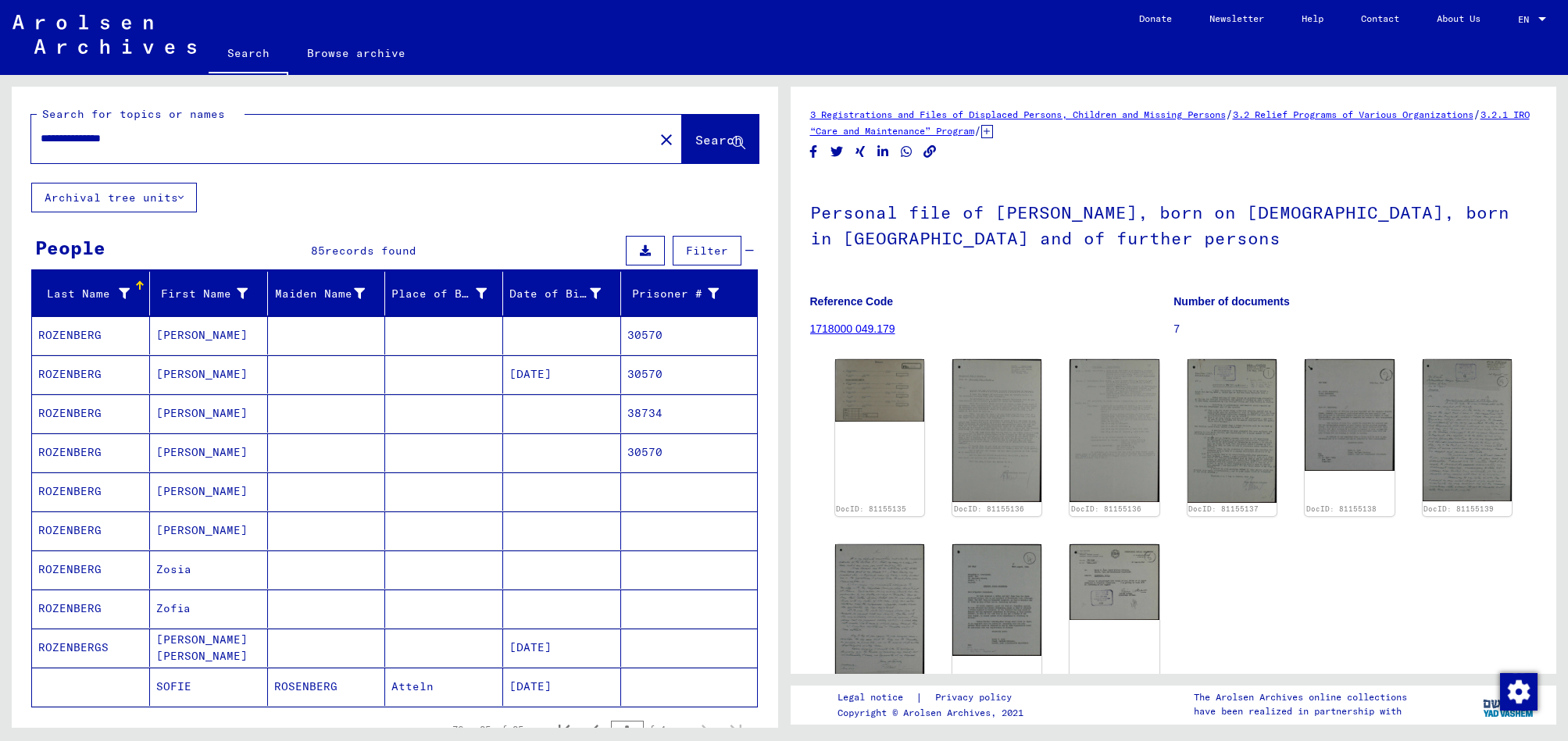
click at [59, 133] on input "**********" at bounding box center [342, 138] width 604 height 16
type input "**********"
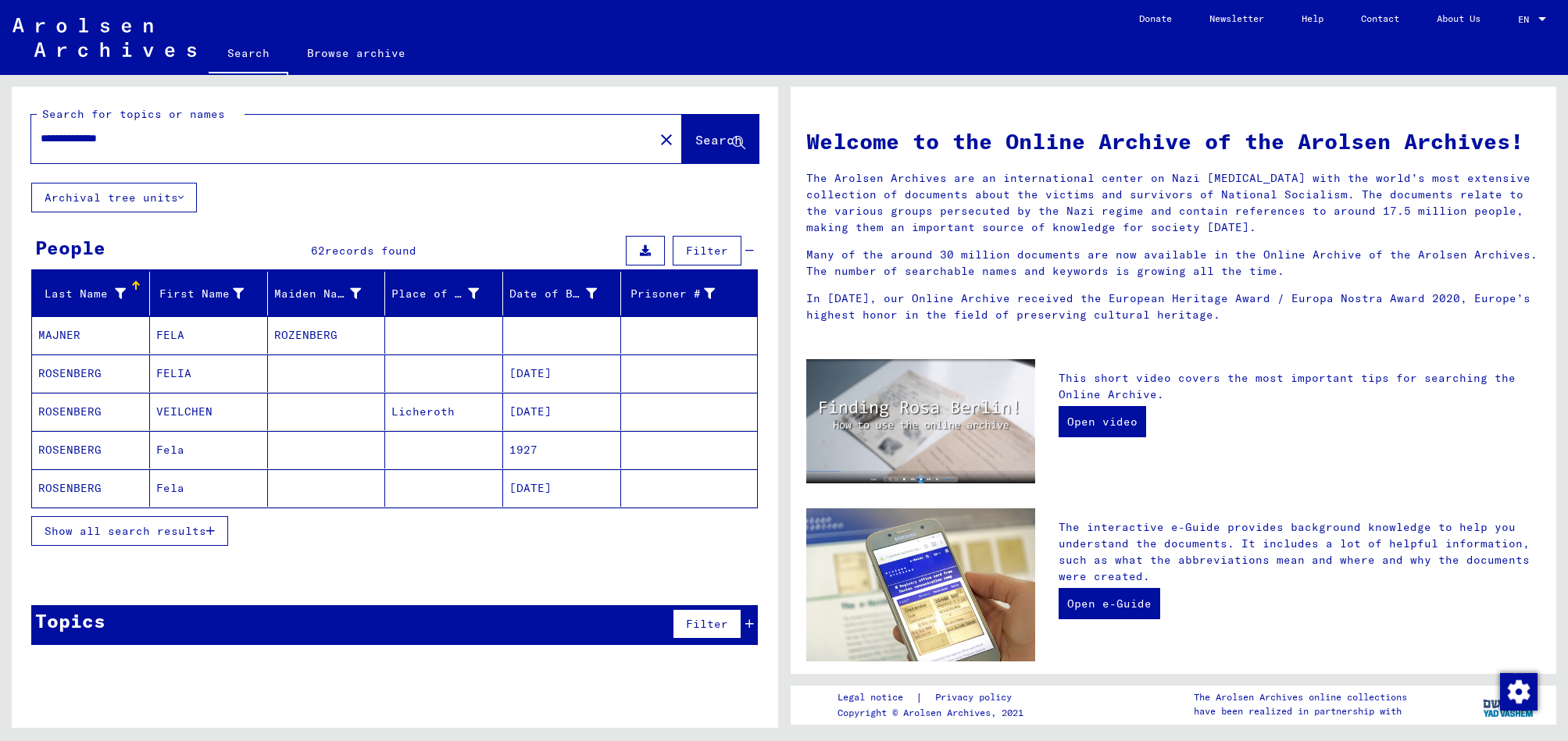
click at [233, 368] on mat-cell "FELIA" at bounding box center [208, 374] width 118 height 38
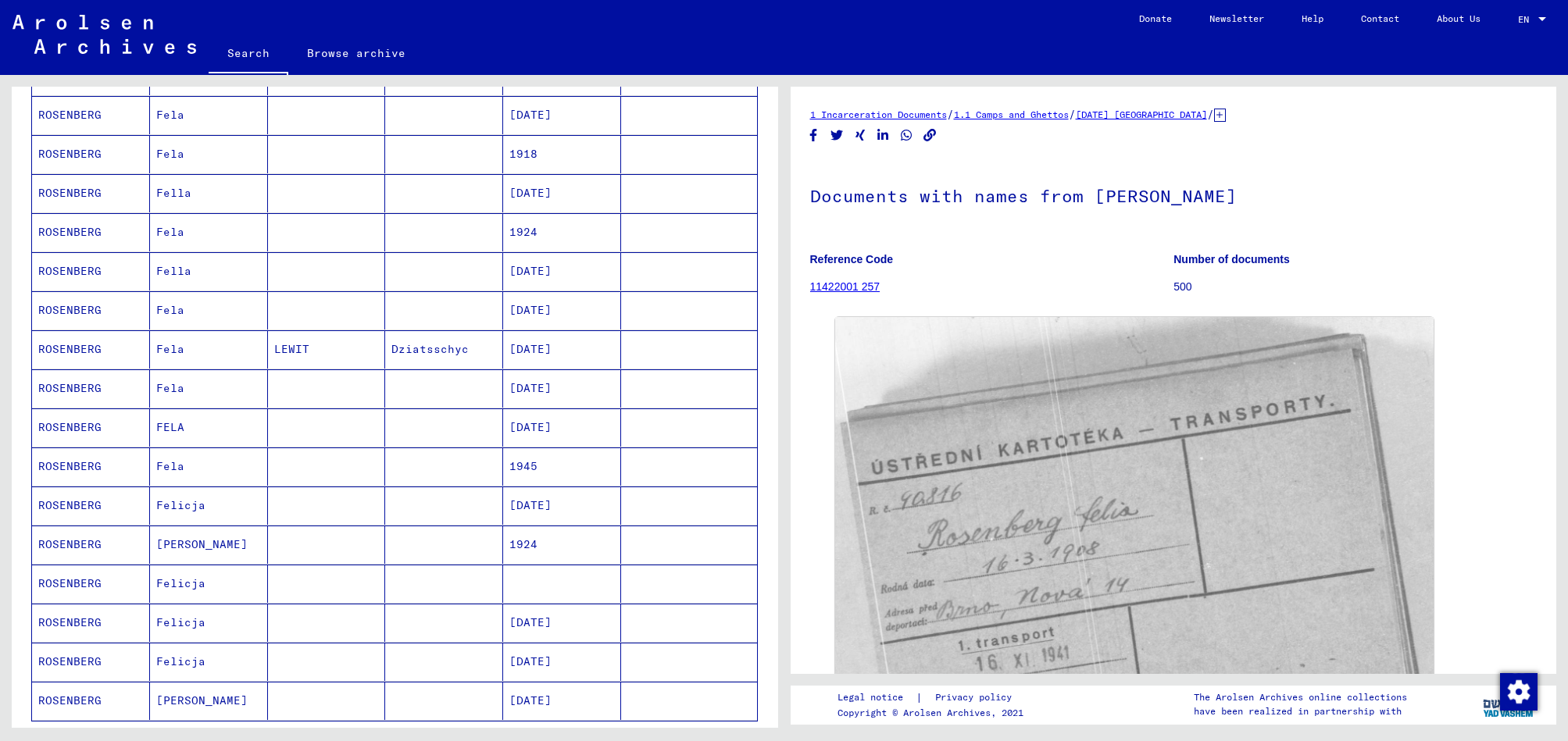
scroll to position [578, 0]
click at [556, 416] on mat-cell "[DATE]" at bounding box center [562, 421] width 118 height 39
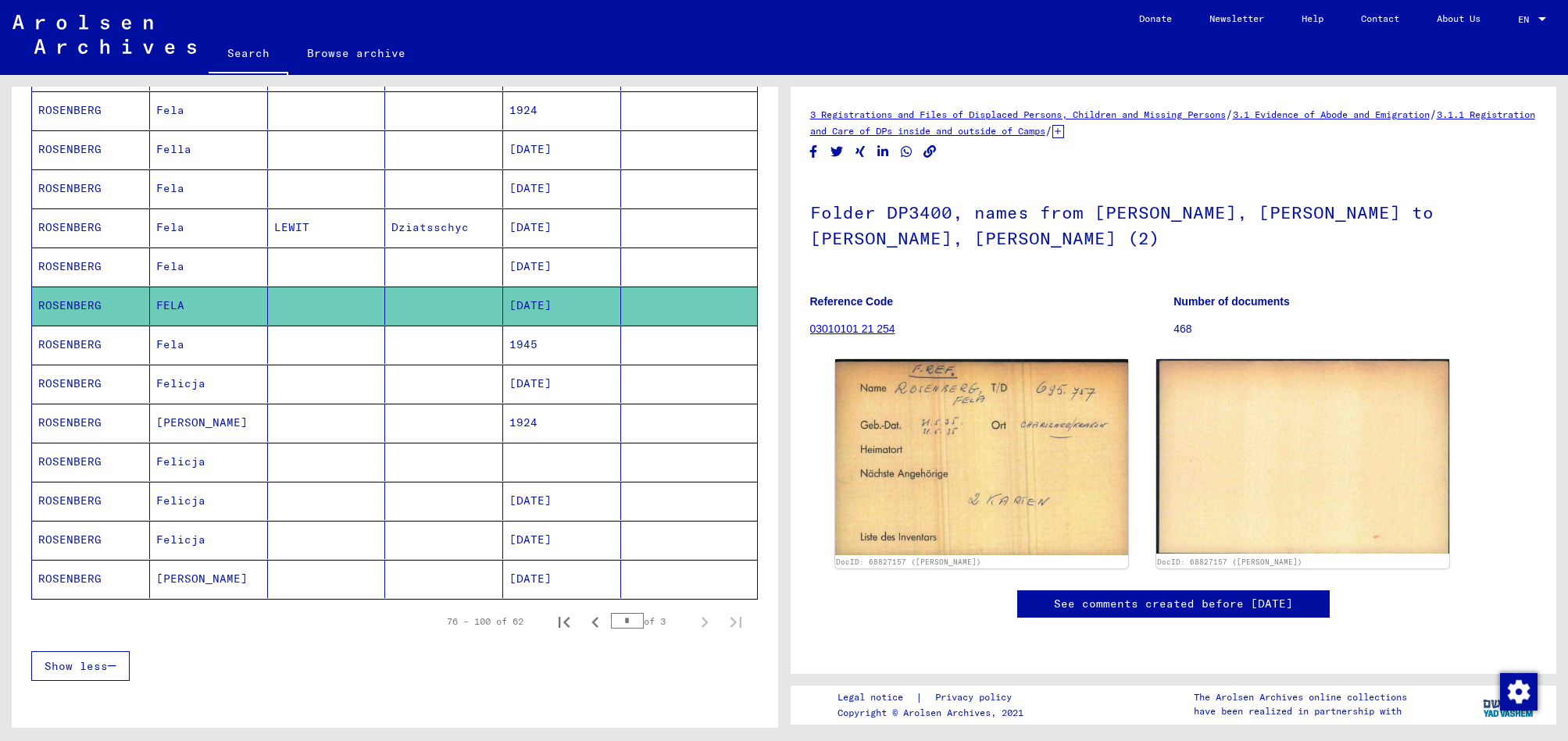
scroll to position [708, 0]
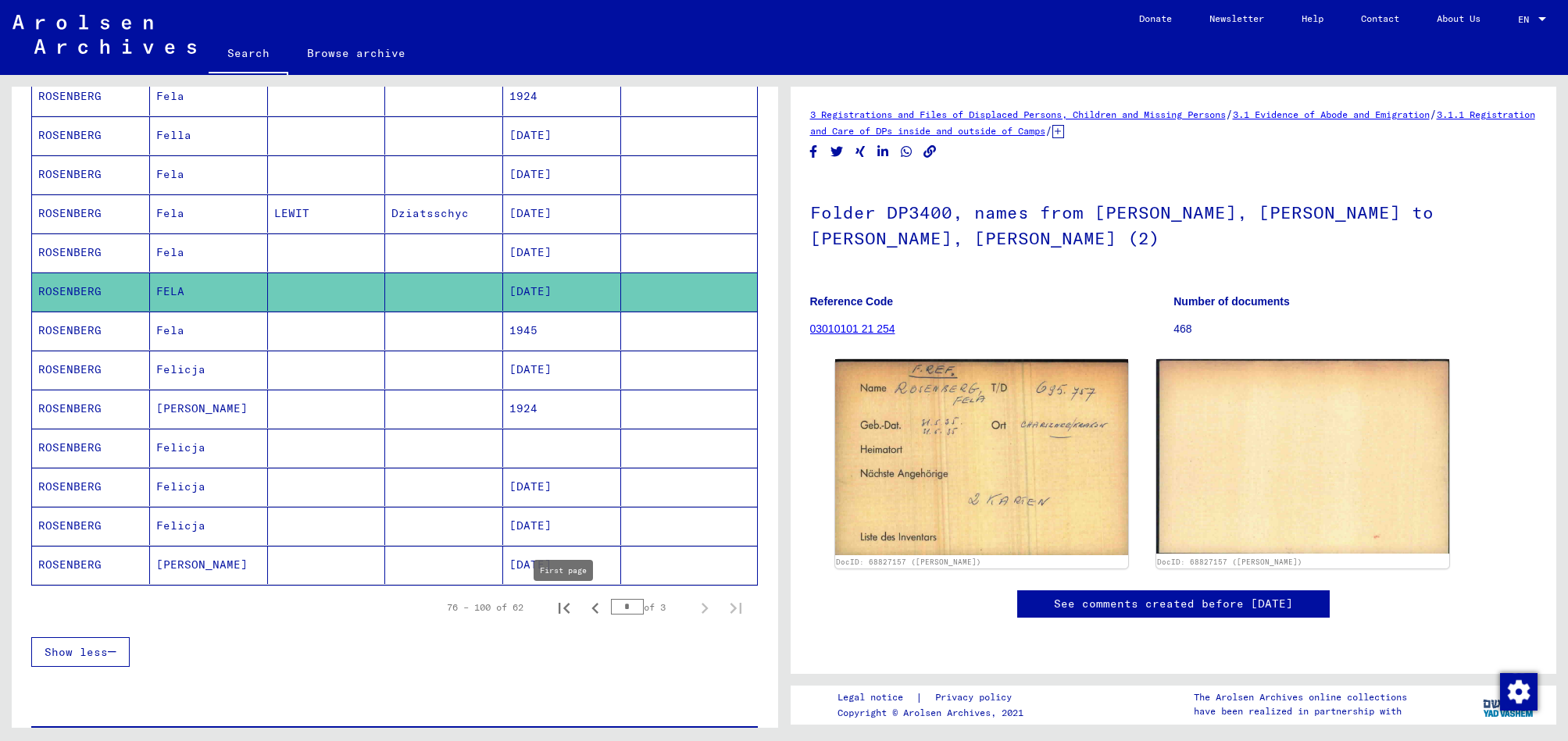
click at [567, 612] on icon "First page" at bounding box center [564, 608] width 11 height 11
click at [709, 612] on icon "Next page" at bounding box center [704, 608] width 22 height 22
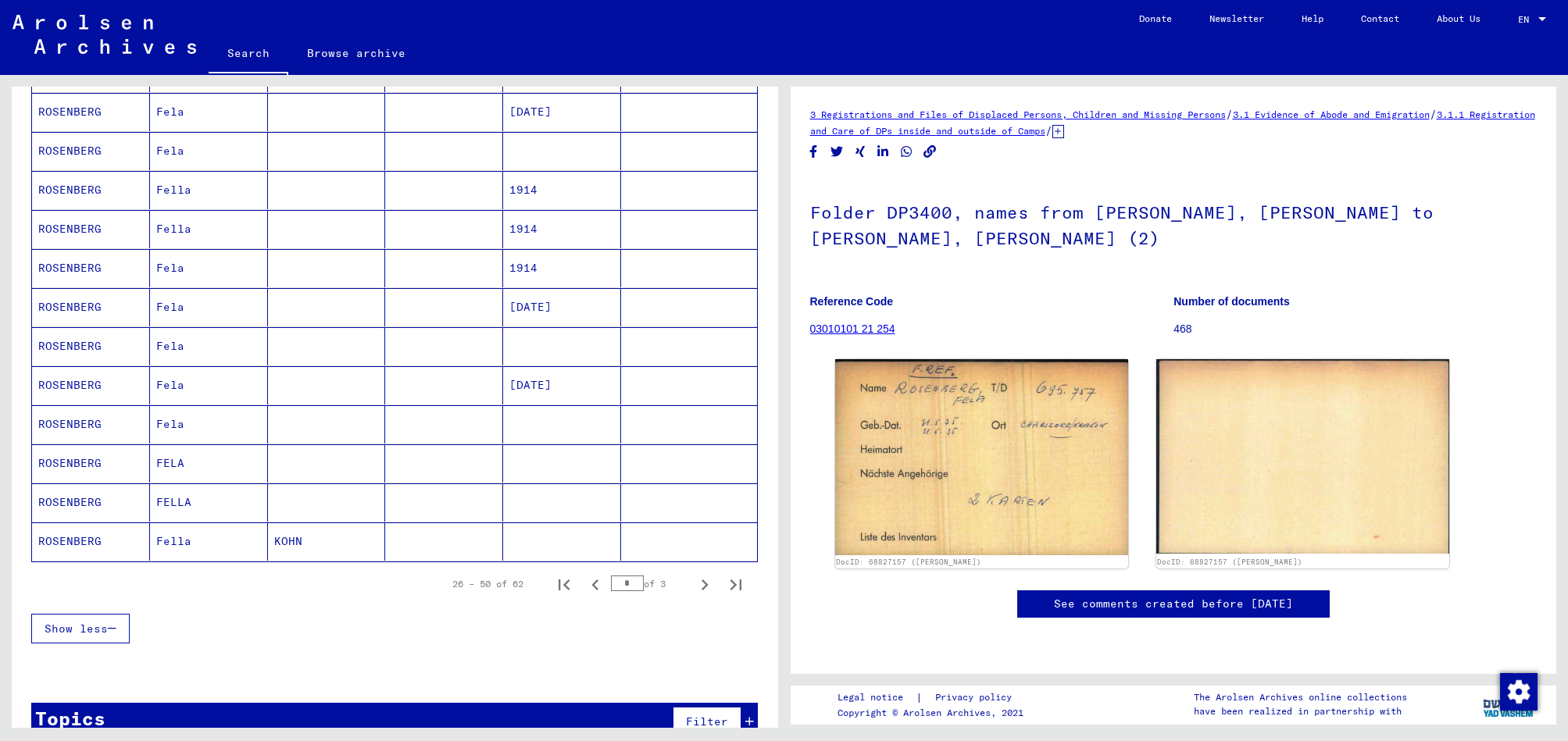
scroll to position [737, 0]
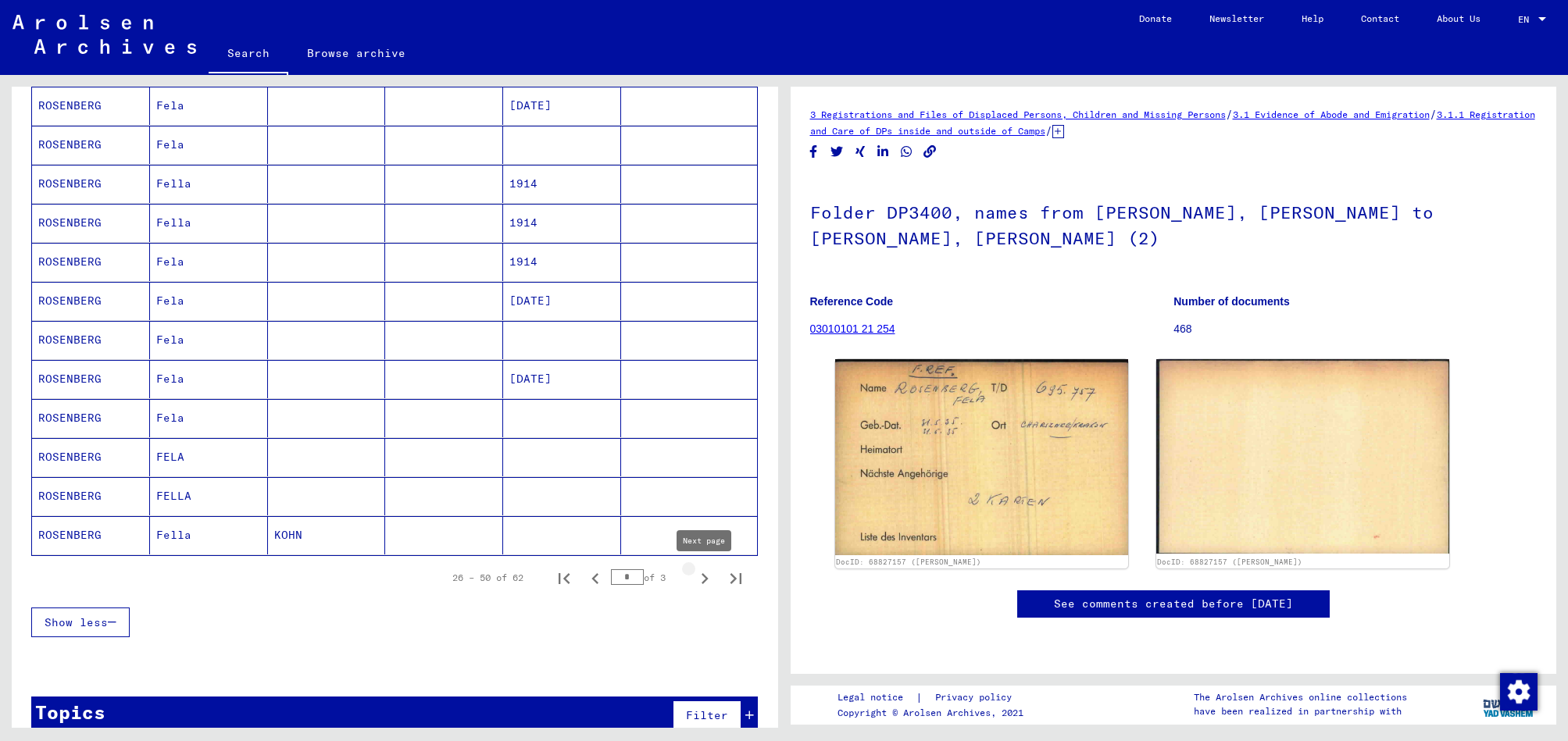
click at [704, 583] on icon "Next page" at bounding box center [704, 578] width 22 height 22
type input "*"
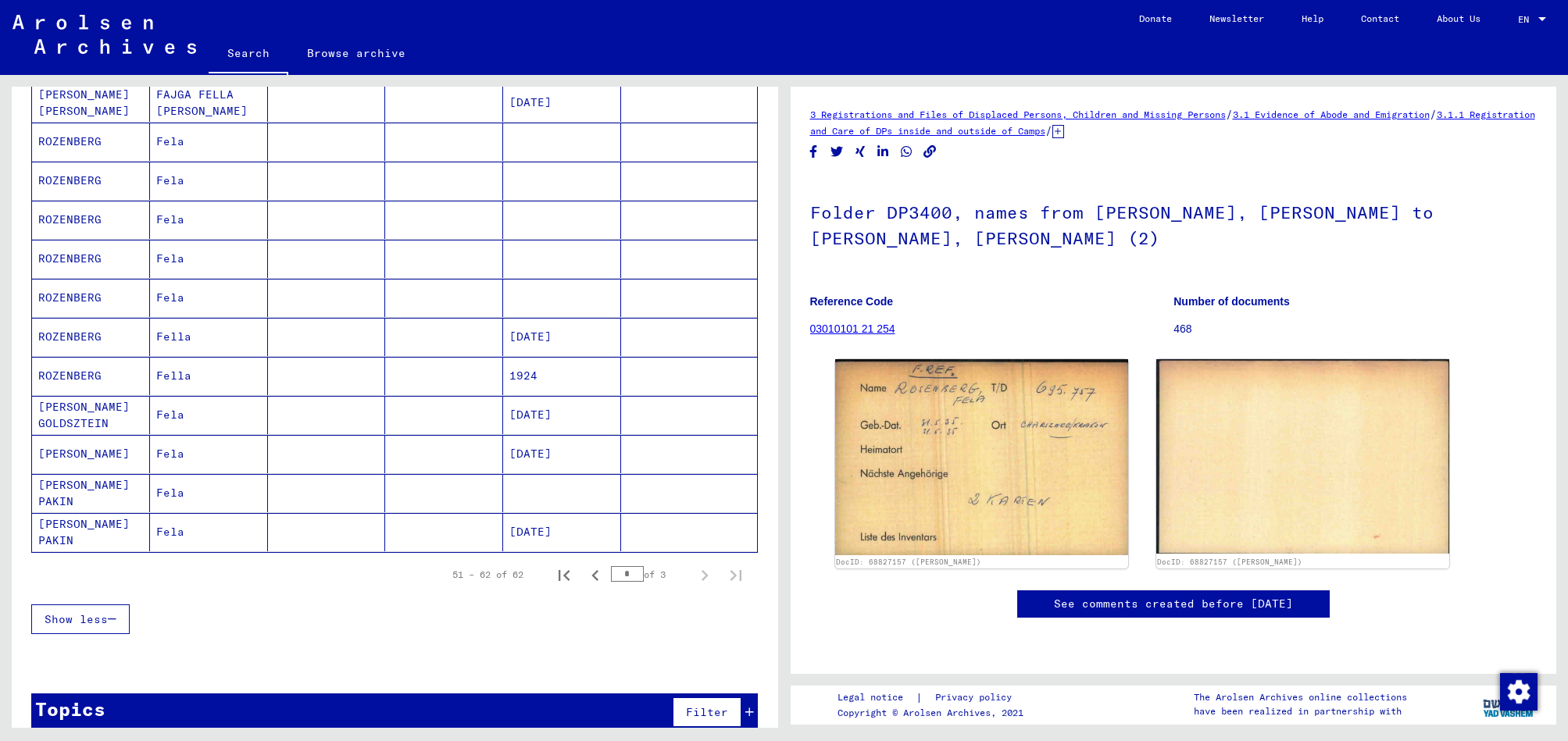
scroll to position [254, 0]
